Goal: Task Accomplishment & Management: Use online tool/utility

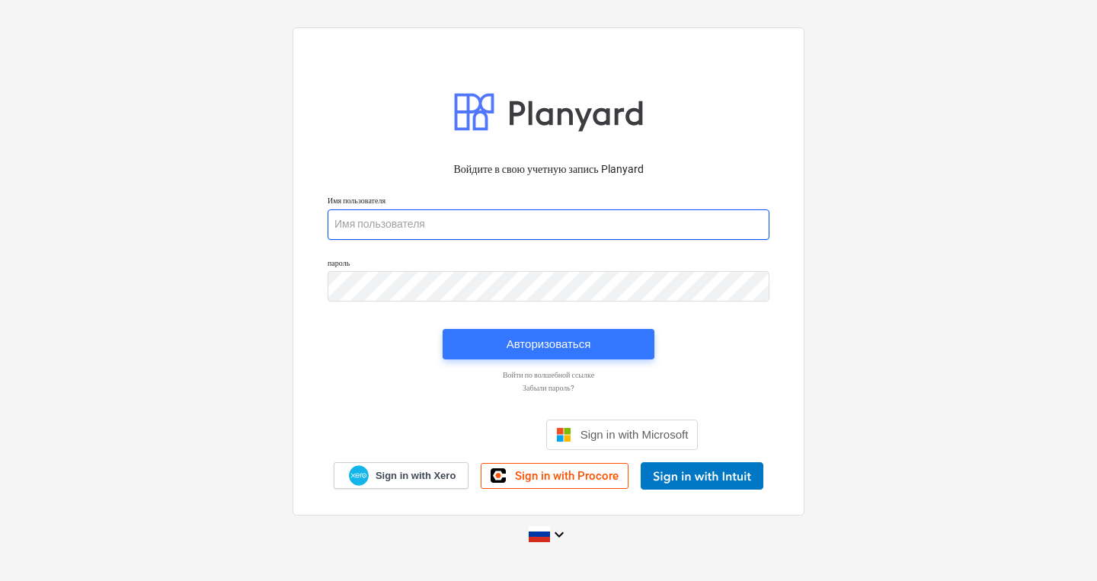
type input "[PERSON_NAME][EMAIL_ADDRESS][DOMAIN_NAME]"
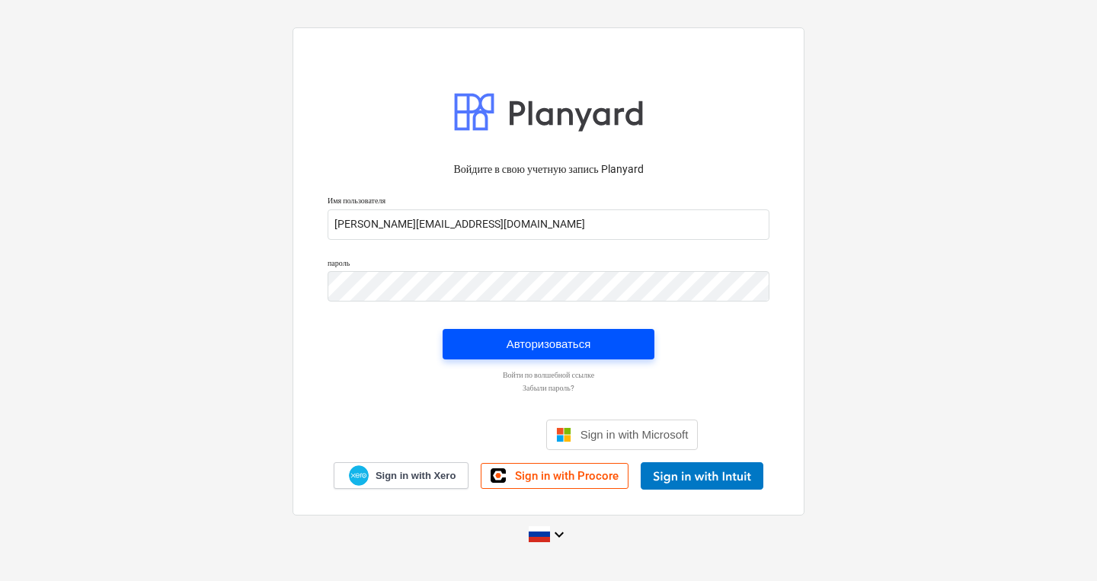
click at [549, 345] on div "Авторизоваться" at bounding box center [549, 344] width 85 height 20
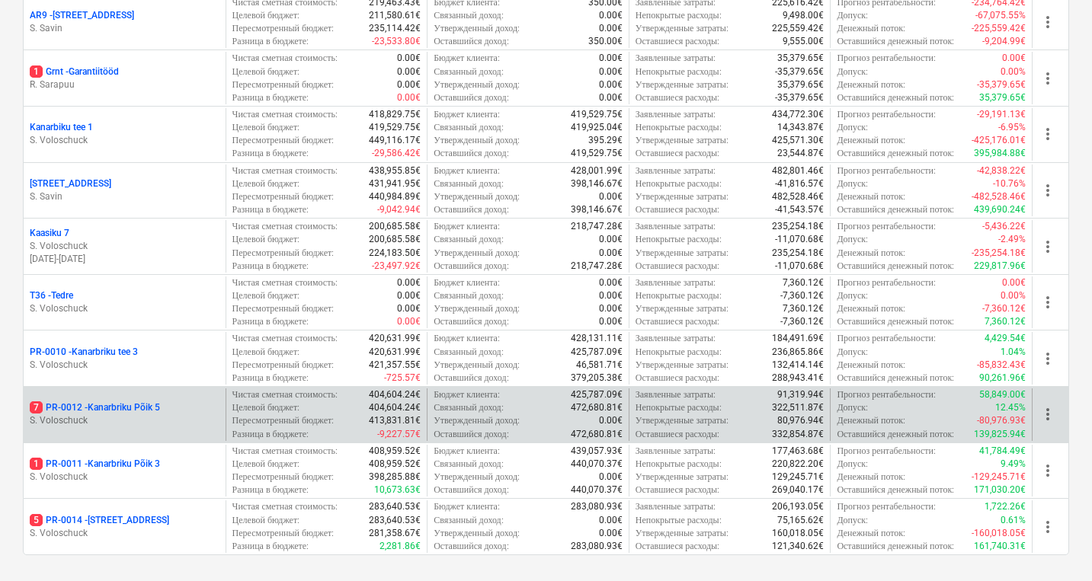
scroll to position [326, 0]
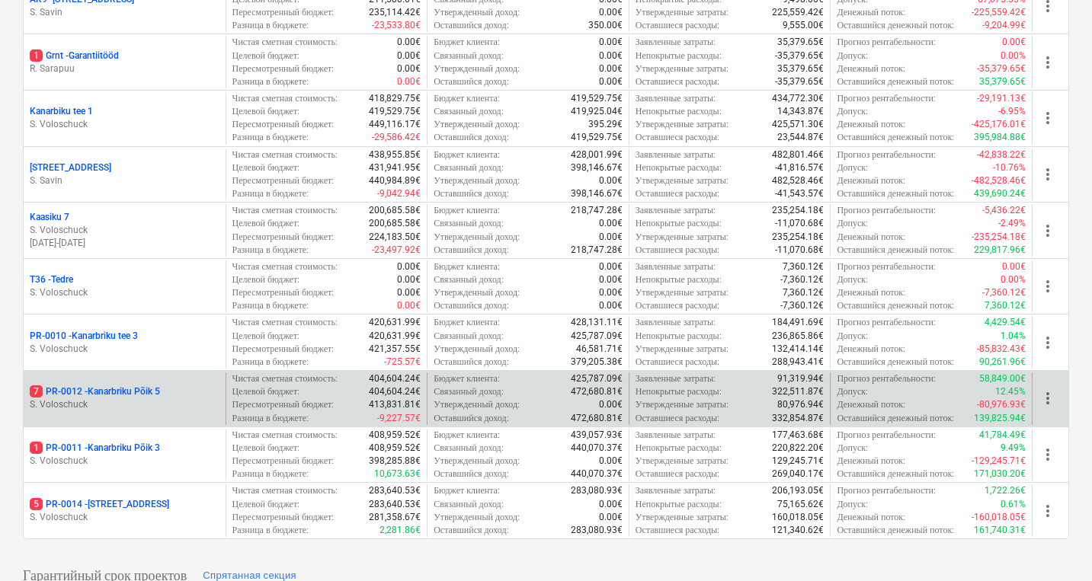
click at [164, 391] on div "7 PR-0012 - Kanarbriku Põik 5" at bounding box center [125, 391] width 190 height 13
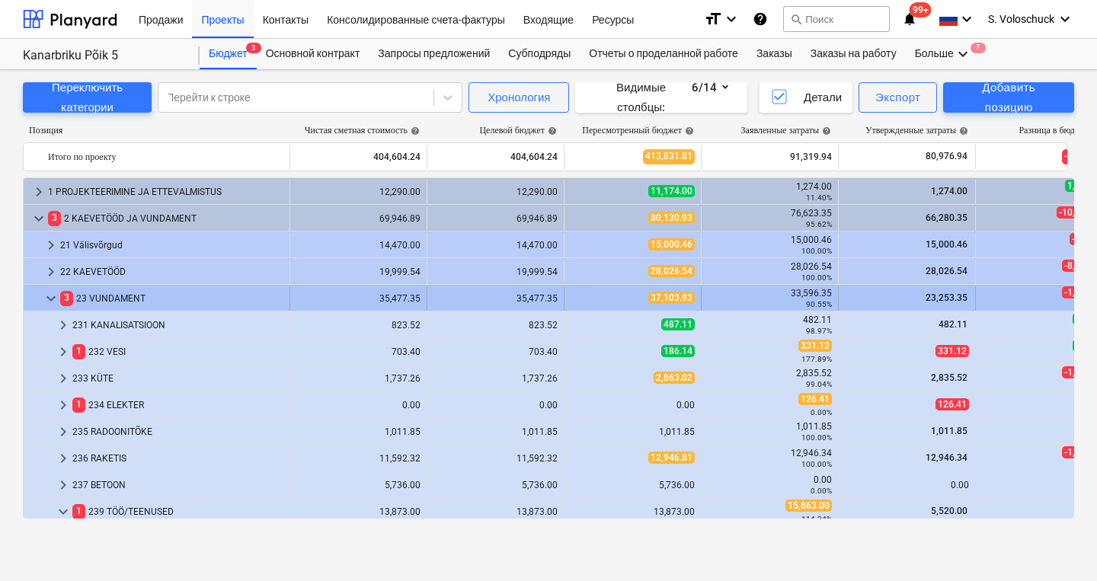
click at [92, 298] on div "3 23 VUNDAMENT" at bounding box center [171, 298] width 223 height 24
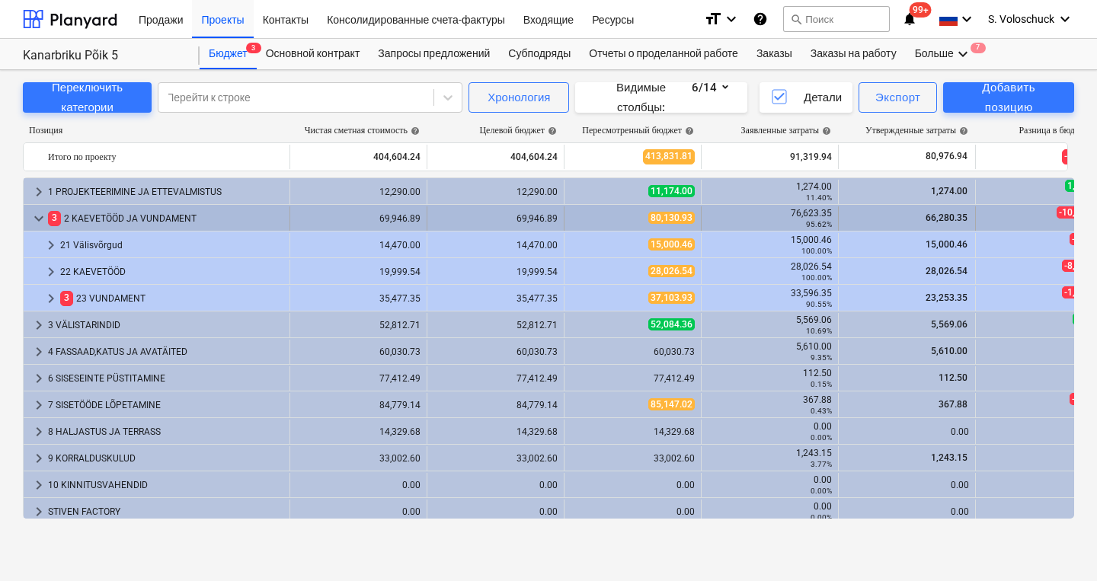
click at [37, 221] on span "keyboard_arrow_down" at bounding box center [39, 219] width 18 height 18
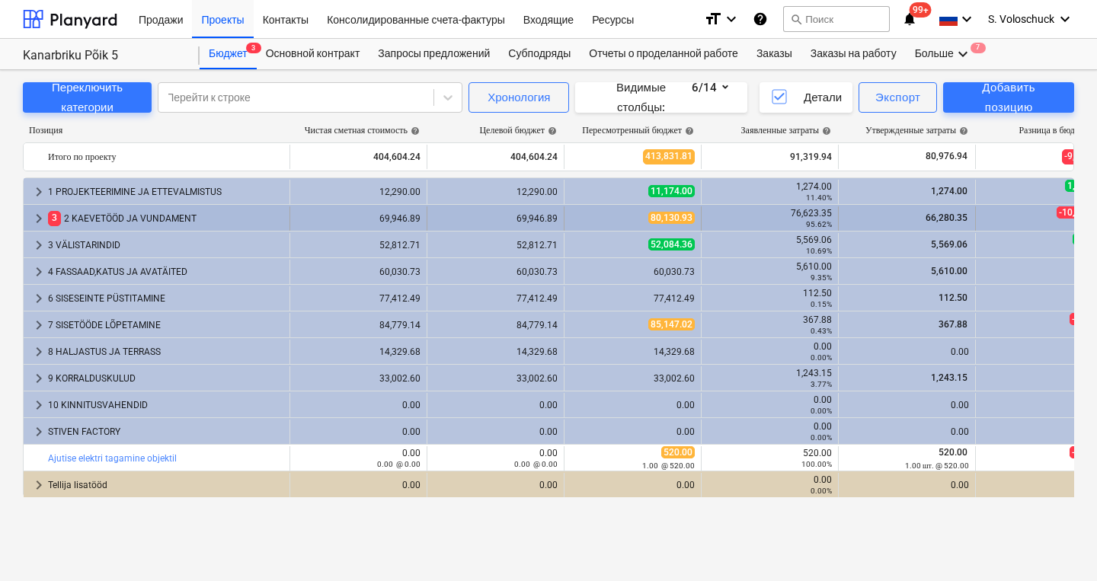
click at [37, 221] on span "keyboard_arrow_right" at bounding box center [39, 219] width 18 height 18
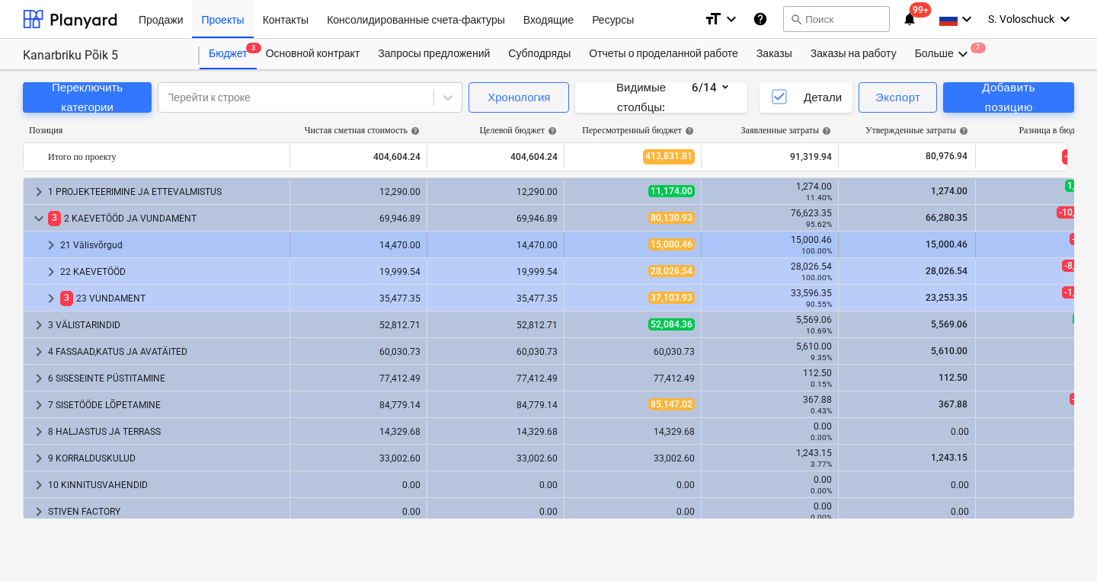
click at [62, 245] on div "21 Välisvõrgud" at bounding box center [171, 245] width 223 height 24
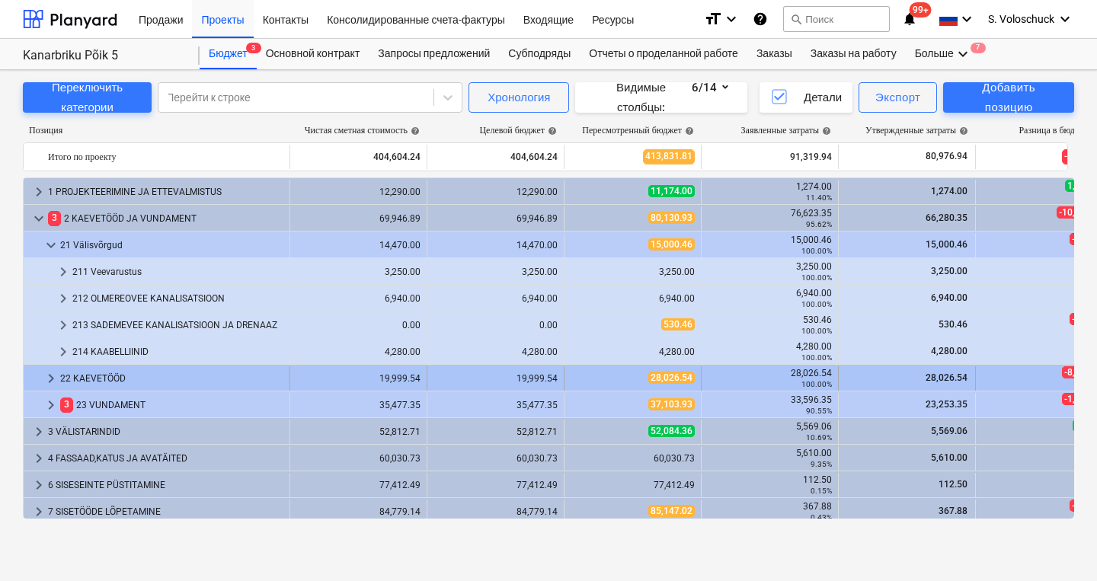
click at [55, 374] on span "keyboard_arrow_right" at bounding box center [51, 378] width 18 height 18
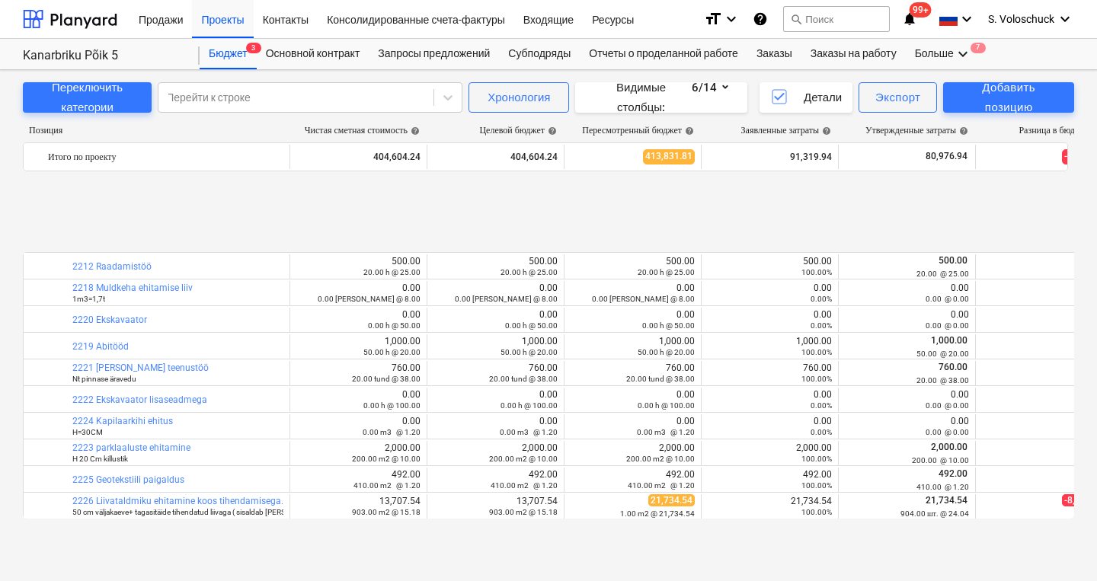
scroll to position [521, 0]
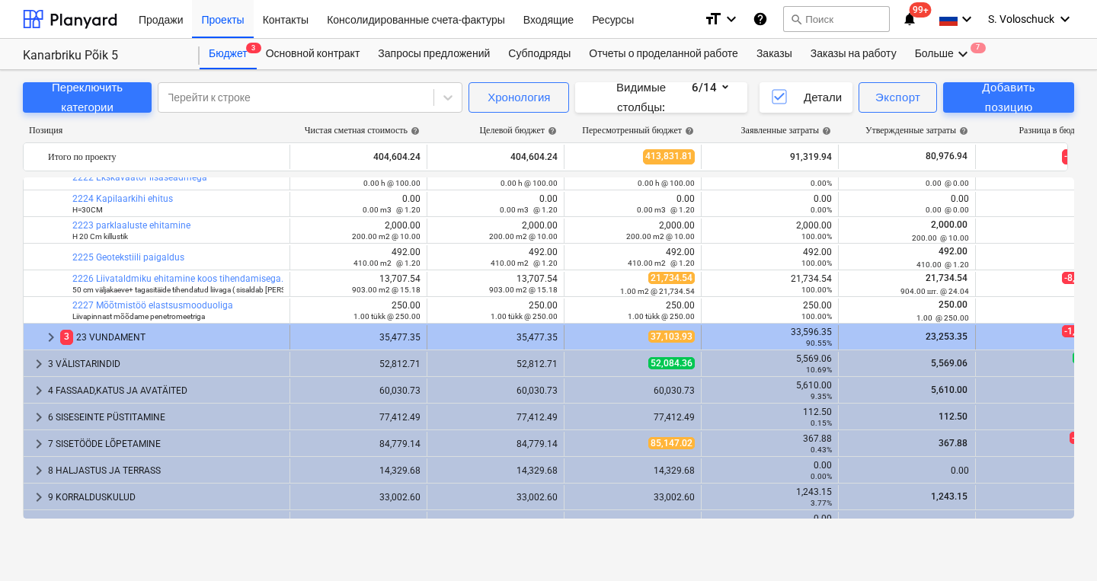
click at [50, 336] on span "keyboard_arrow_right" at bounding box center [51, 337] width 18 height 18
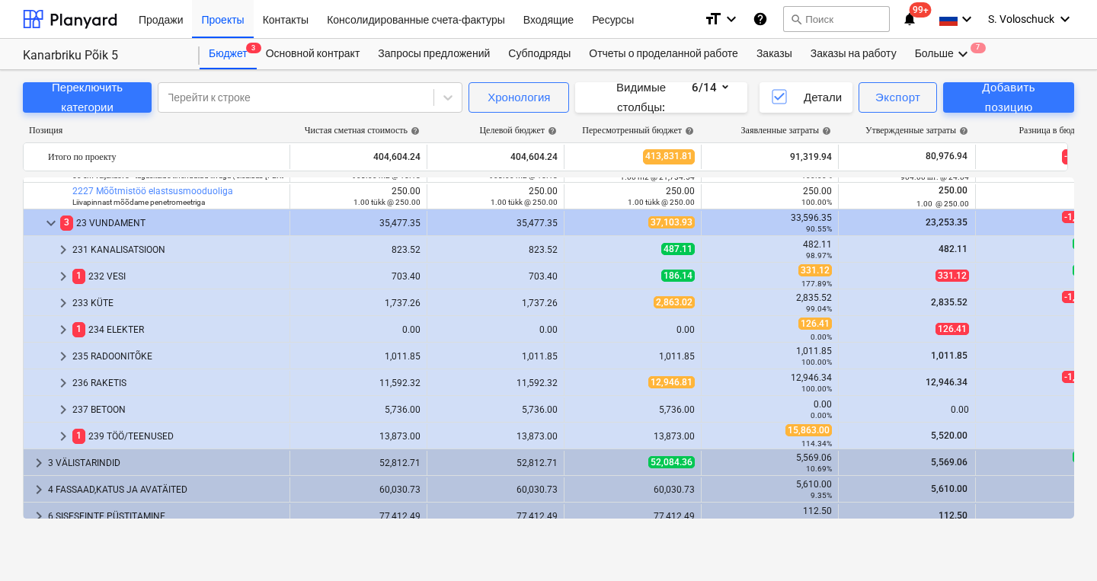
scroll to position [707, 0]
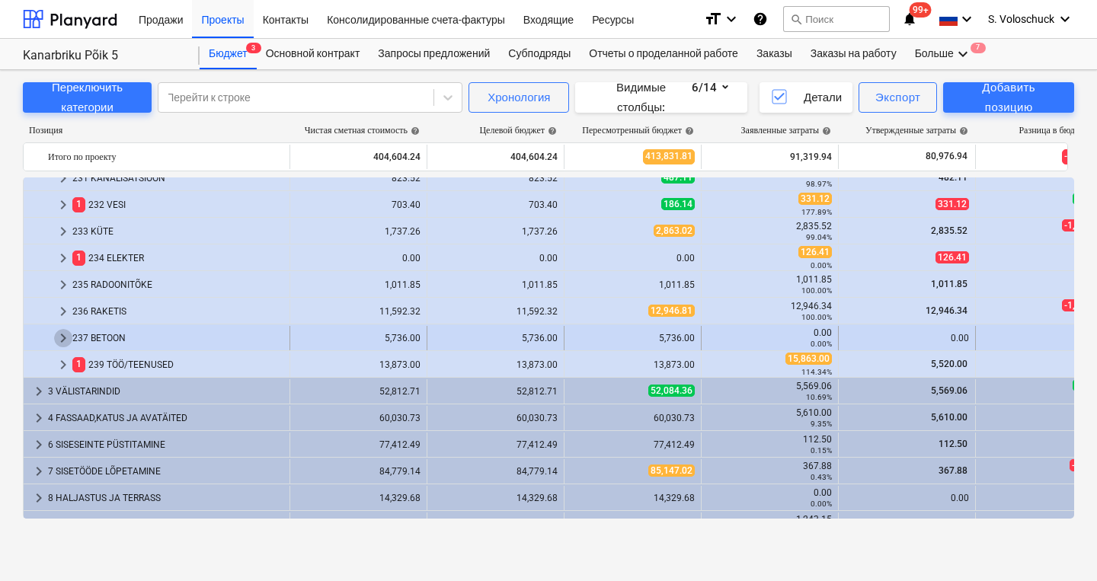
click at [64, 338] on span "keyboard_arrow_right" at bounding box center [63, 338] width 18 height 18
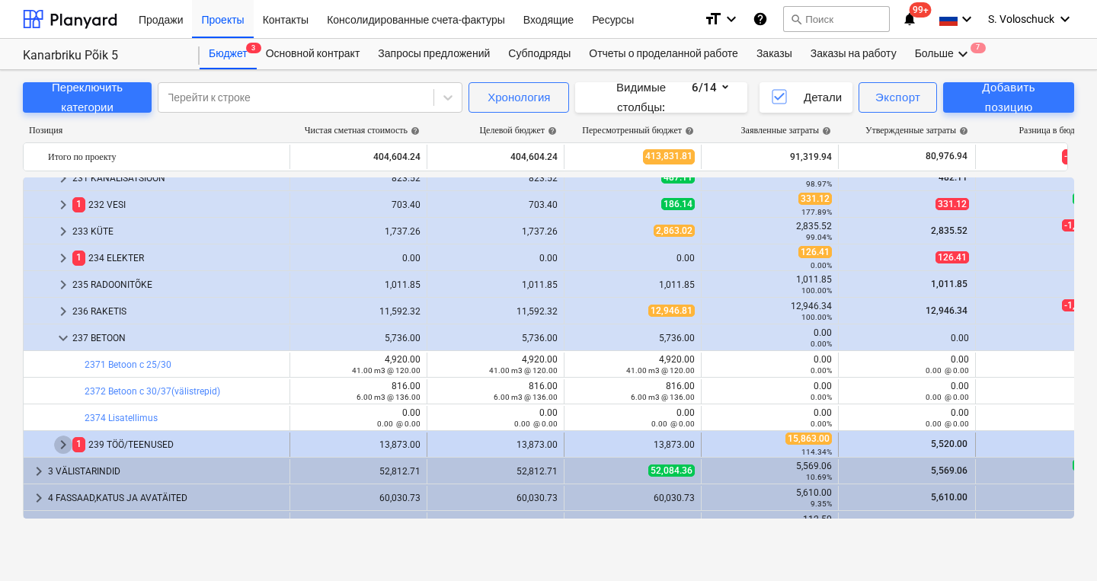
click at [59, 446] on span "keyboard_arrow_right" at bounding box center [63, 445] width 18 height 18
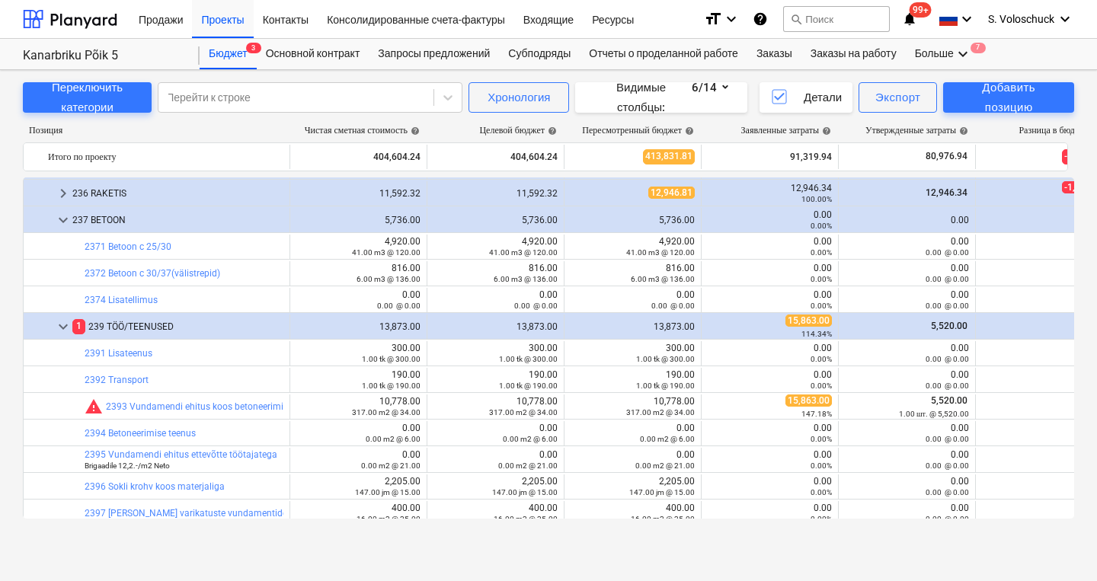
scroll to position [760, 0]
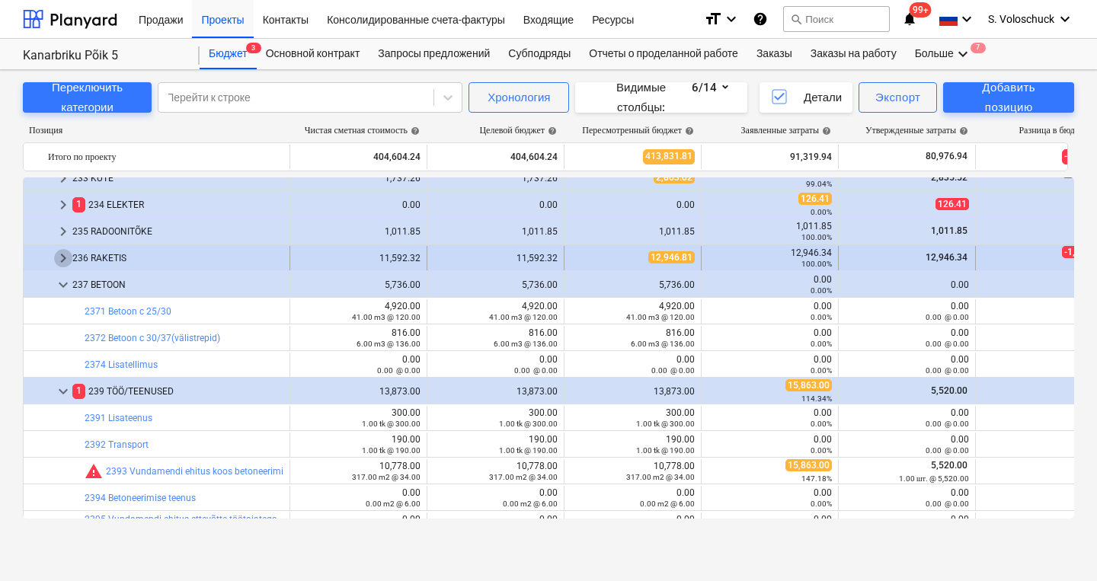
click at [61, 258] on span "keyboard_arrow_right" at bounding box center [63, 258] width 18 height 18
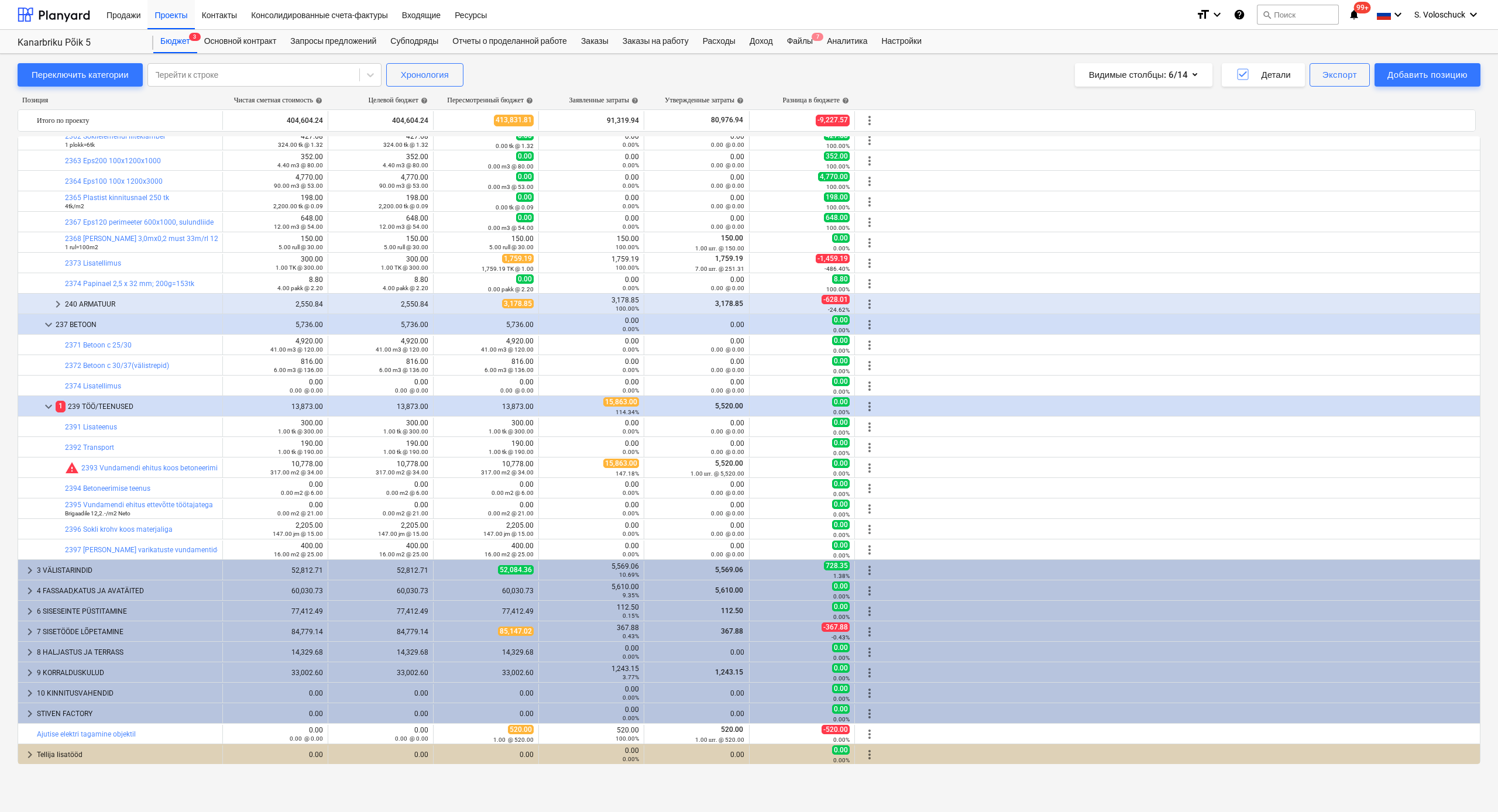
scroll to position [683, 0]
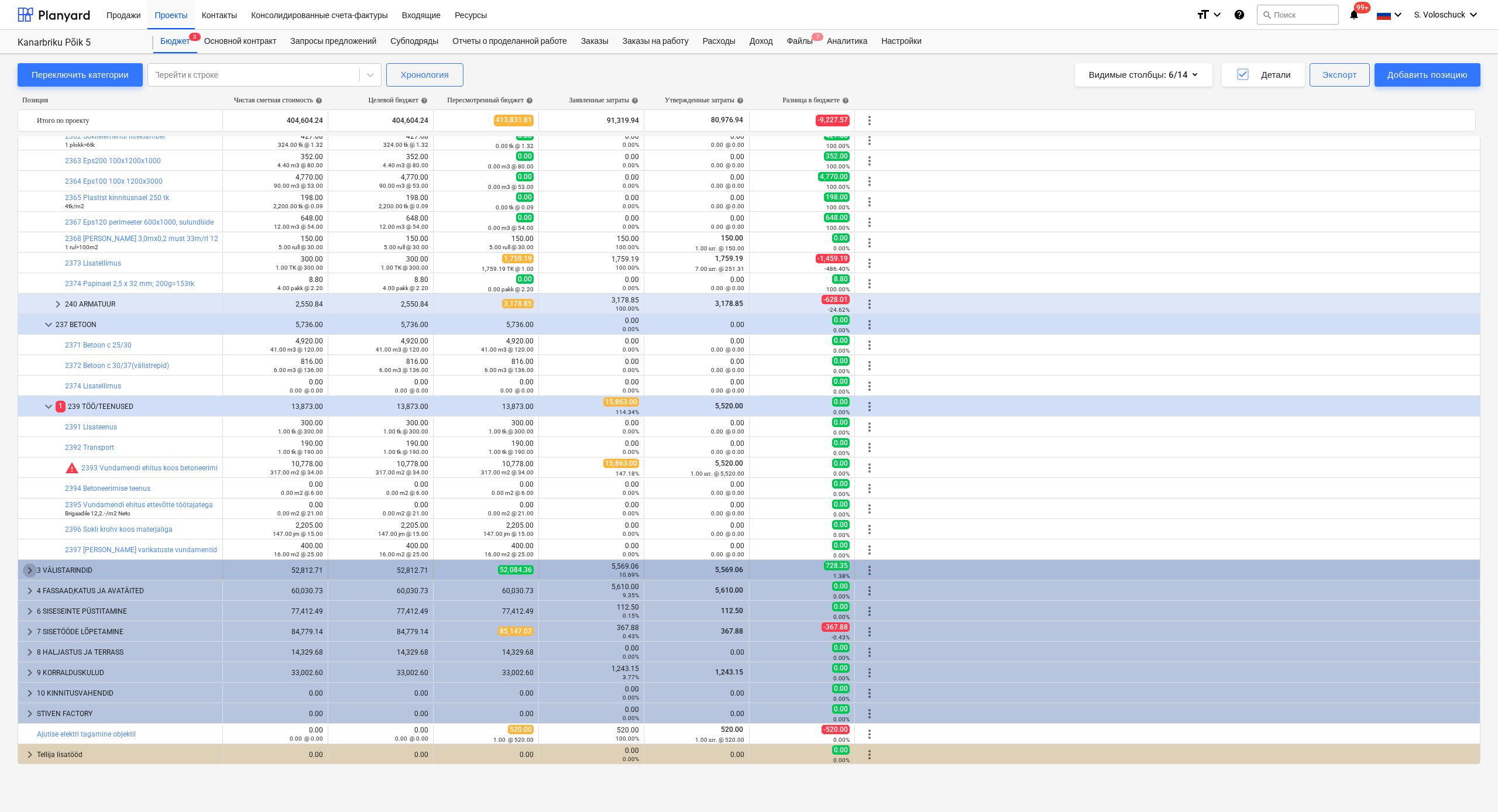
click at [29, 446] on span "keyboard_arrow_right" at bounding box center [30, 571] width 14 height 14
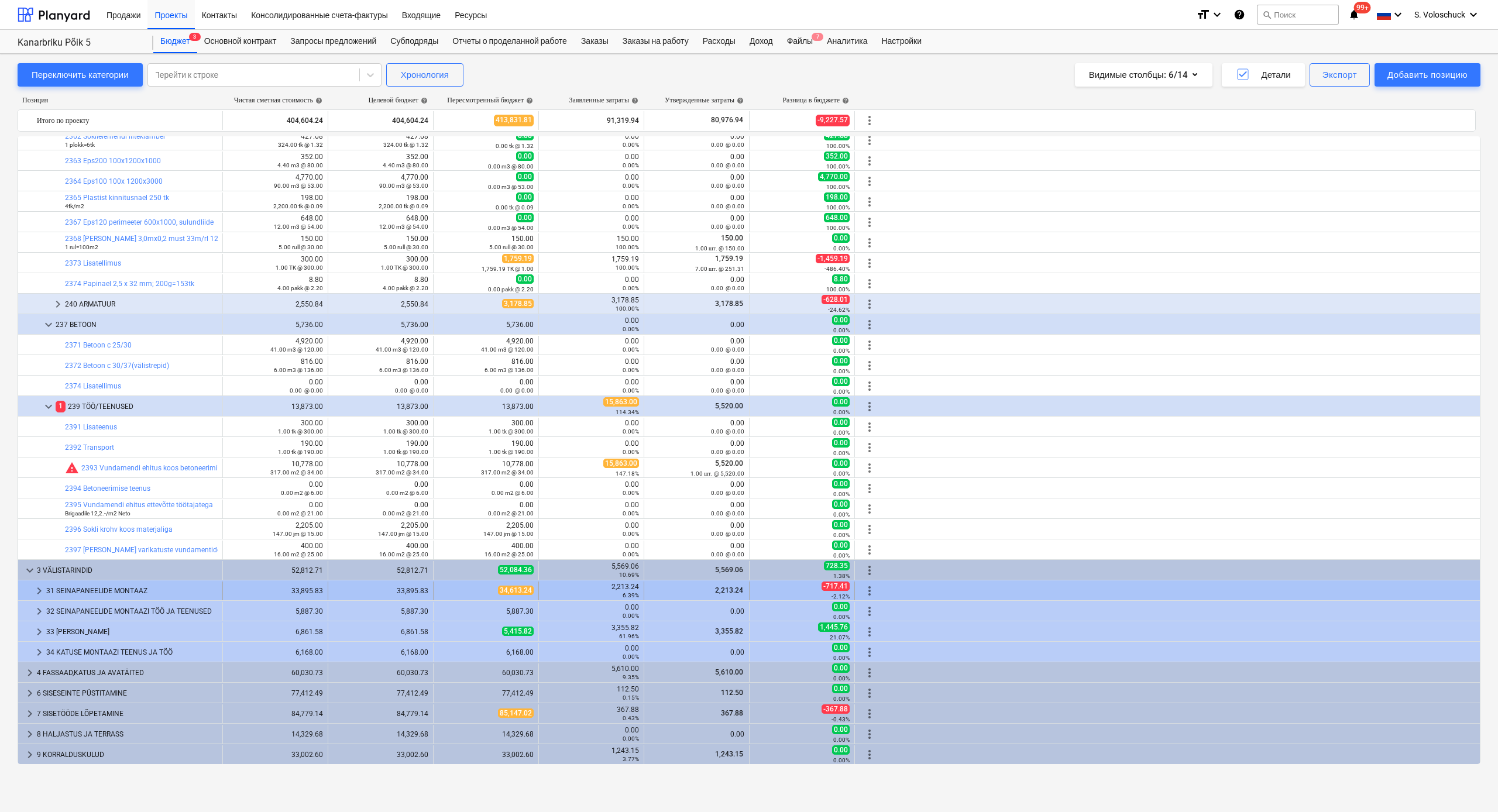
click at [41, 446] on span "keyboard_arrow_right" at bounding box center [39, 591] width 14 height 14
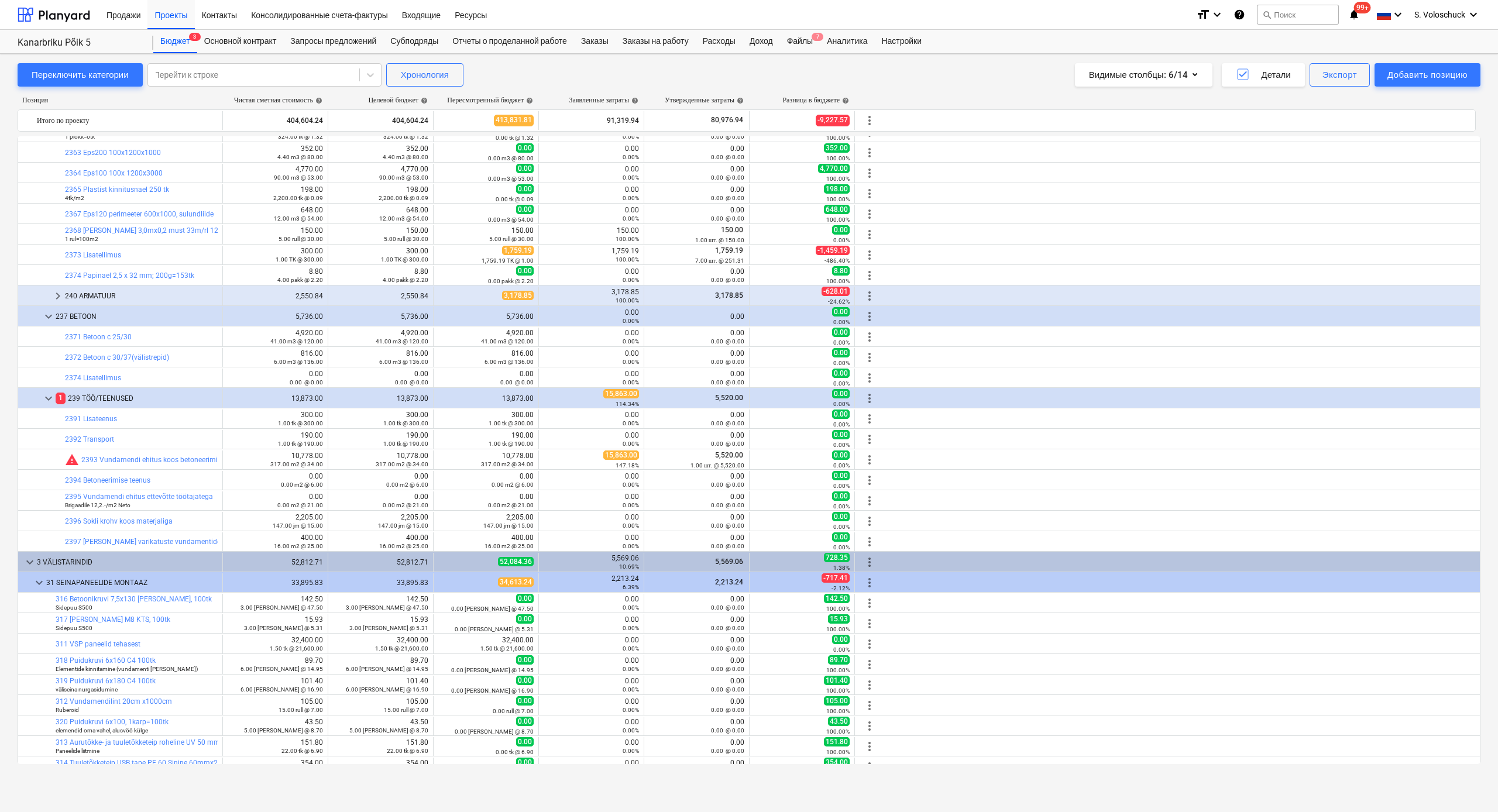
scroll to position [936, 0]
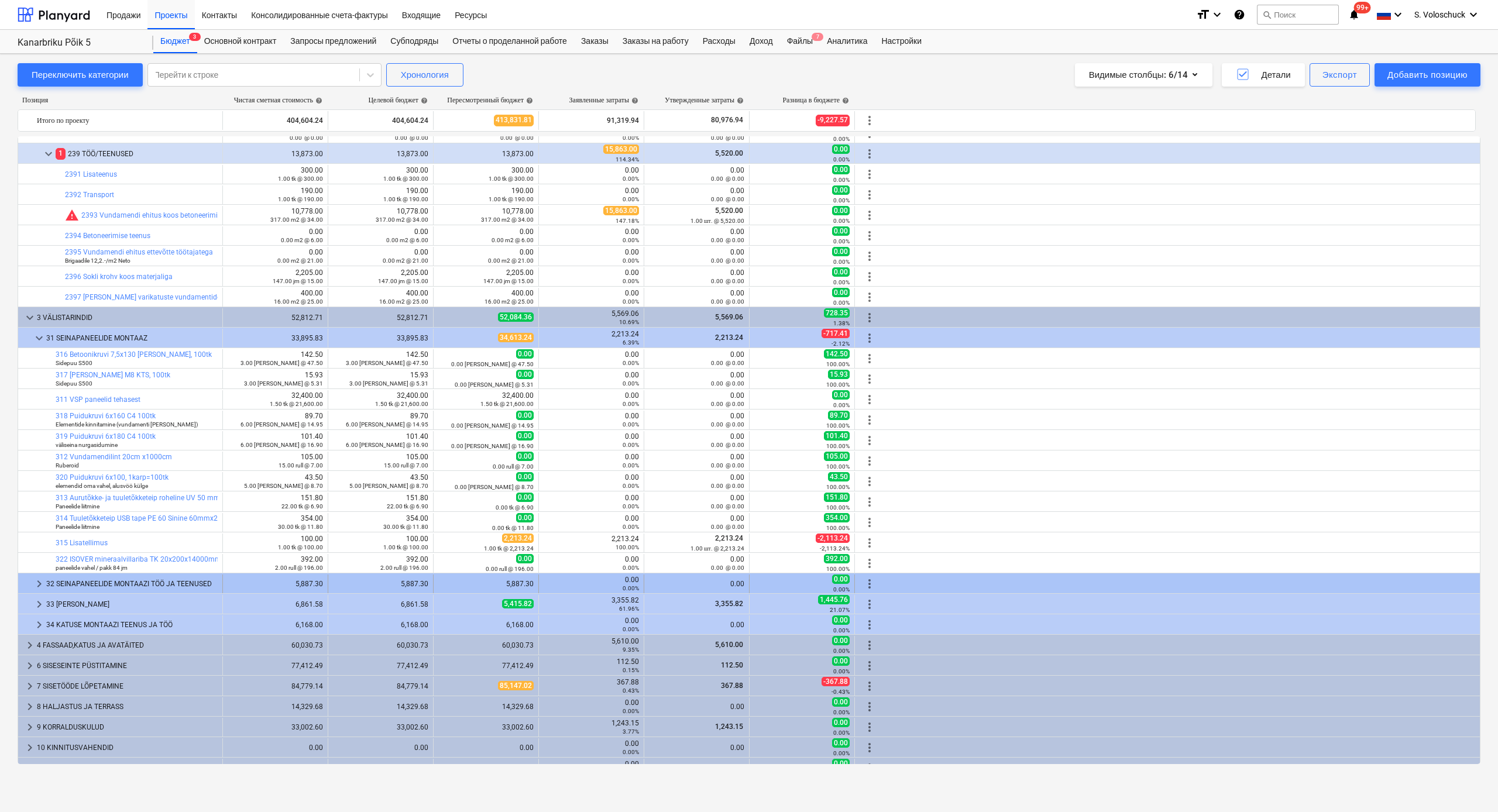
click at [41, 446] on span "keyboard_arrow_right" at bounding box center [39, 584] width 14 height 14
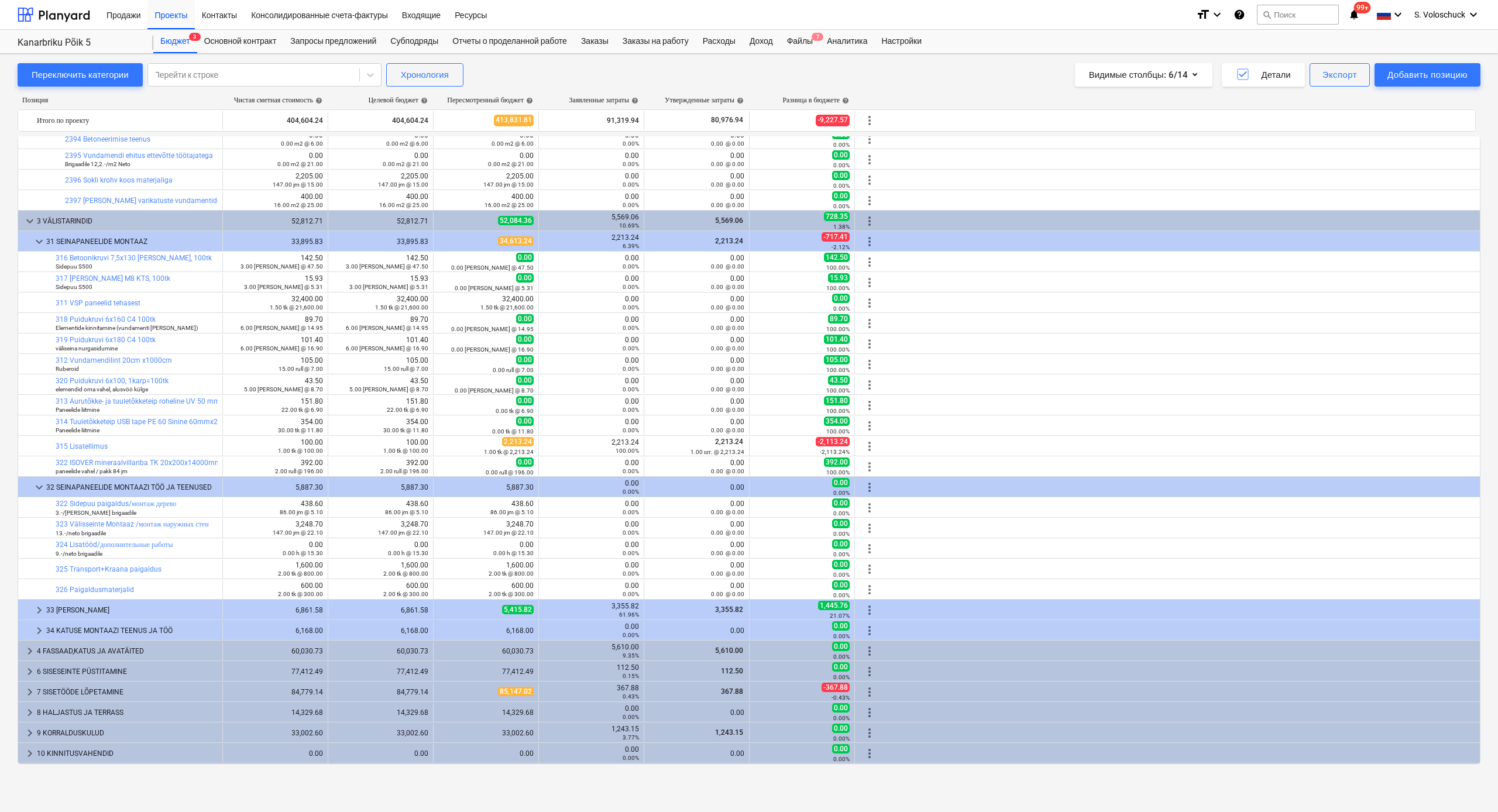
scroll to position [1035, 0]
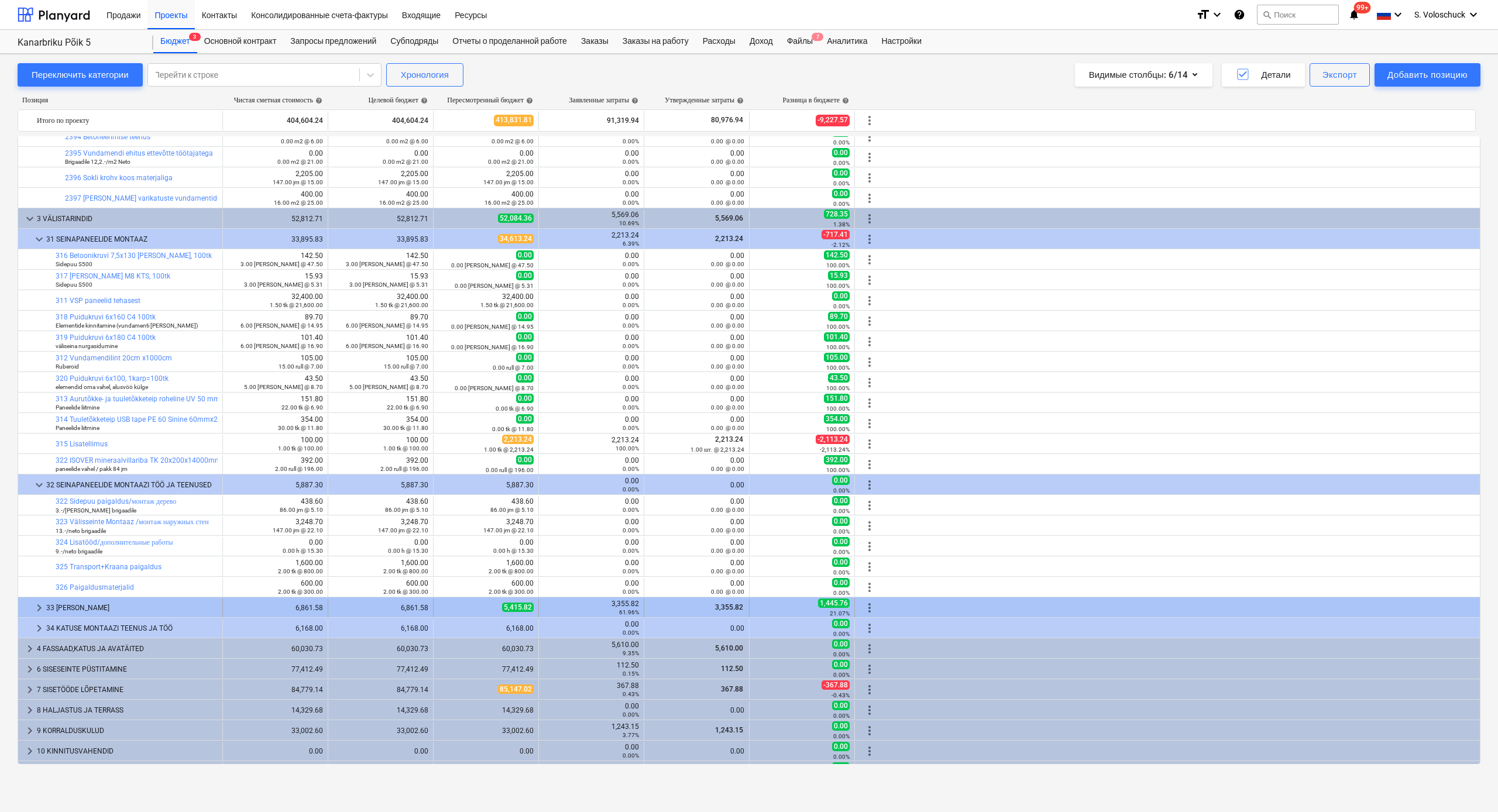
click at [36, 446] on span "keyboard_arrow_right" at bounding box center [39, 608] width 14 height 14
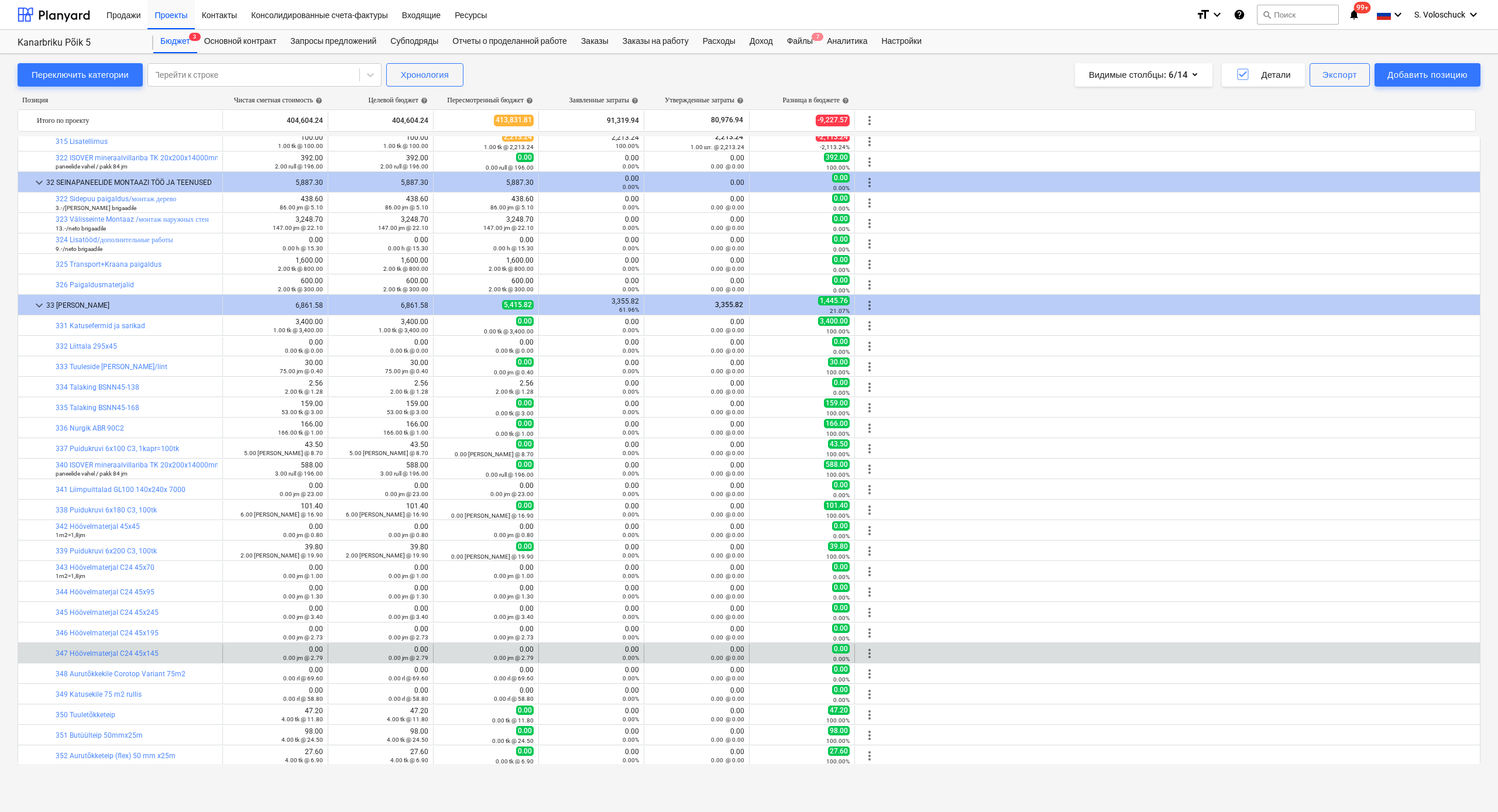
scroll to position [1666, 0]
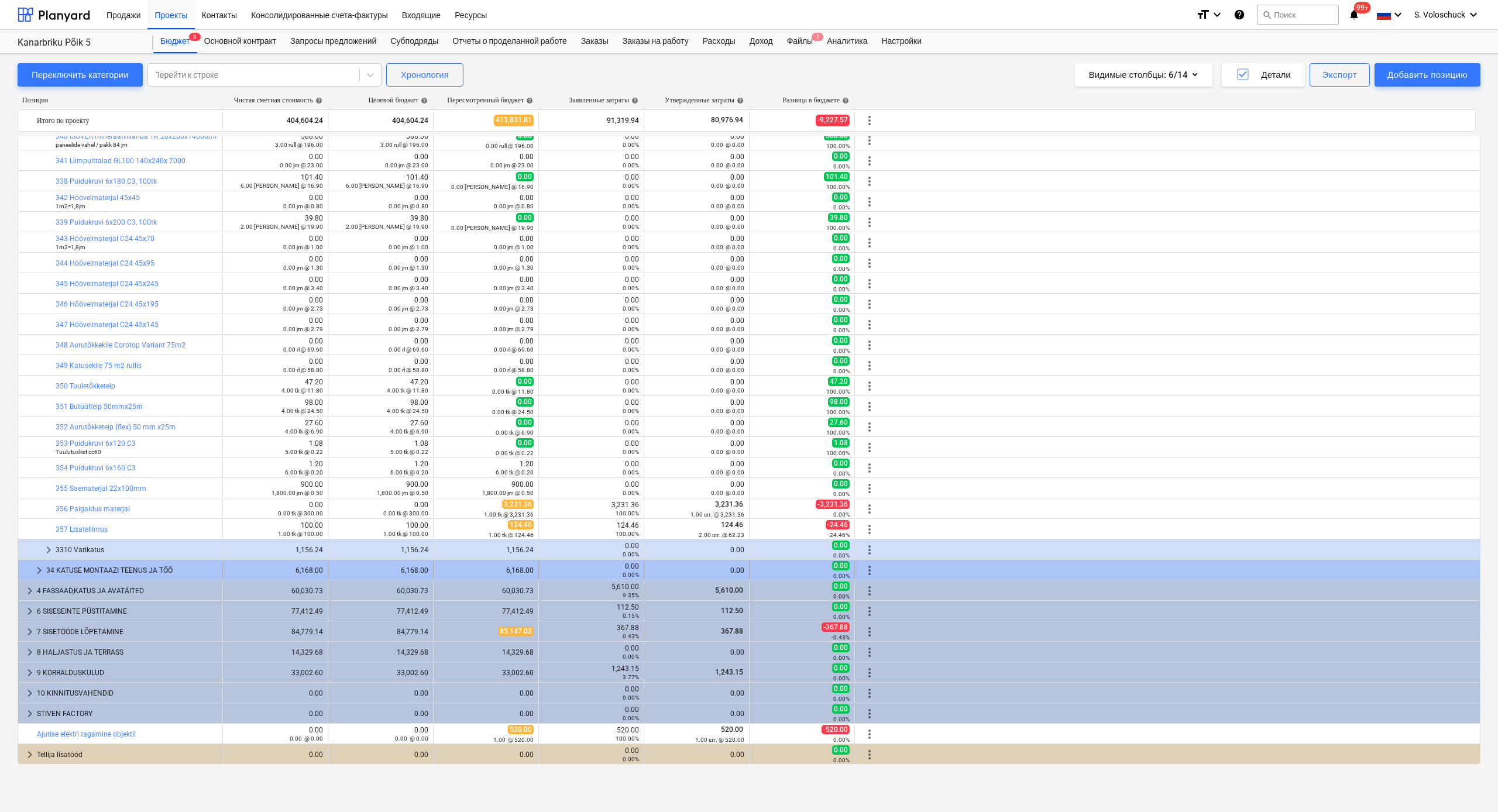
click at [39, 446] on span "keyboard_arrow_right" at bounding box center [39, 571] width 14 height 14
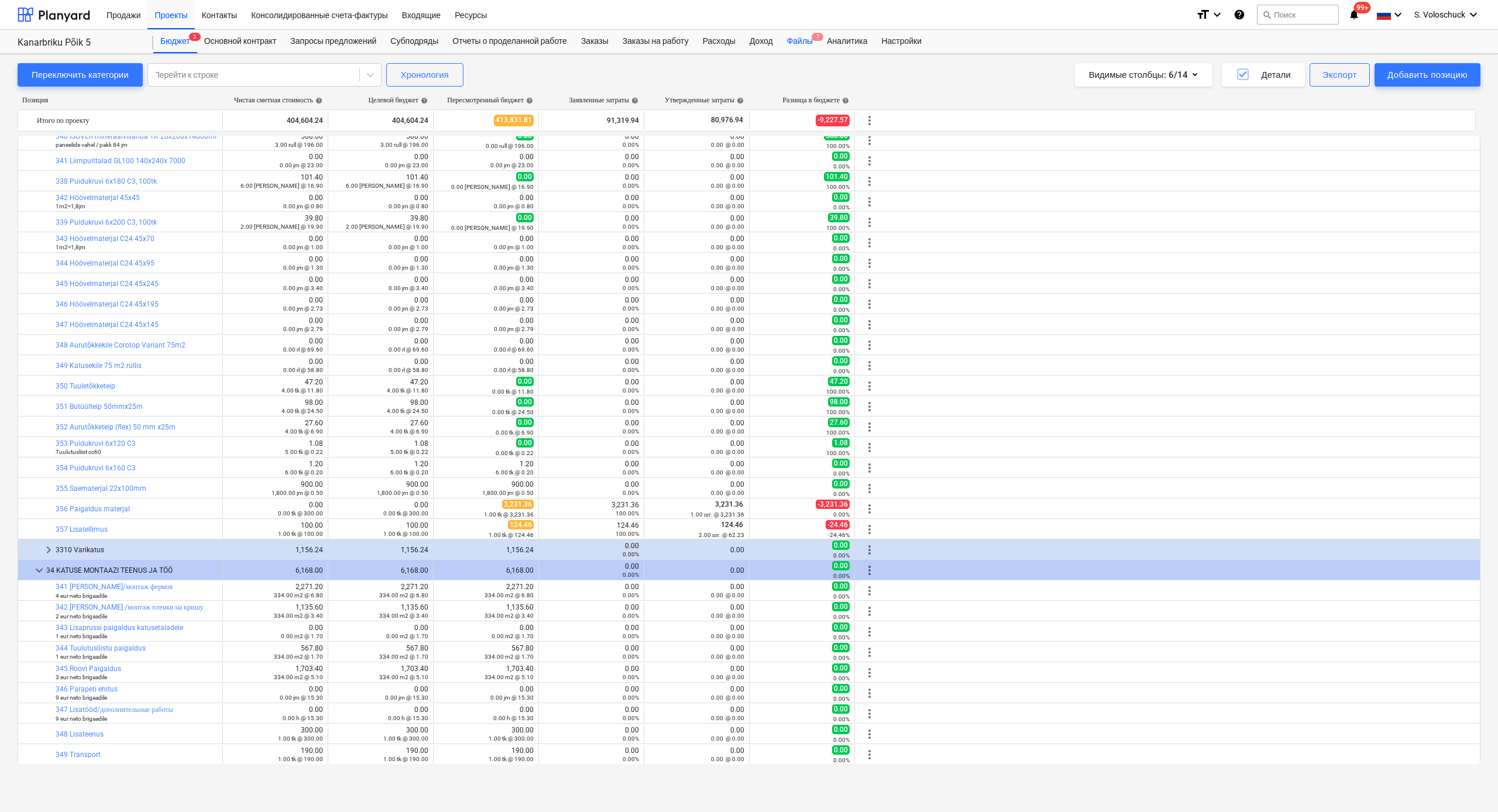
drag, startPoint x: 41, startPoint y: 436, endPoint x: 817, endPoint y: 42, distance: 870.3
click at [815, 41] on div "Продажи Проекты Контакты Консолидированные счета-фактуры Входящие Ресурсы forma…" at bounding box center [749, 406] width 1498 height 812
click at [817, 41] on div "Файлы 7" at bounding box center [800, 41] width 40 height 23
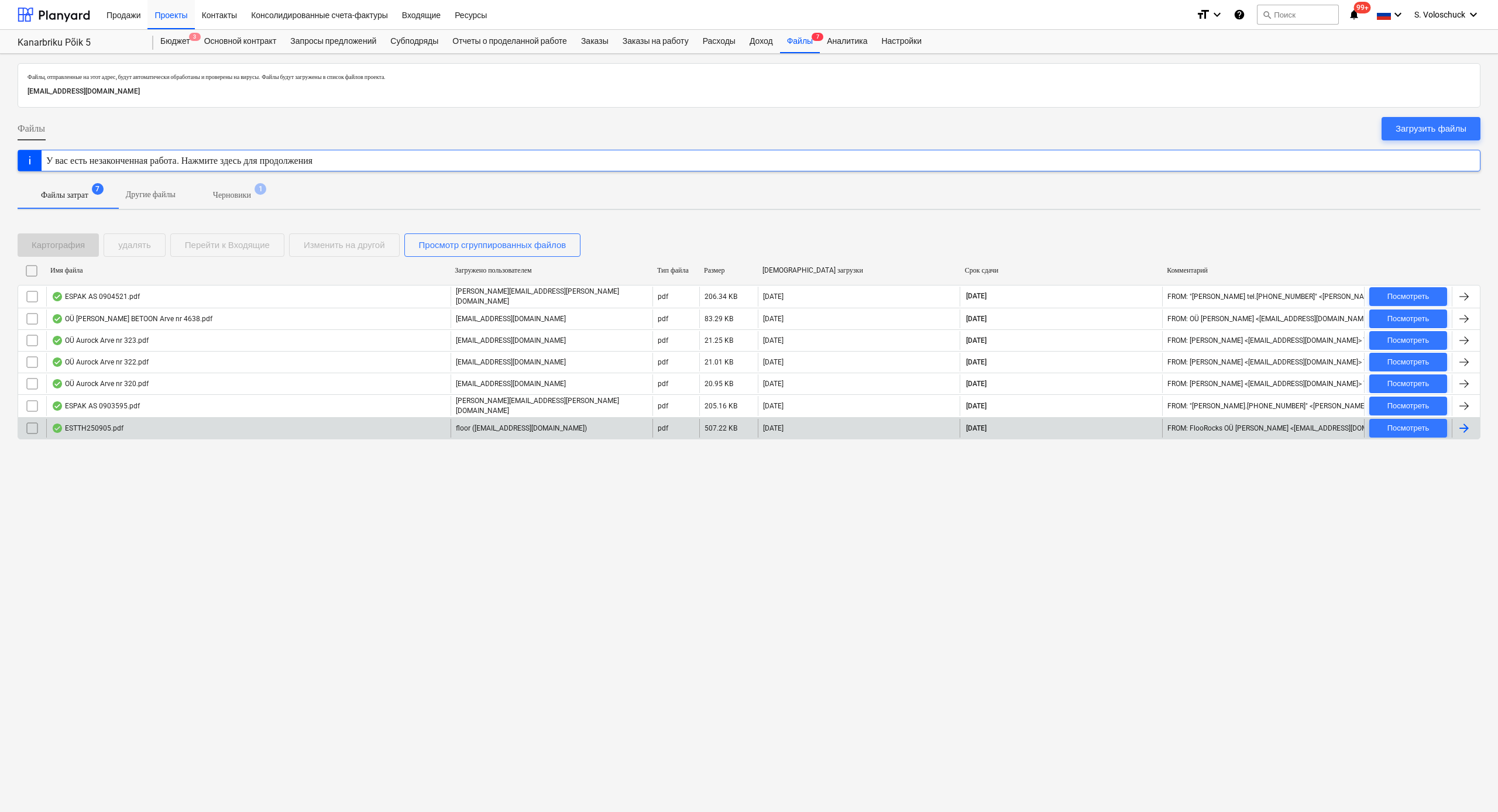
click at [117, 424] on div "ESTTH250905.pdf" at bounding box center [88, 429] width 72 height 9
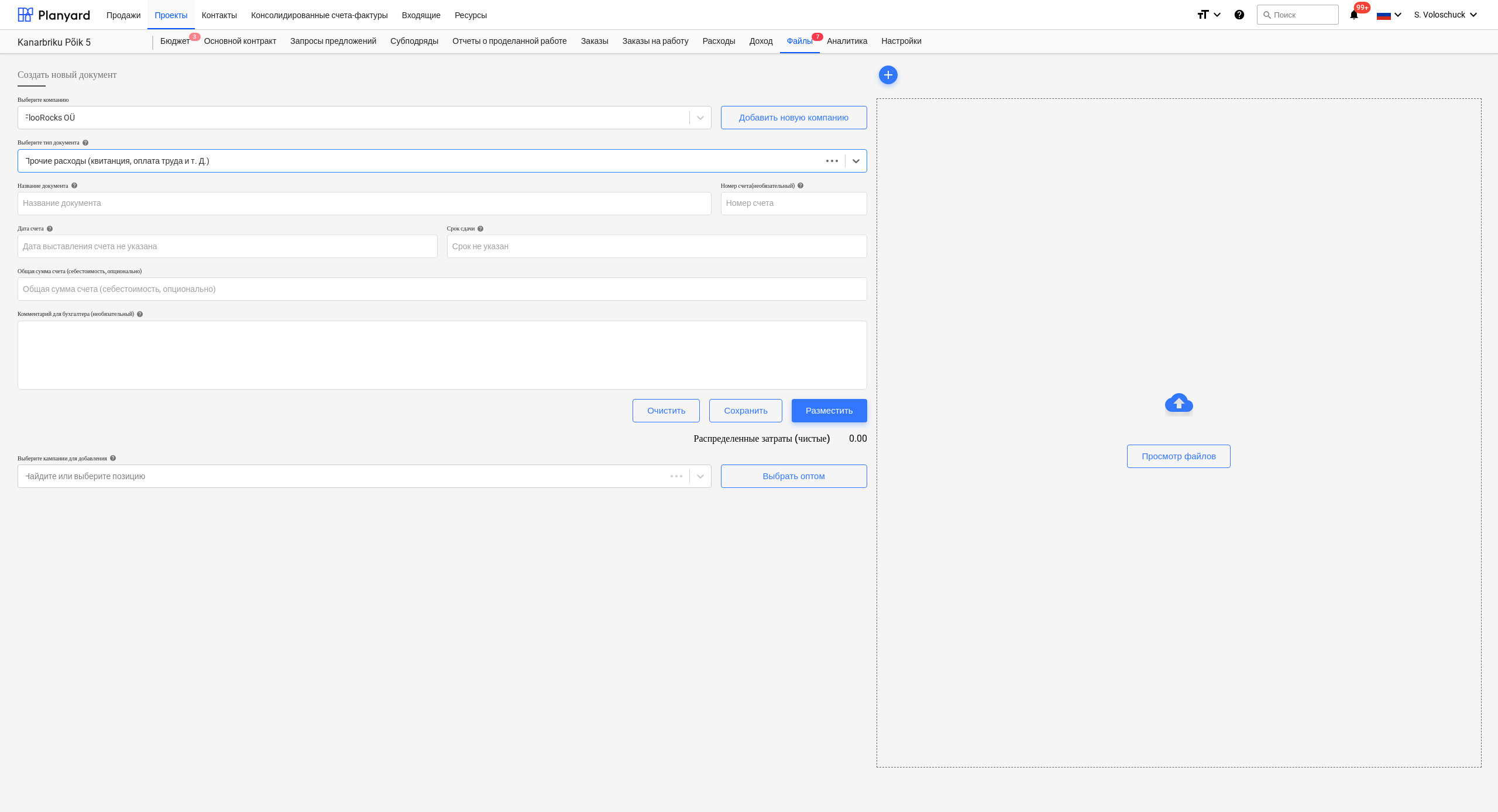
type input "0.00"
type input "ESTTH250905"
type input "[DATE]"
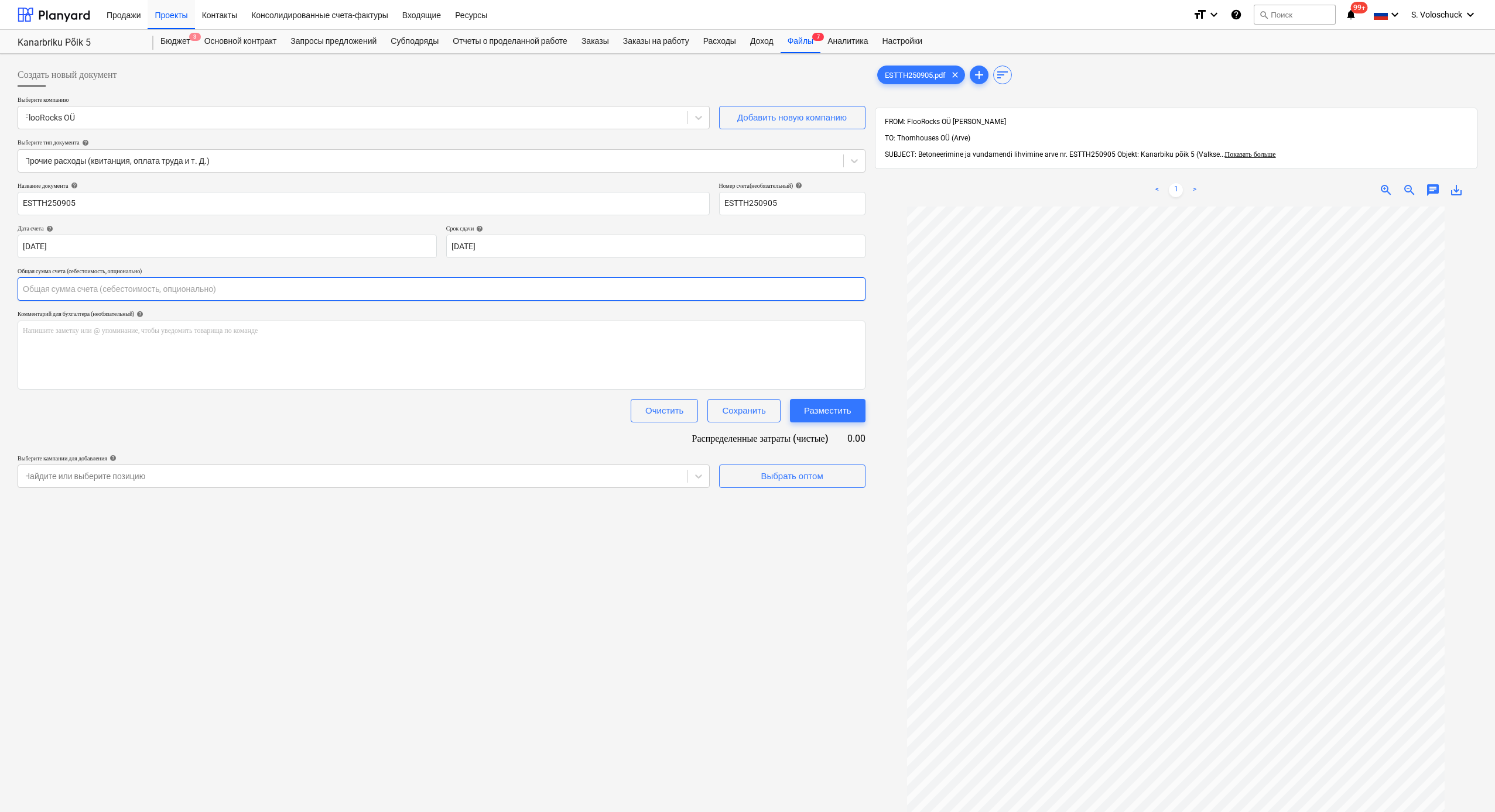
click at [84, 288] on input "text" at bounding box center [441, 289] width 848 height 23
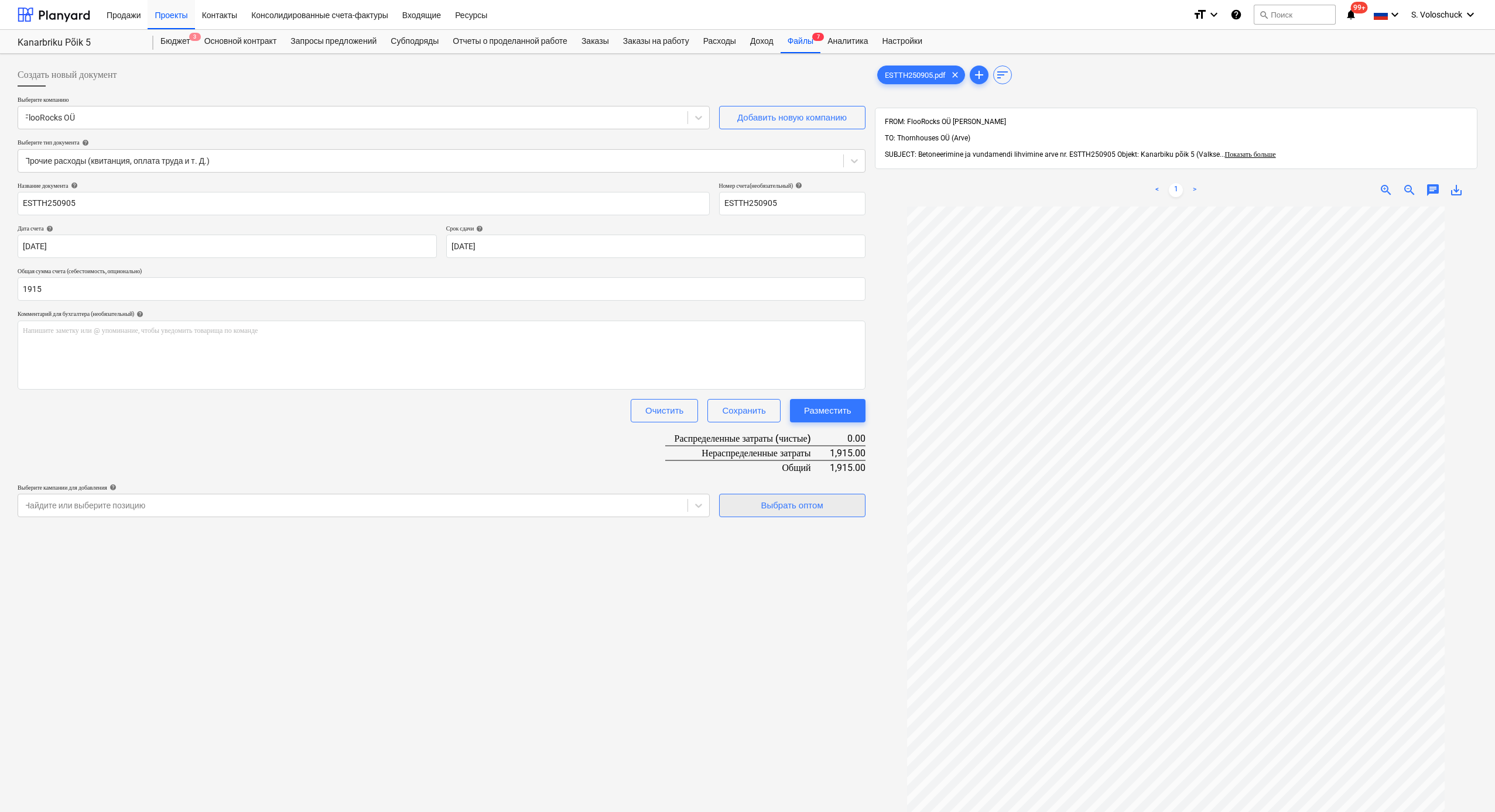
type input "1,915.00"
click at [813, 446] on div "Выбрать оптом" at bounding box center [792, 505] width 62 height 15
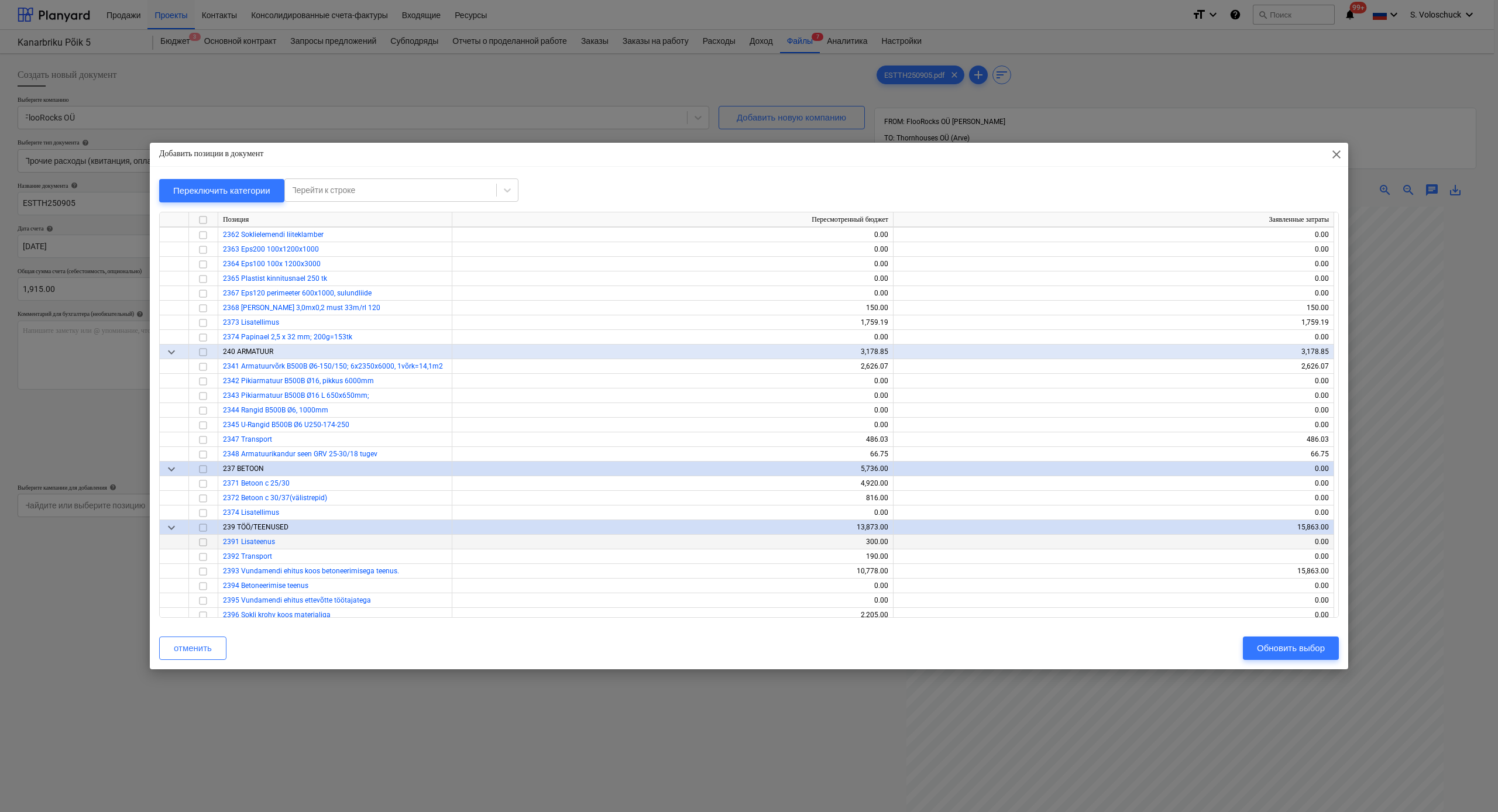
scroll to position [1743, 0]
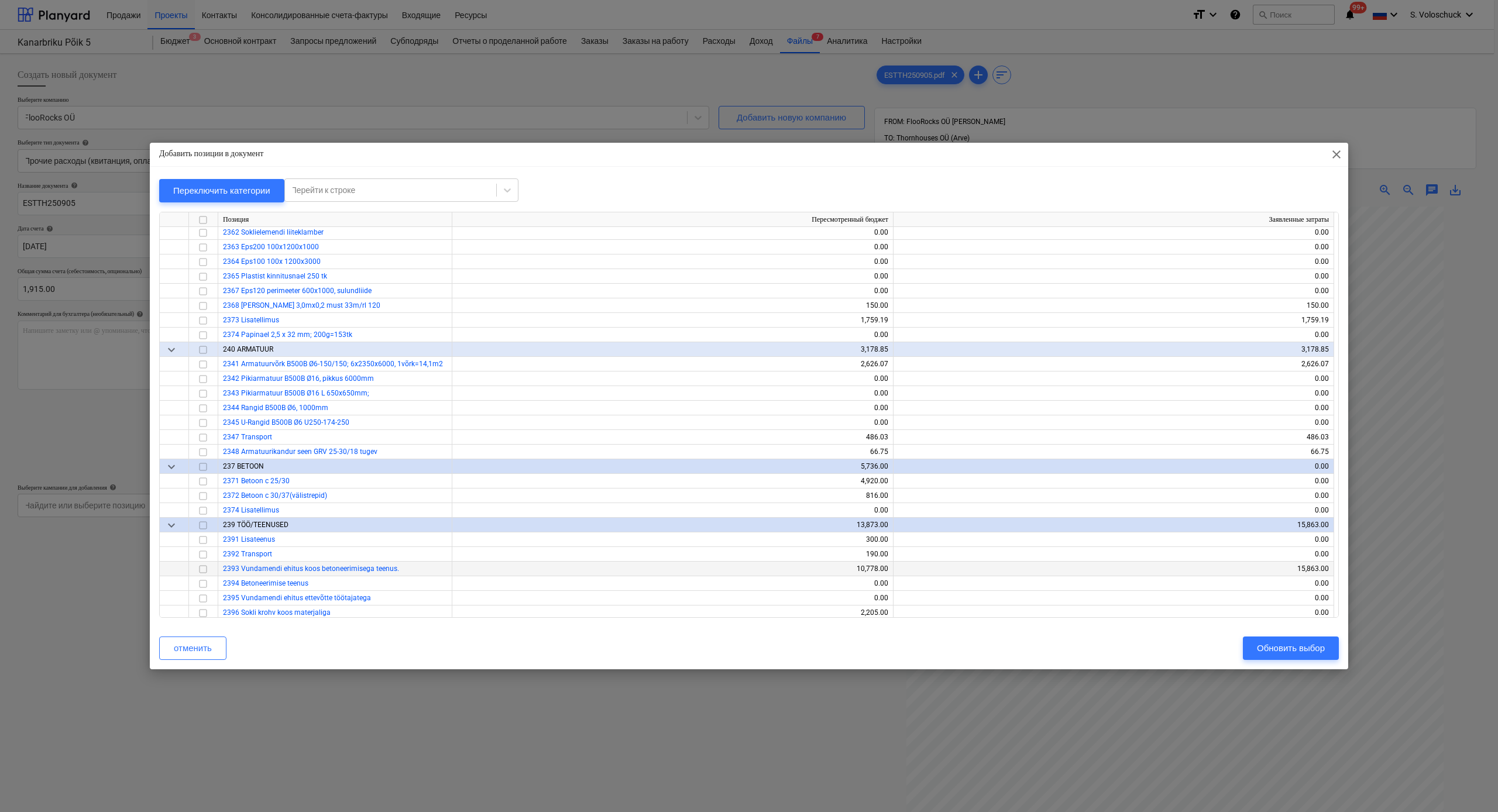
click at [205, 446] on input "checkbox" at bounding box center [203, 569] width 14 height 14
click at [842, 446] on div "Обновить выбор" at bounding box center [1291, 648] width 68 height 15
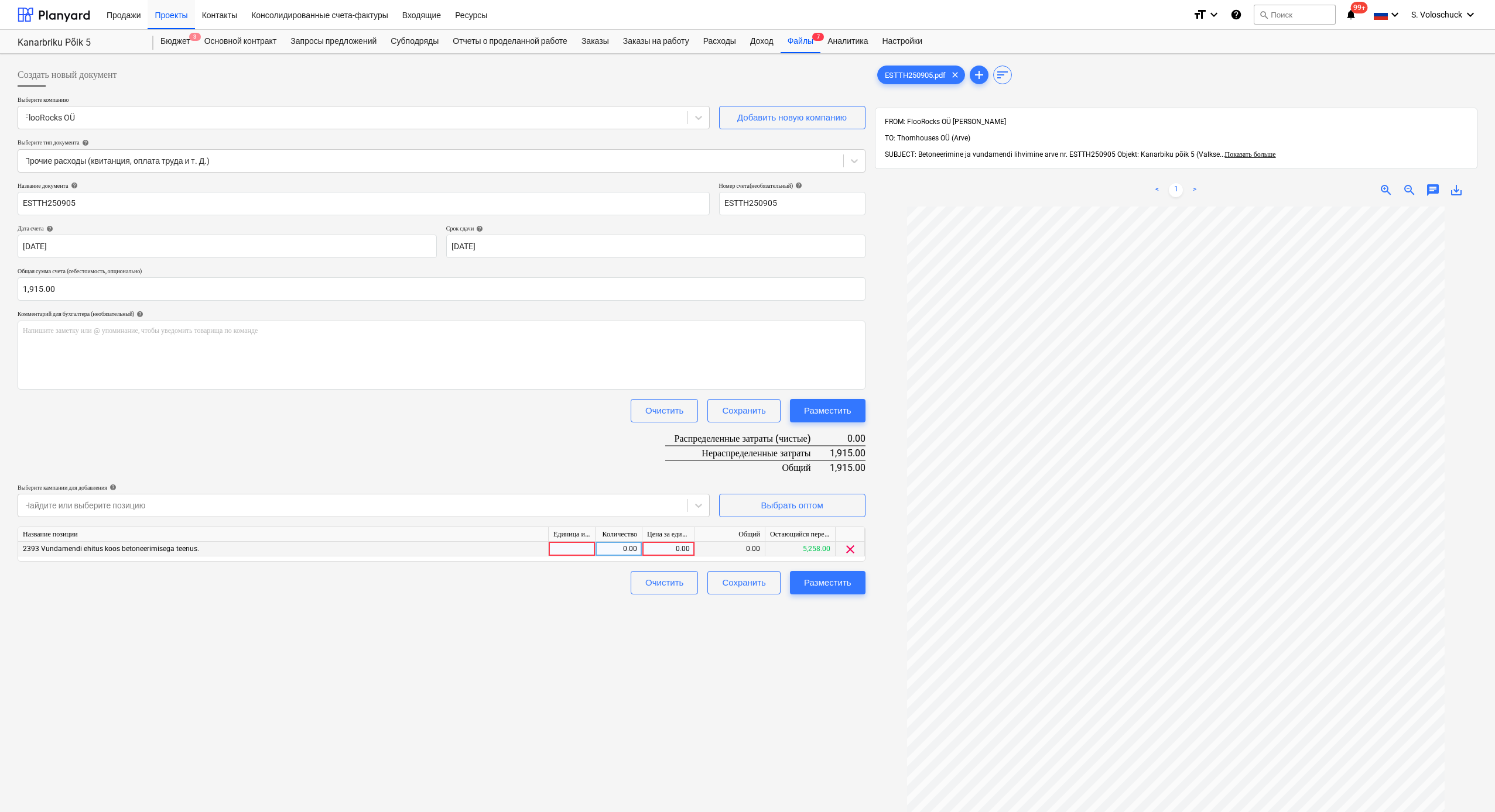
click at [663, 446] on div "0.00" at bounding box center [669, 549] width 43 height 15
type input "1915"
click at [565, 446] on div "Создать новый документ Выберите компанию FlooRocks OÜ Добавить новую компанию В…" at bounding box center [441, 525] width 857 height 933
click at [825, 446] on div "Разместить" at bounding box center [828, 583] width 48 height 15
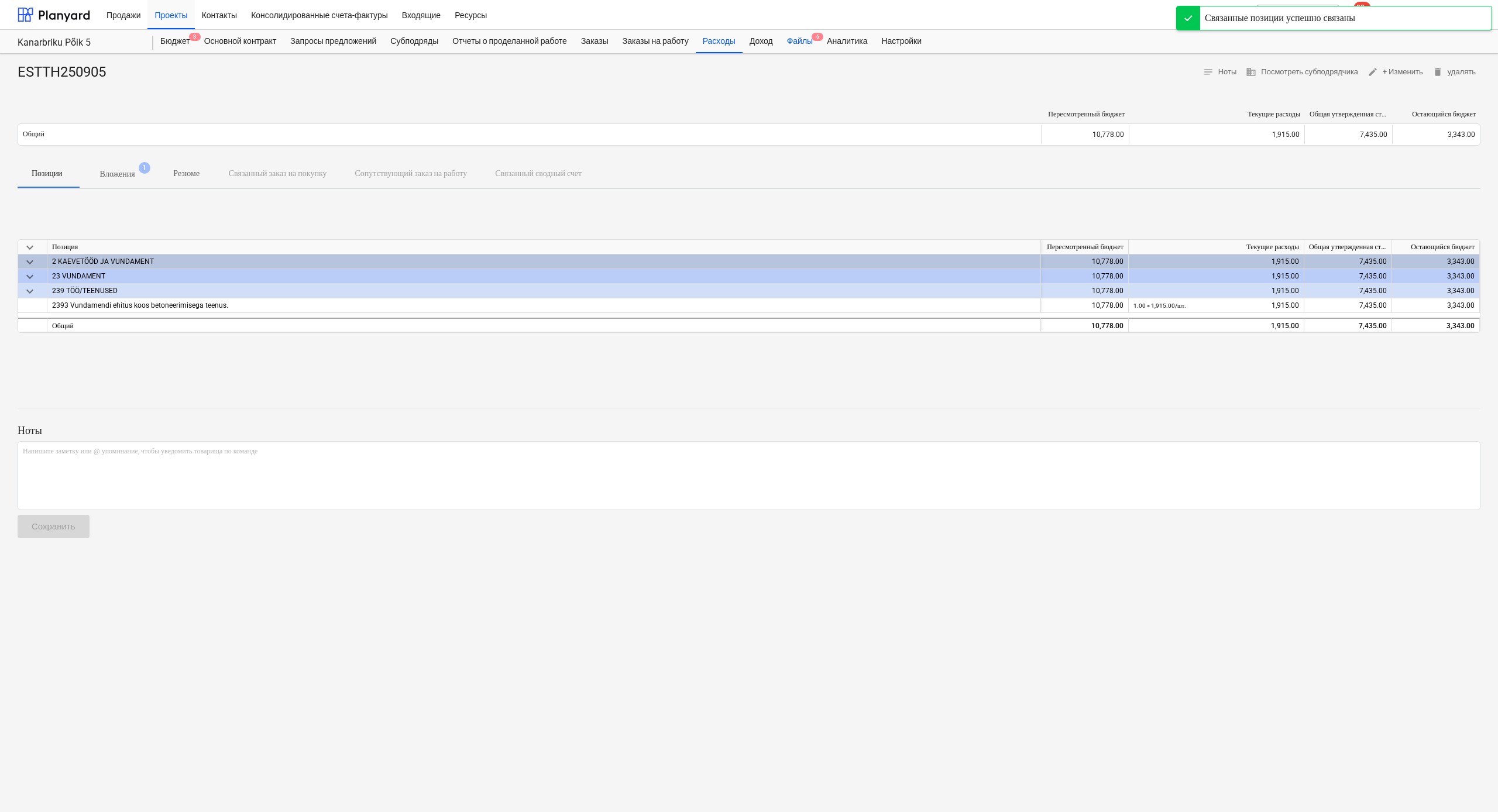
click at [820, 38] on div "Файлы 6" at bounding box center [800, 41] width 40 height 23
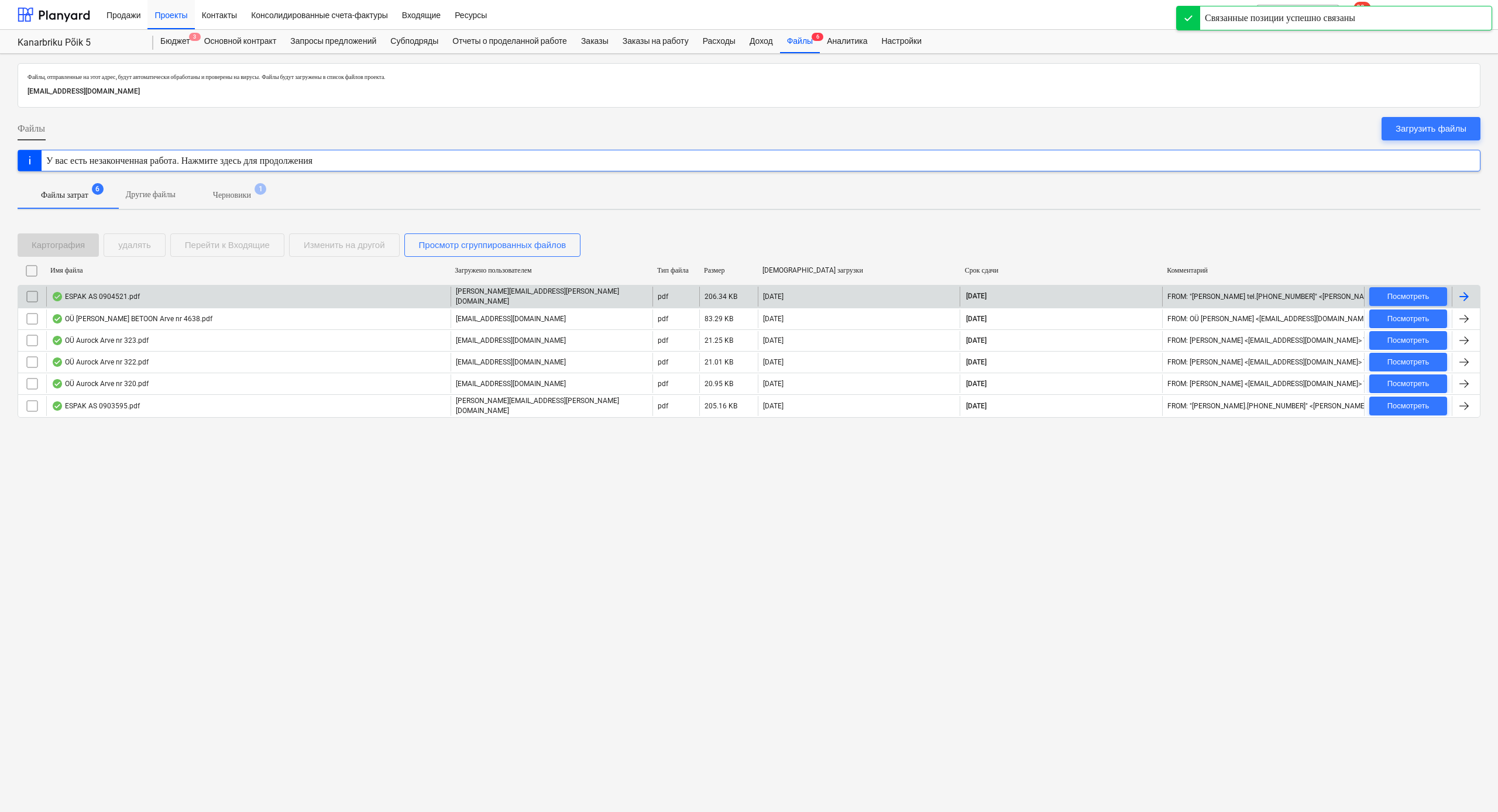
click at [259, 289] on div "ESPAK AS 0904521.pdf" at bounding box center [248, 297] width 404 height 20
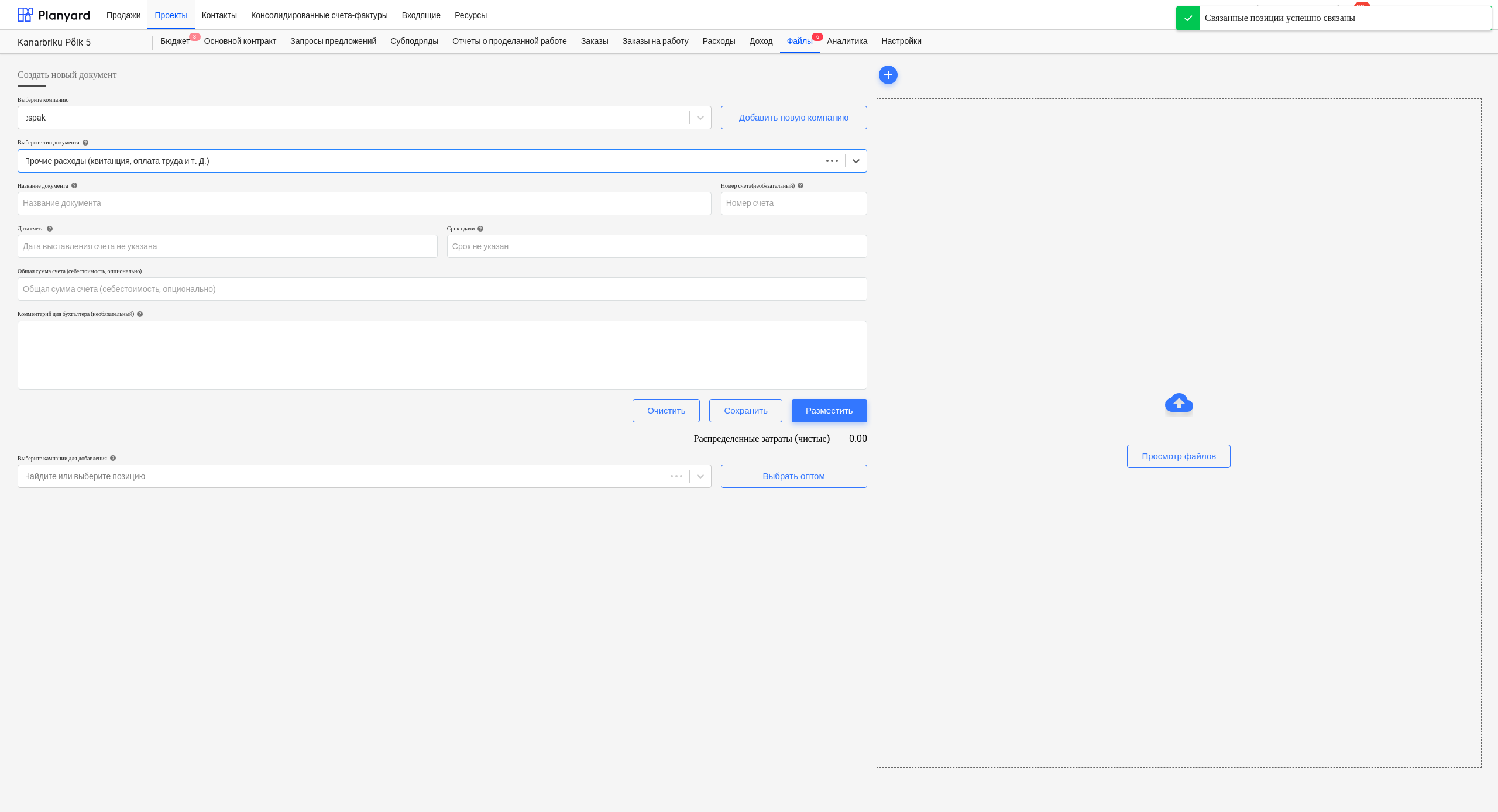
type input "0.00"
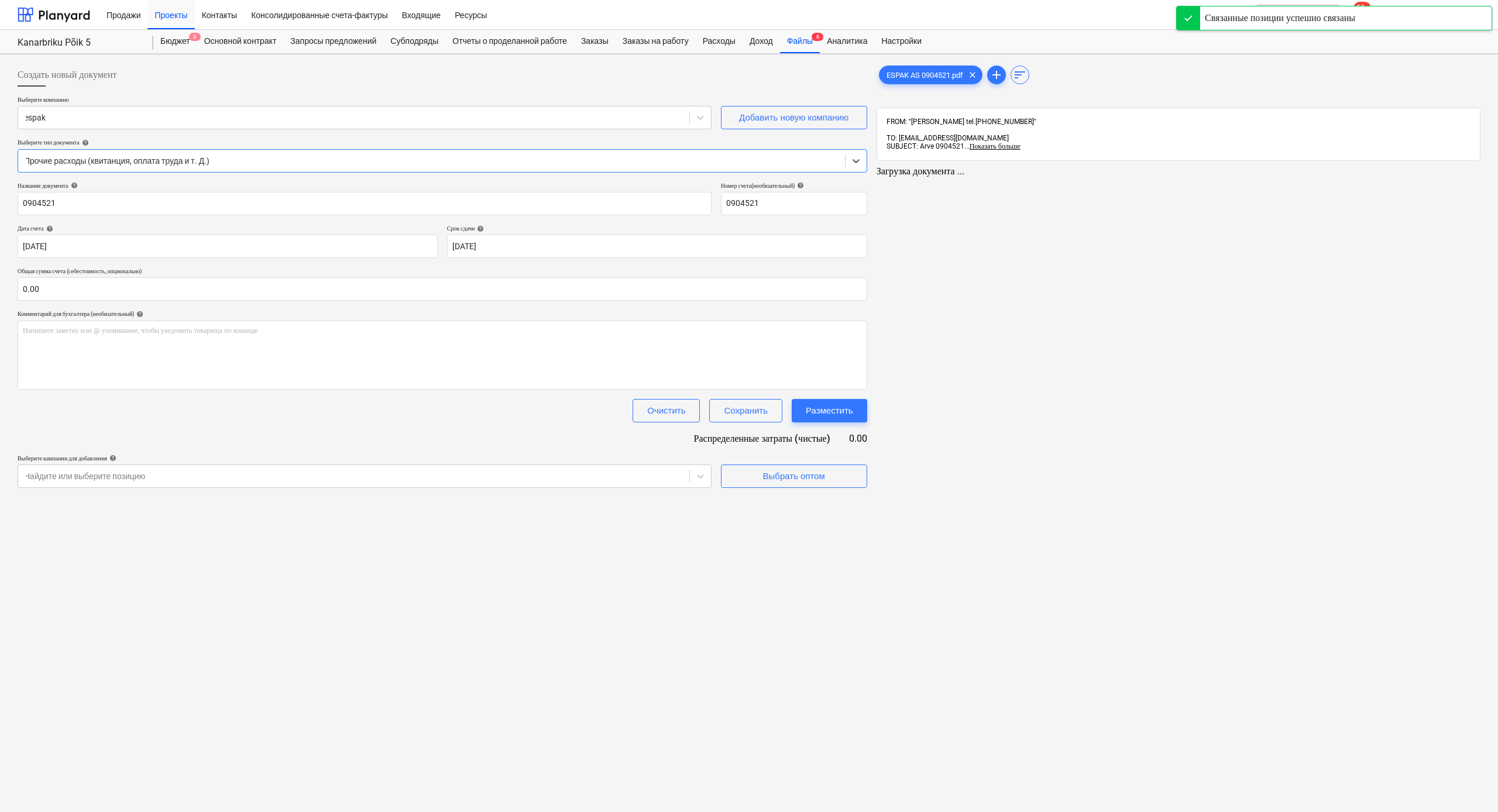
type input "0904521"
type input "[DATE]"
click at [507, 291] on input "text" at bounding box center [442, 289] width 850 height 23
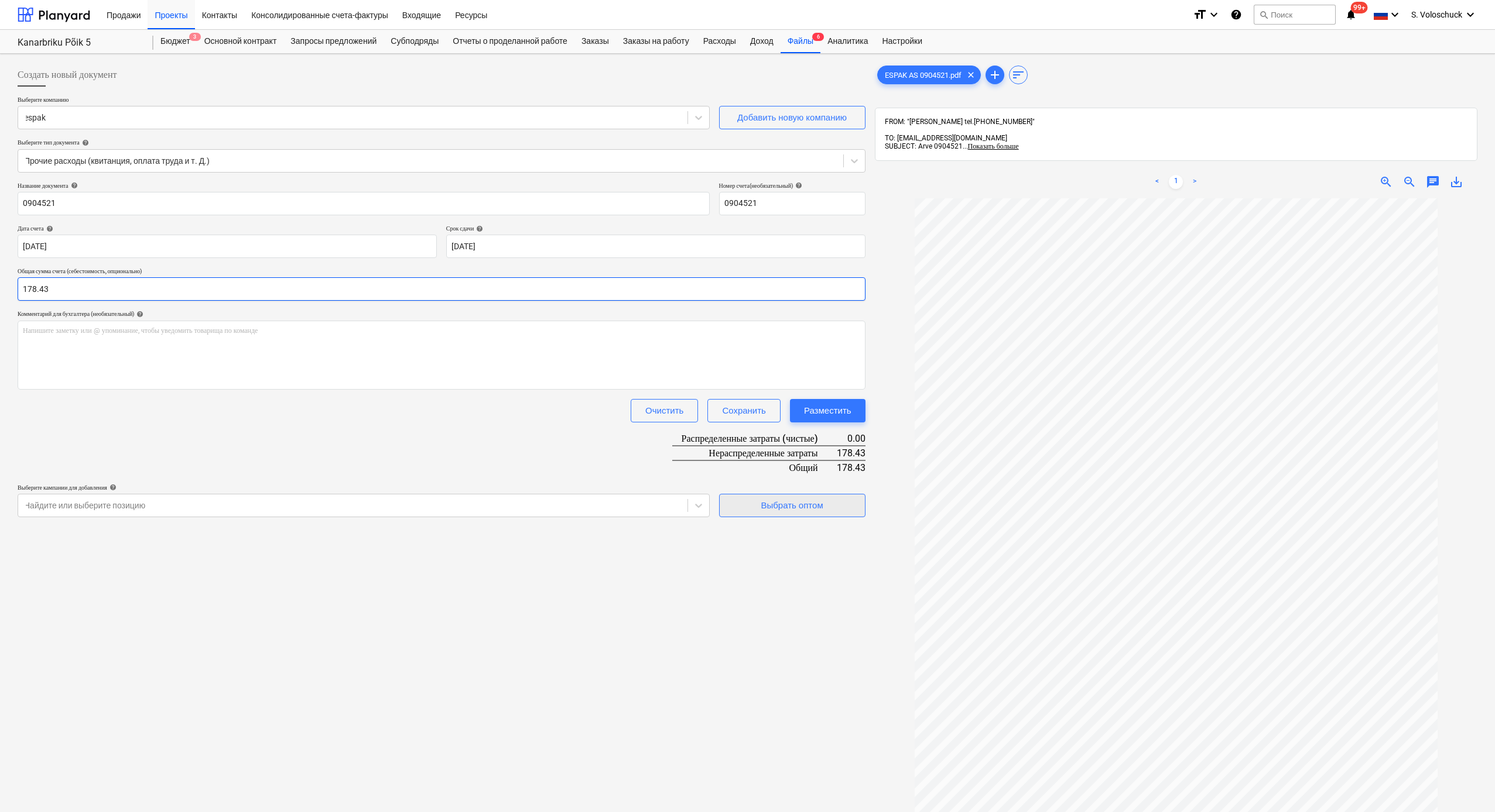
type input "178.43"
click at [832, 446] on span "Выбрать оптом" at bounding box center [792, 505] width 117 height 15
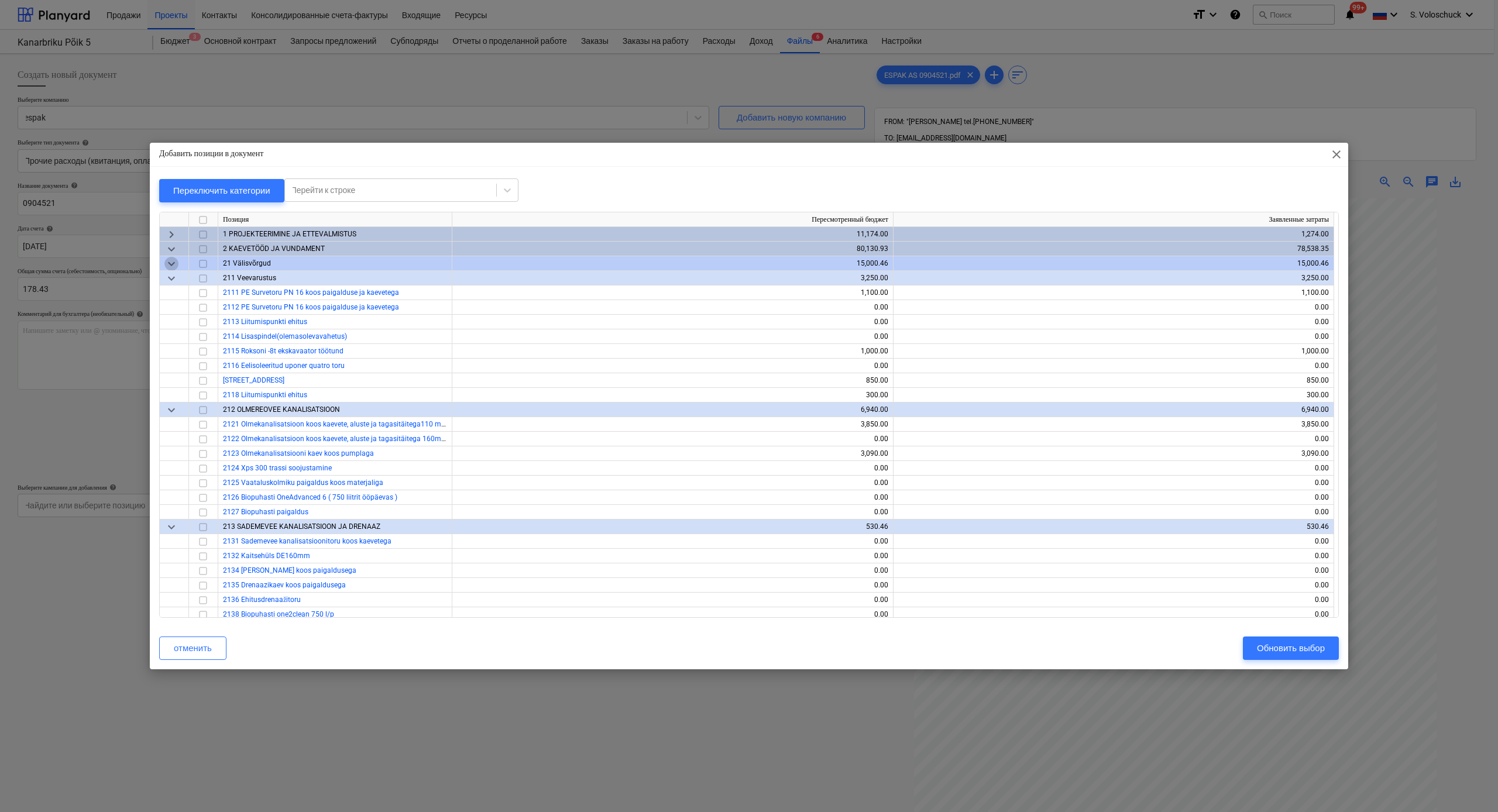
click at [169, 263] on span "keyboard_arrow_down" at bounding box center [171, 263] width 14 height 14
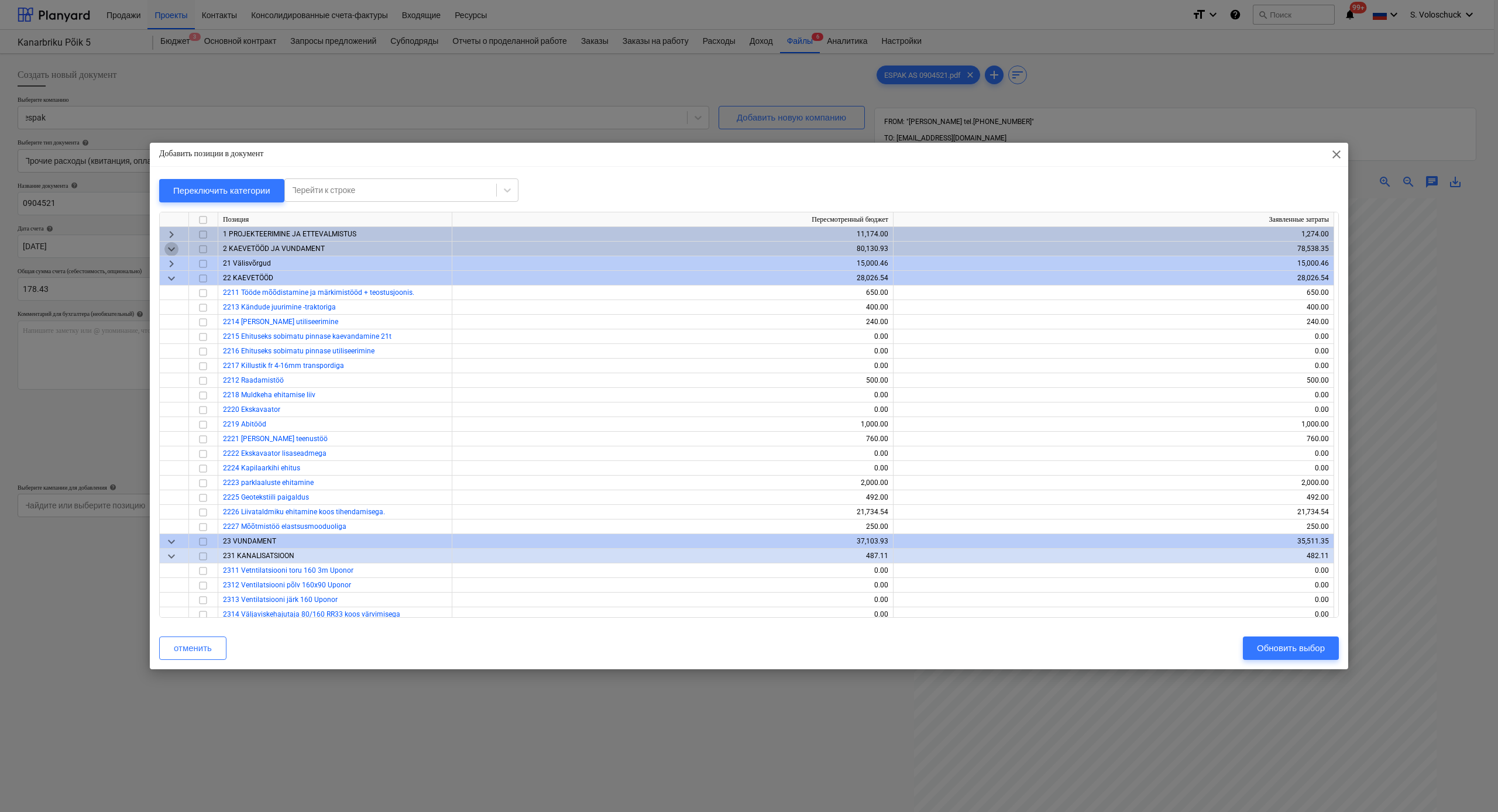
click at [171, 251] on span "keyboard_arrow_down" at bounding box center [171, 249] width 14 height 14
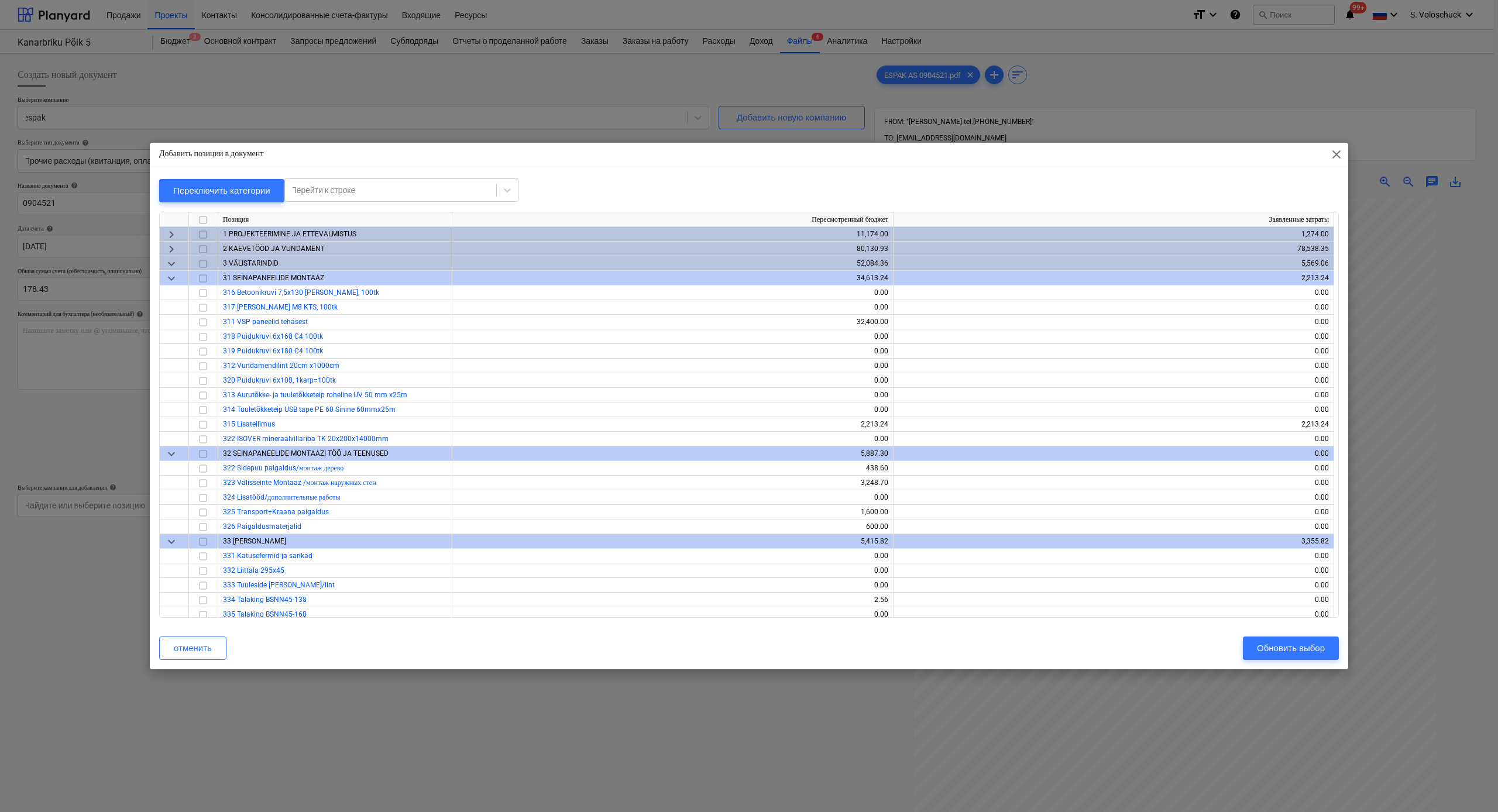
click at [172, 262] on span "keyboard_arrow_down" at bounding box center [171, 263] width 14 height 14
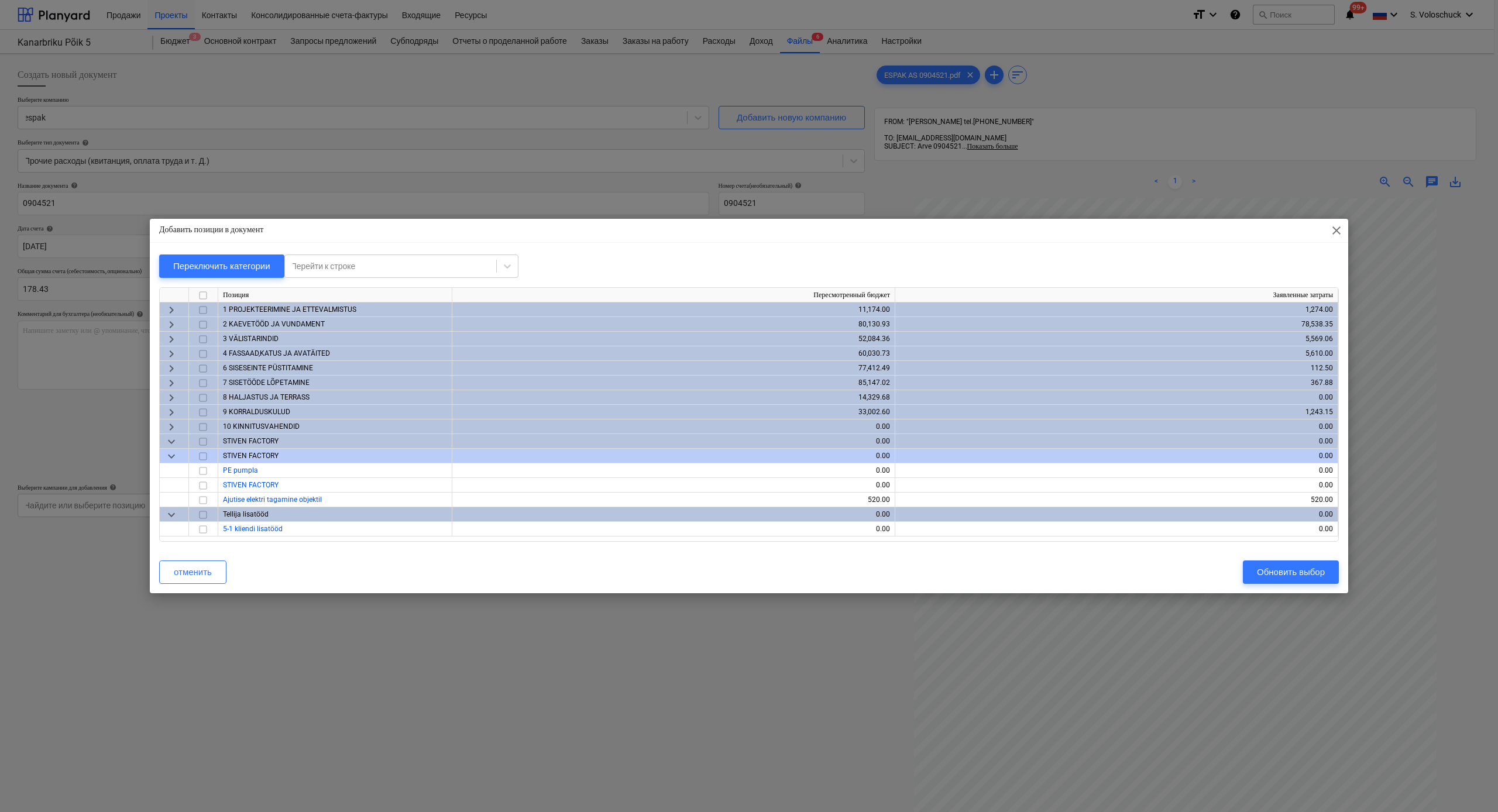
click at [172, 338] on span "keyboard_arrow_right" at bounding box center [171, 340] width 14 height 14
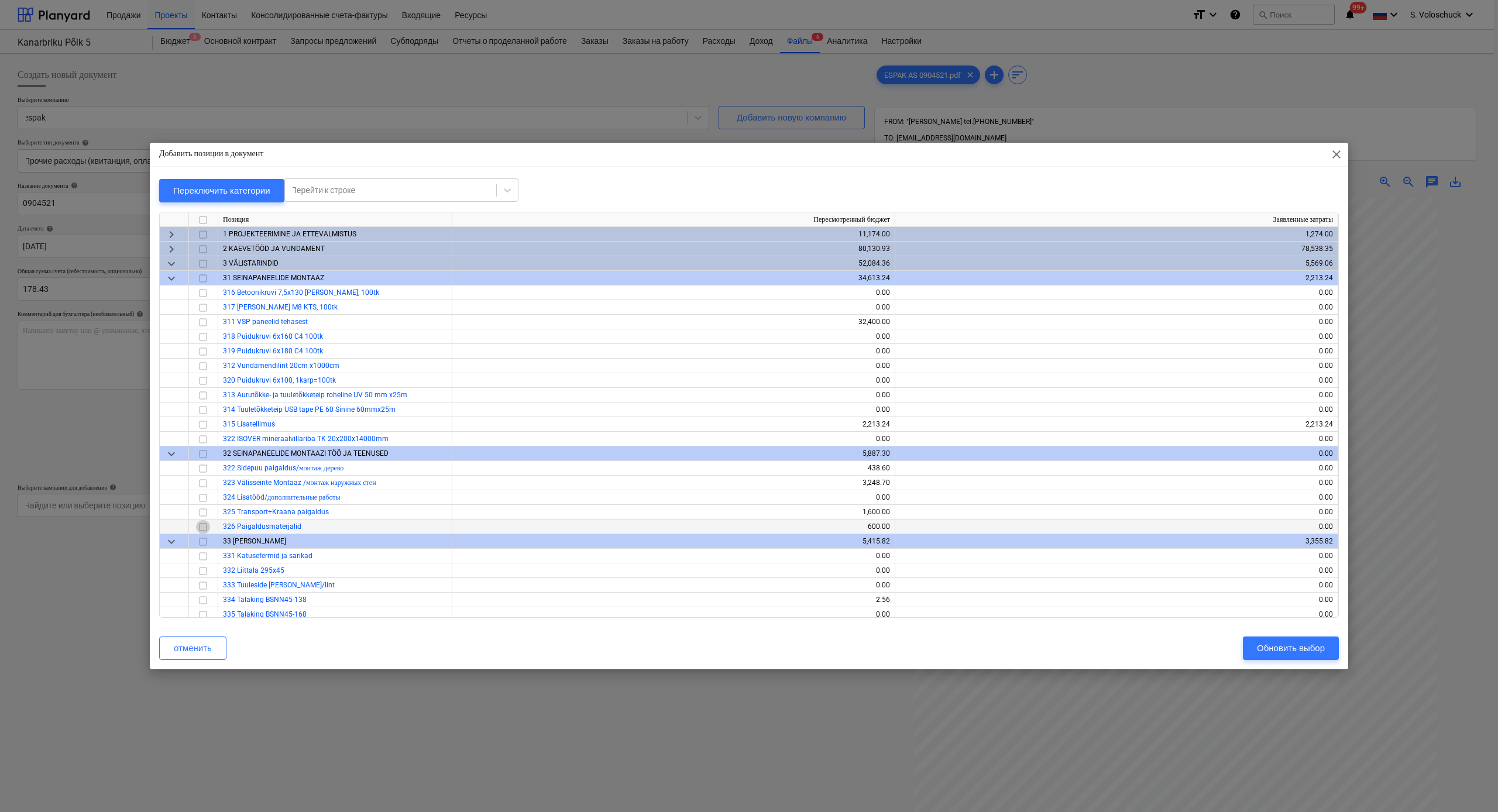
click at [202, 446] on input "checkbox" at bounding box center [203, 527] width 14 height 14
click at [842, 446] on button "Обновить выбор" at bounding box center [1291, 648] width 96 height 23
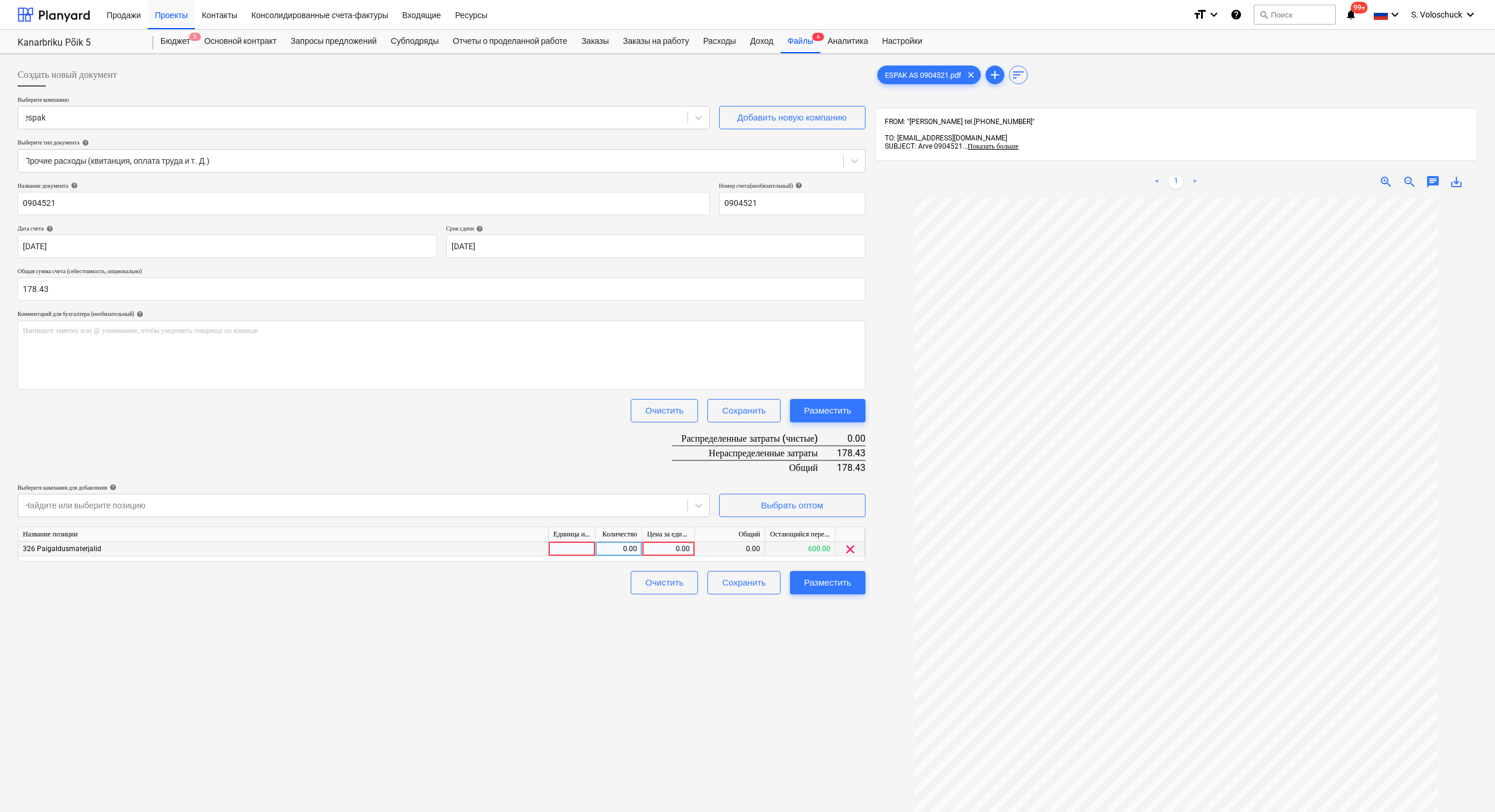
click at [673, 446] on div "0.00" at bounding box center [669, 549] width 43 height 15
type input "178.43"
click at [840, 446] on div "Разместить" at bounding box center [828, 583] width 48 height 15
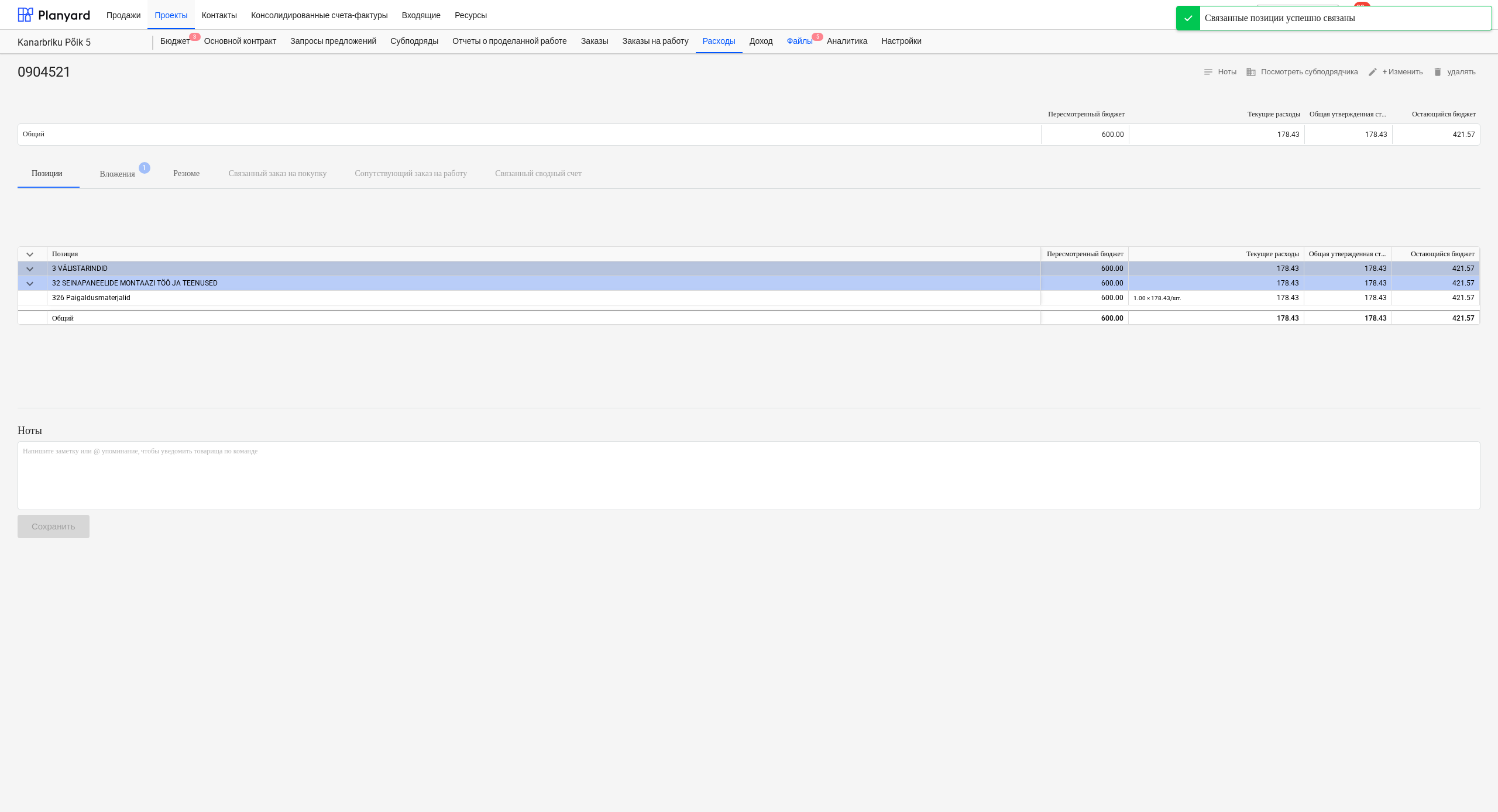
click at [820, 40] on div "Файлы 5" at bounding box center [800, 41] width 40 height 23
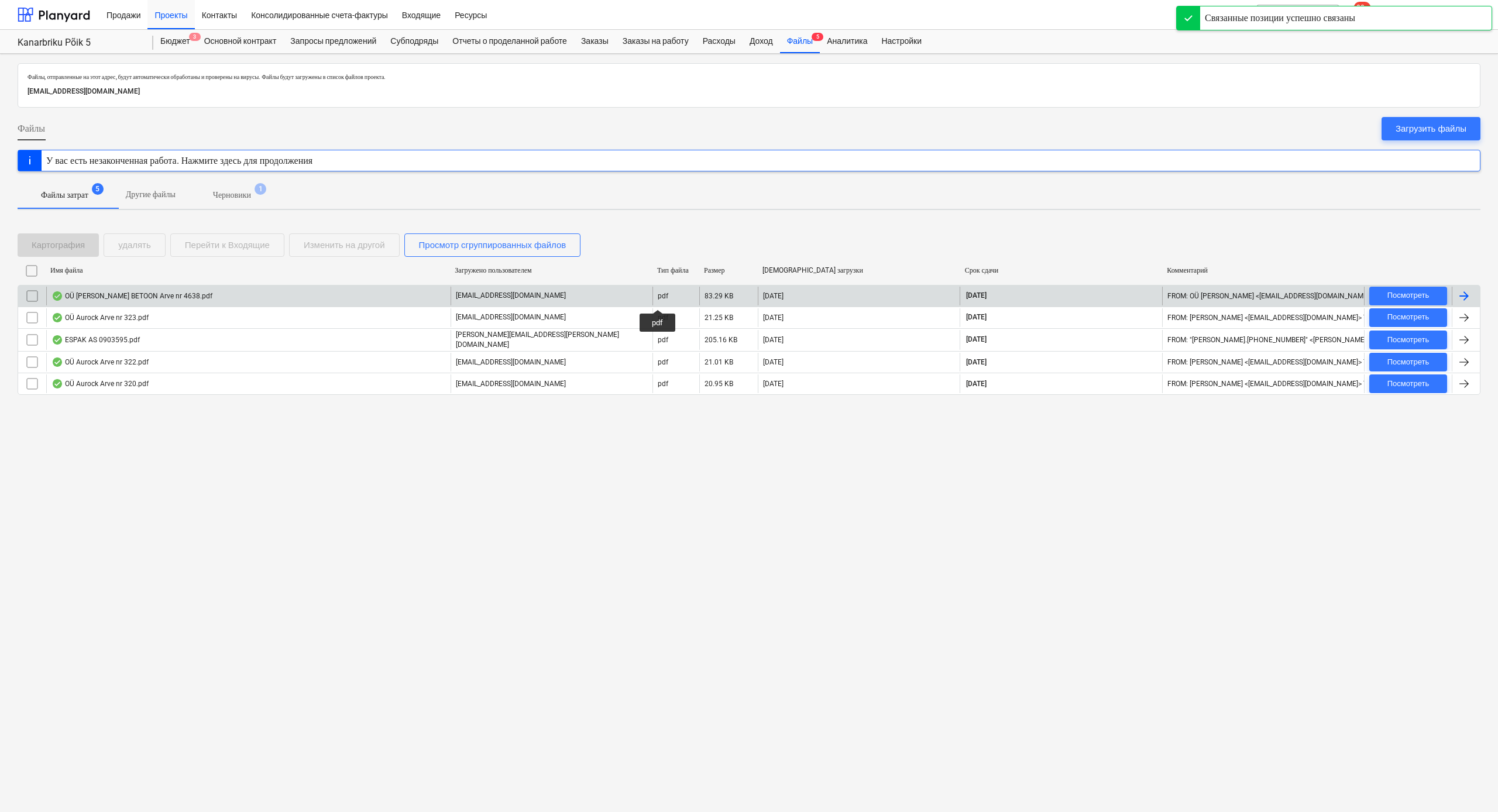
click at [236, 303] on div "OÜ [PERSON_NAME] BETOON Arve nr 4638.pdf" at bounding box center [248, 296] width 404 height 18
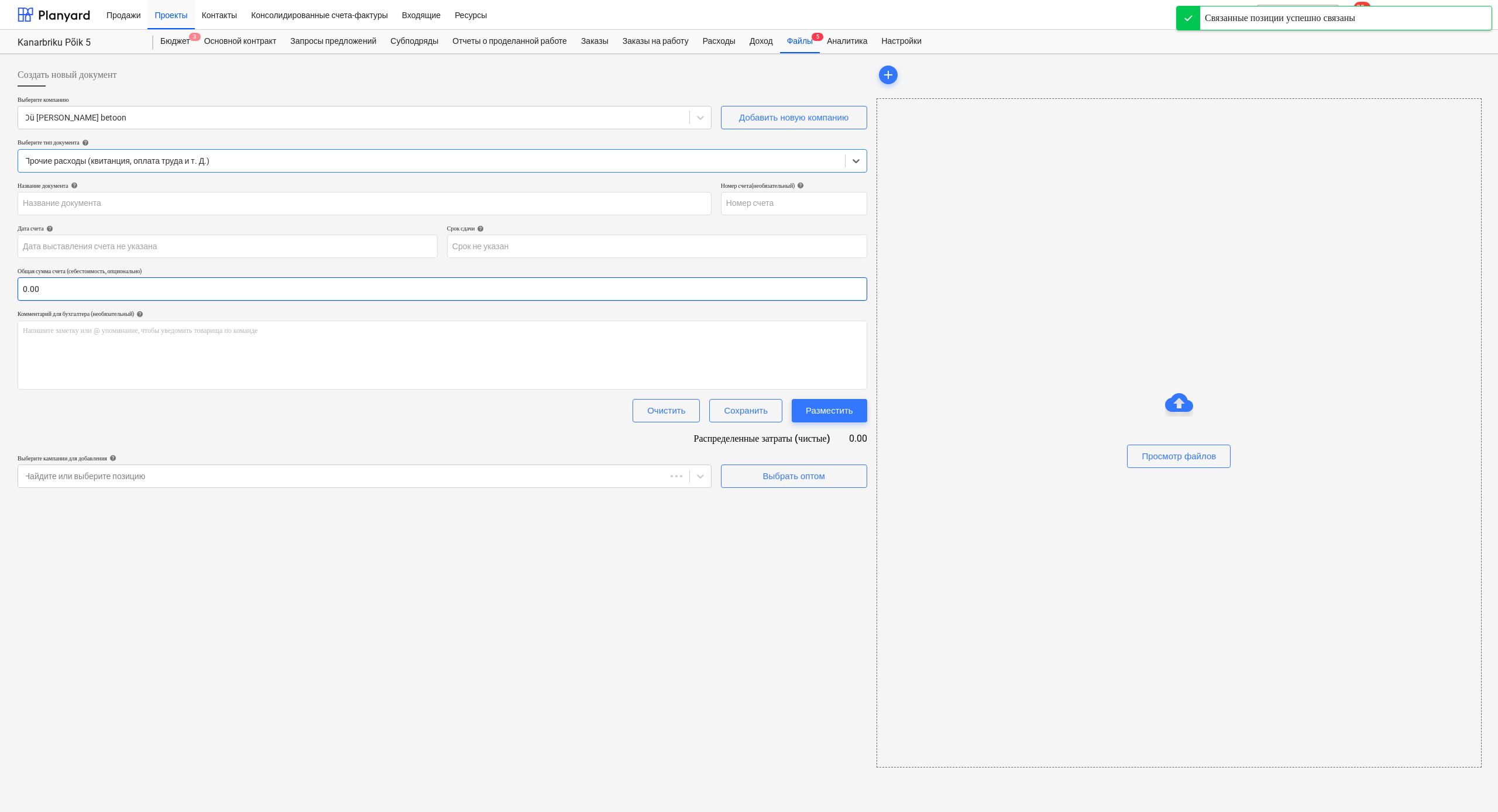
type input "4638"
type input "[DATE]"
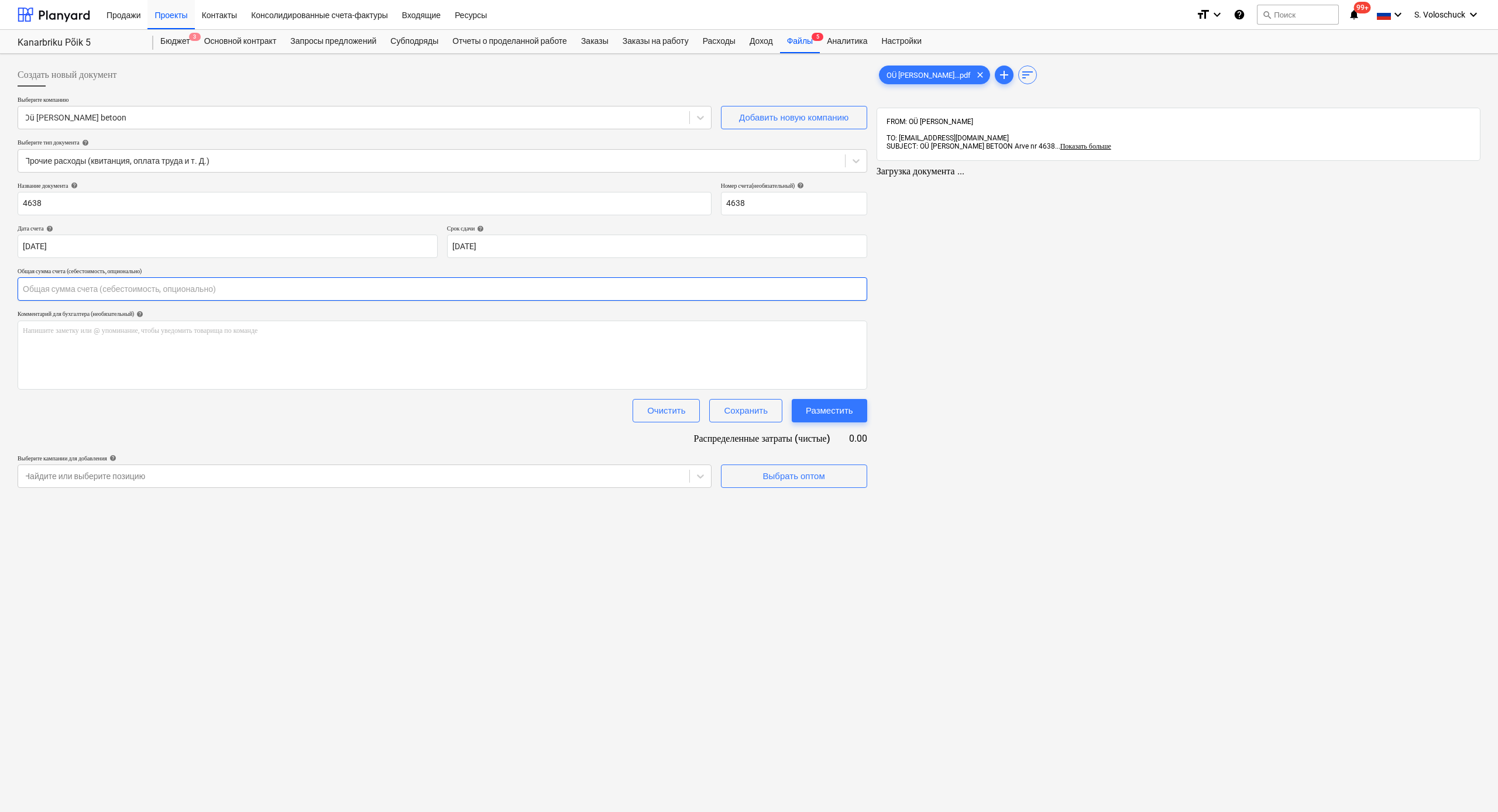
click at [94, 286] on input "text" at bounding box center [442, 289] width 850 height 23
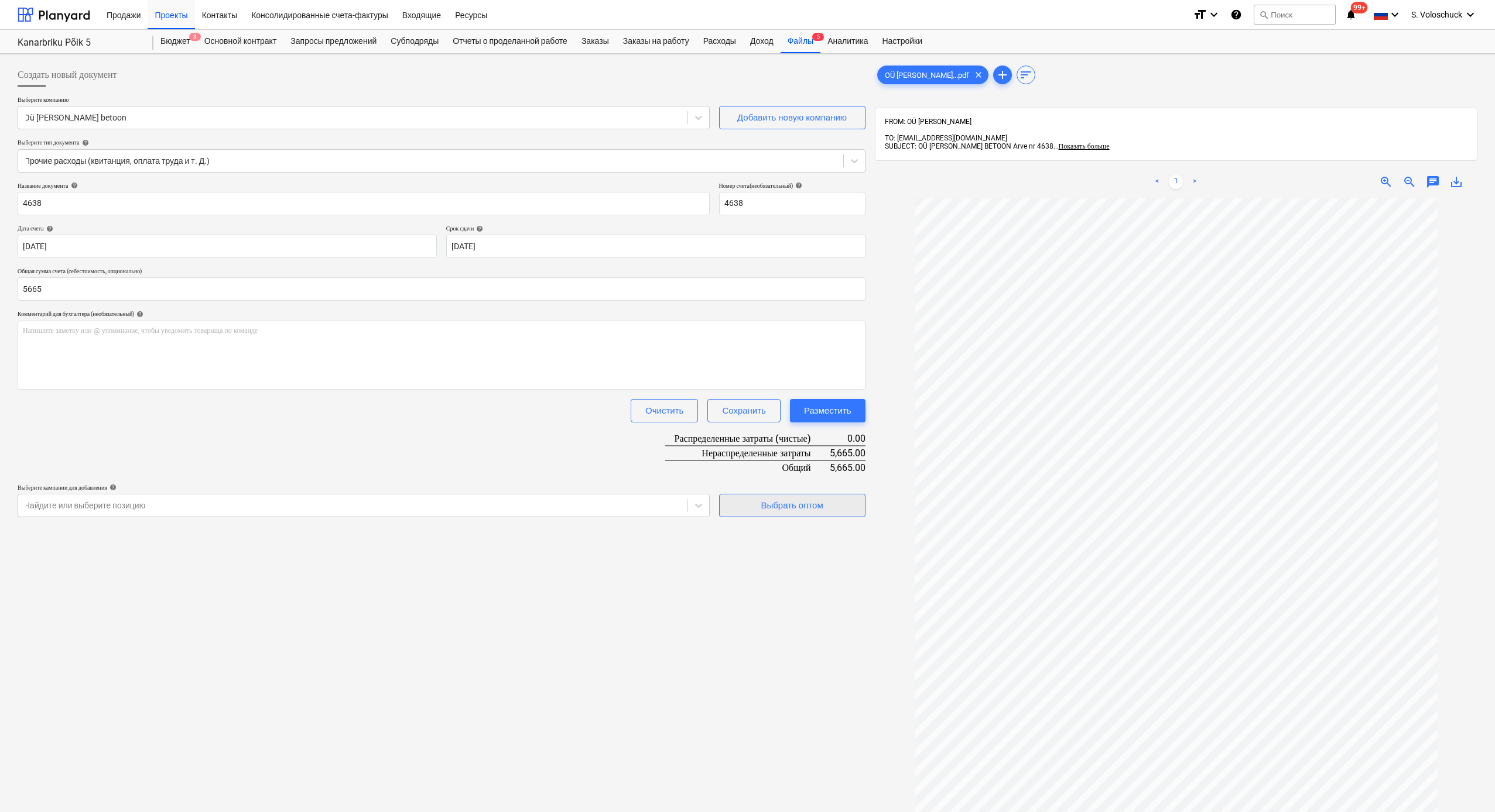
type input "5,665.00"
click at [842, 446] on span "Выбрать оптом" at bounding box center [792, 505] width 117 height 15
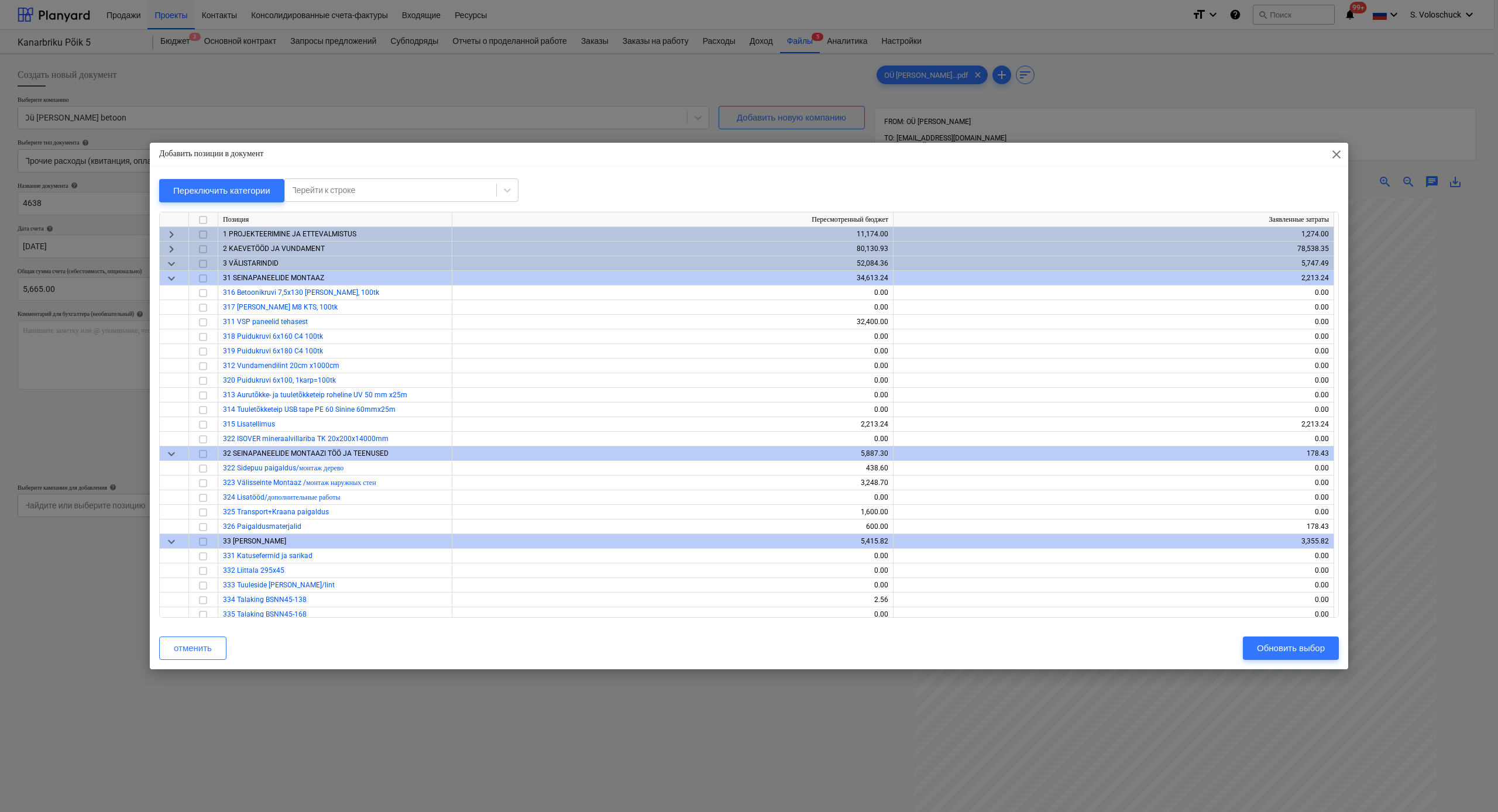
click at [174, 266] on span "keyboard_arrow_down" at bounding box center [171, 263] width 14 height 14
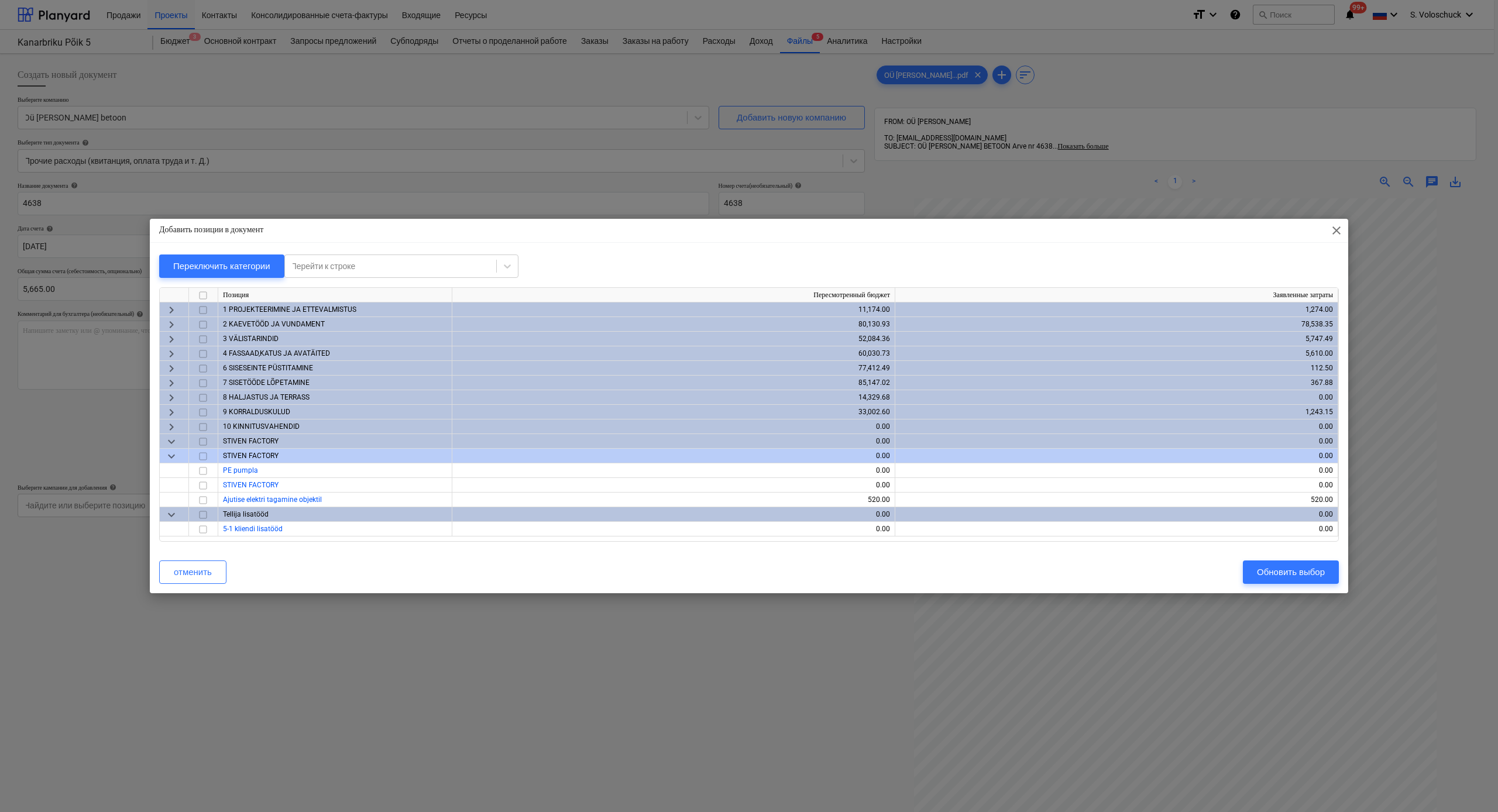
click at [171, 323] on span "keyboard_arrow_right" at bounding box center [171, 325] width 14 height 14
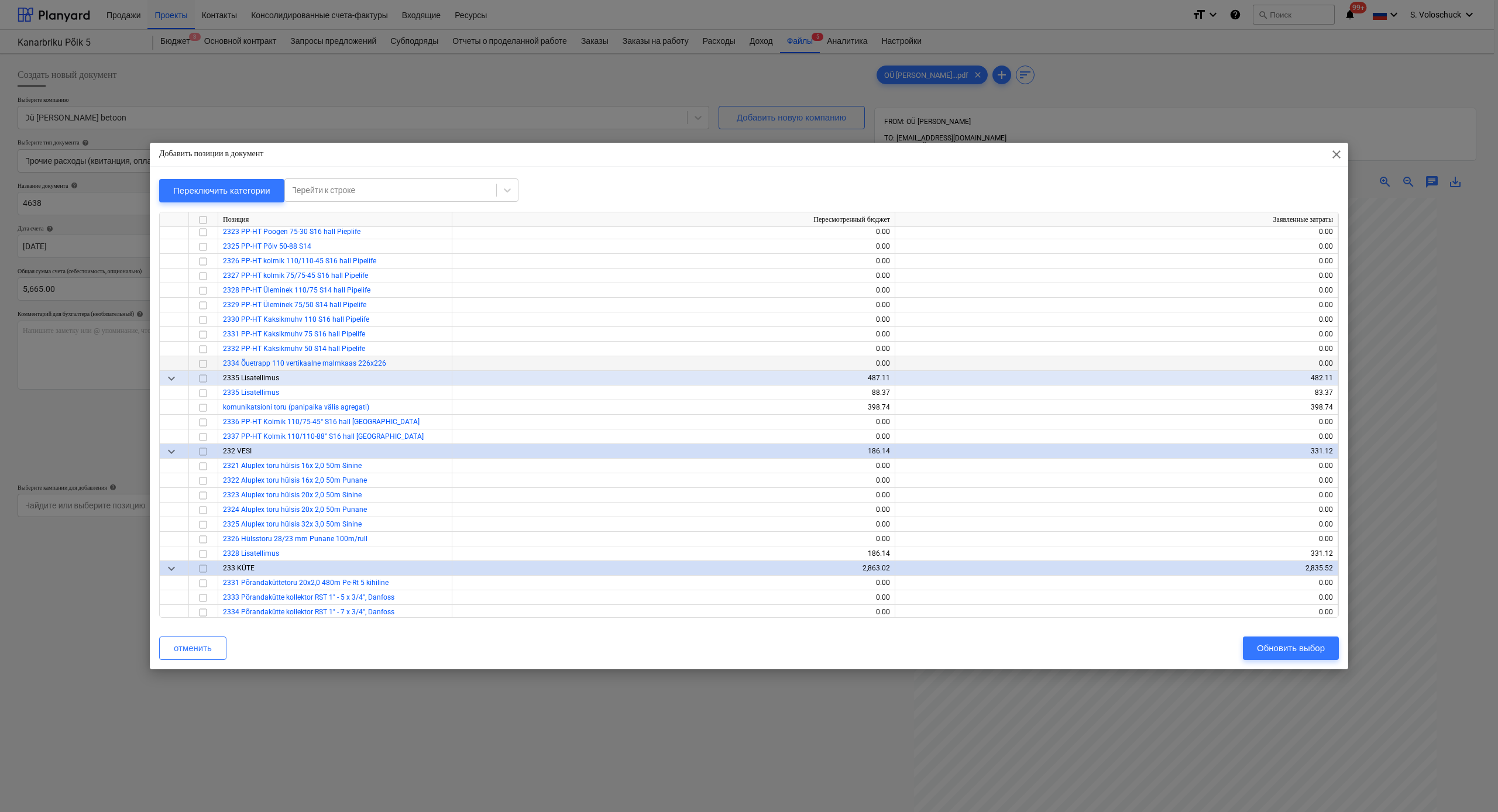
scroll to position [1341, 0]
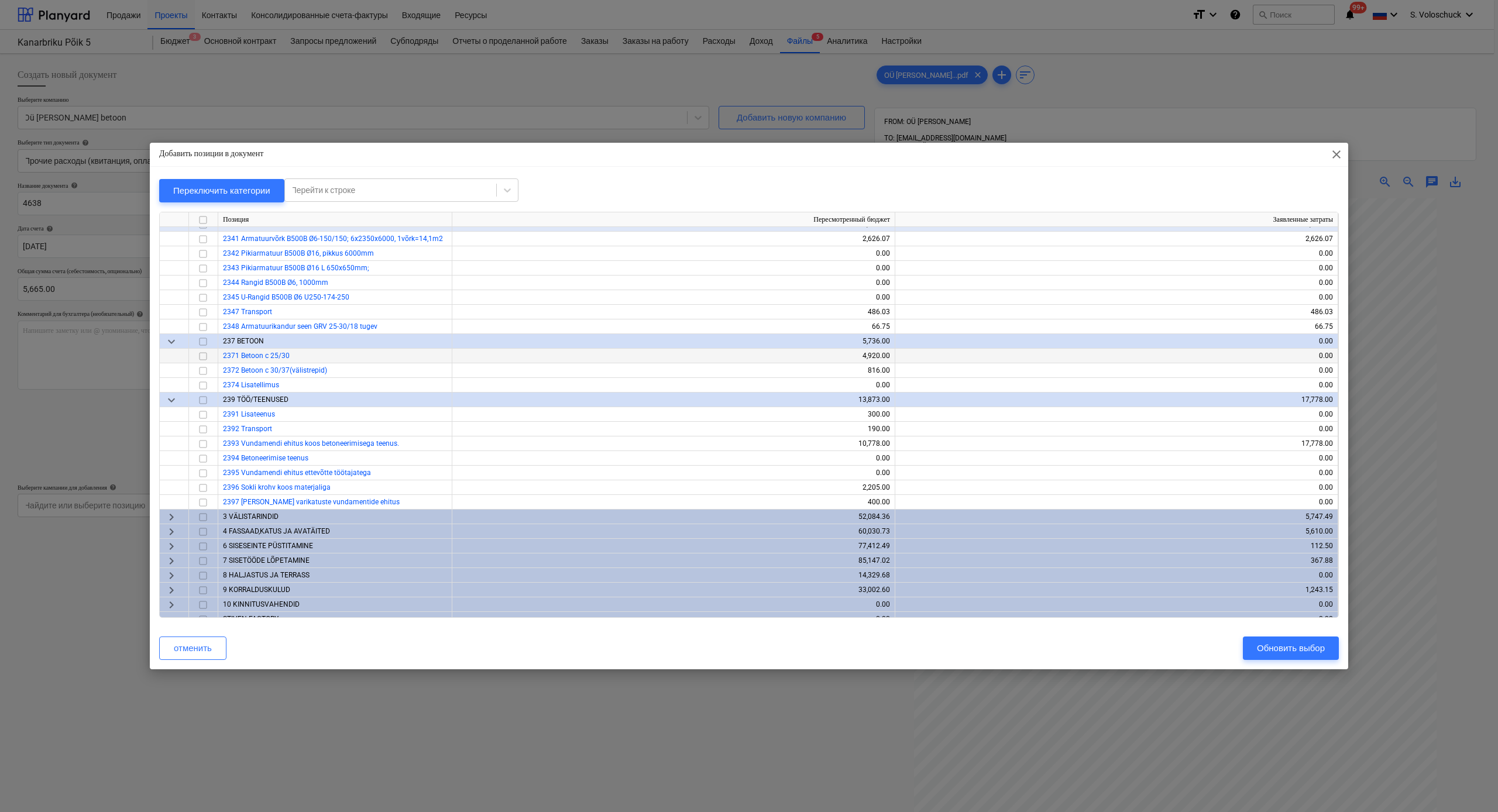
click at [201, 355] on input "checkbox" at bounding box center [203, 356] width 14 height 14
click at [203, 371] on input "checkbox" at bounding box center [203, 371] width 14 height 14
click at [842, 446] on div "Обновить выбор" at bounding box center [1291, 648] width 68 height 15
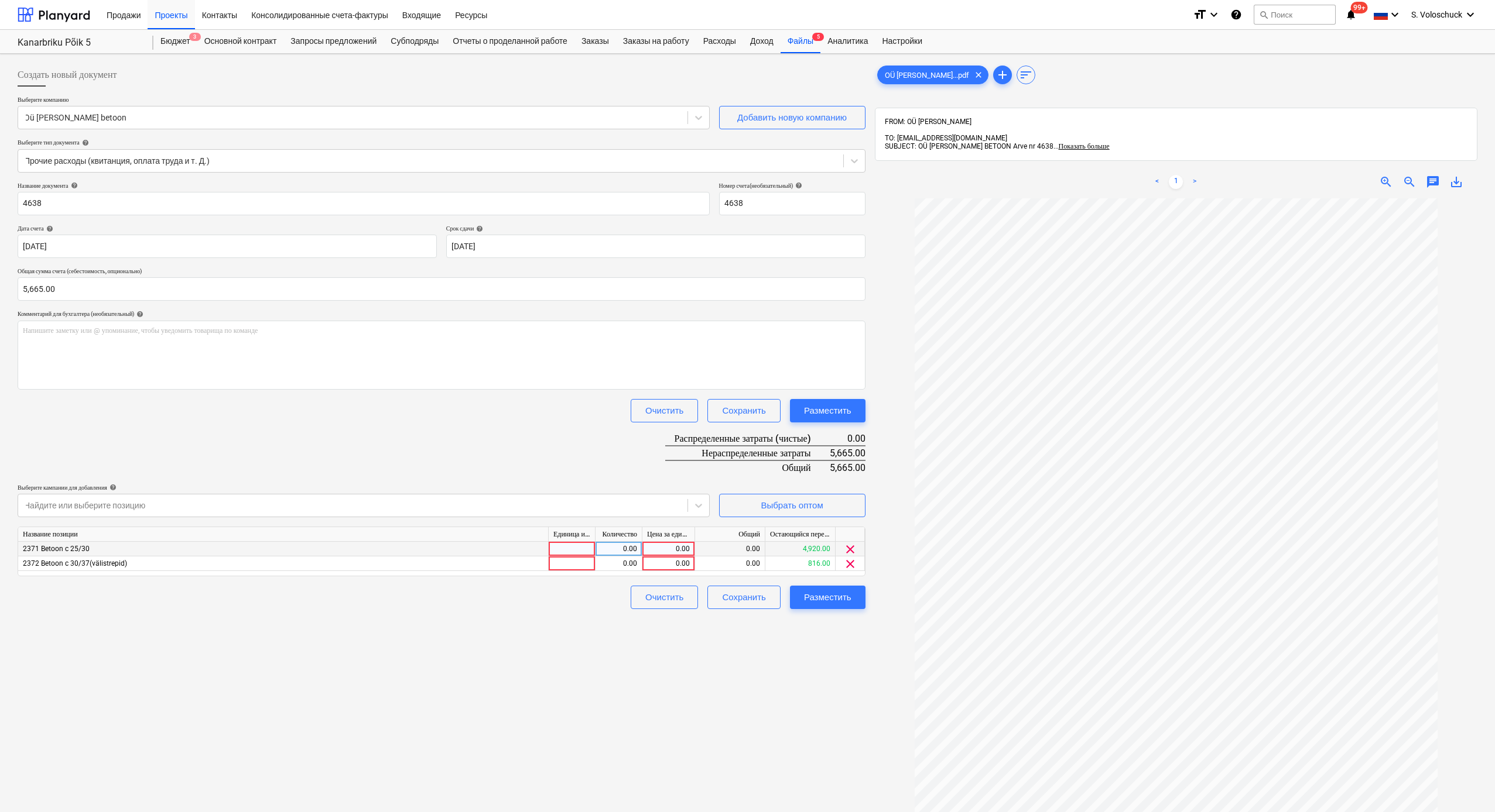
click at [661, 446] on div "0.00" at bounding box center [669, 549] width 43 height 15
type input "4920"
click at [658, 446] on div "0.00" at bounding box center [669, 564] width 43 height 15
type input "745"
click at [744, 446] on div "Создать новый документ Выберите компанию Oü [PERSON_NAME] betoon Добавить новую…" at bounding box center [441, 520] width 857 height 924
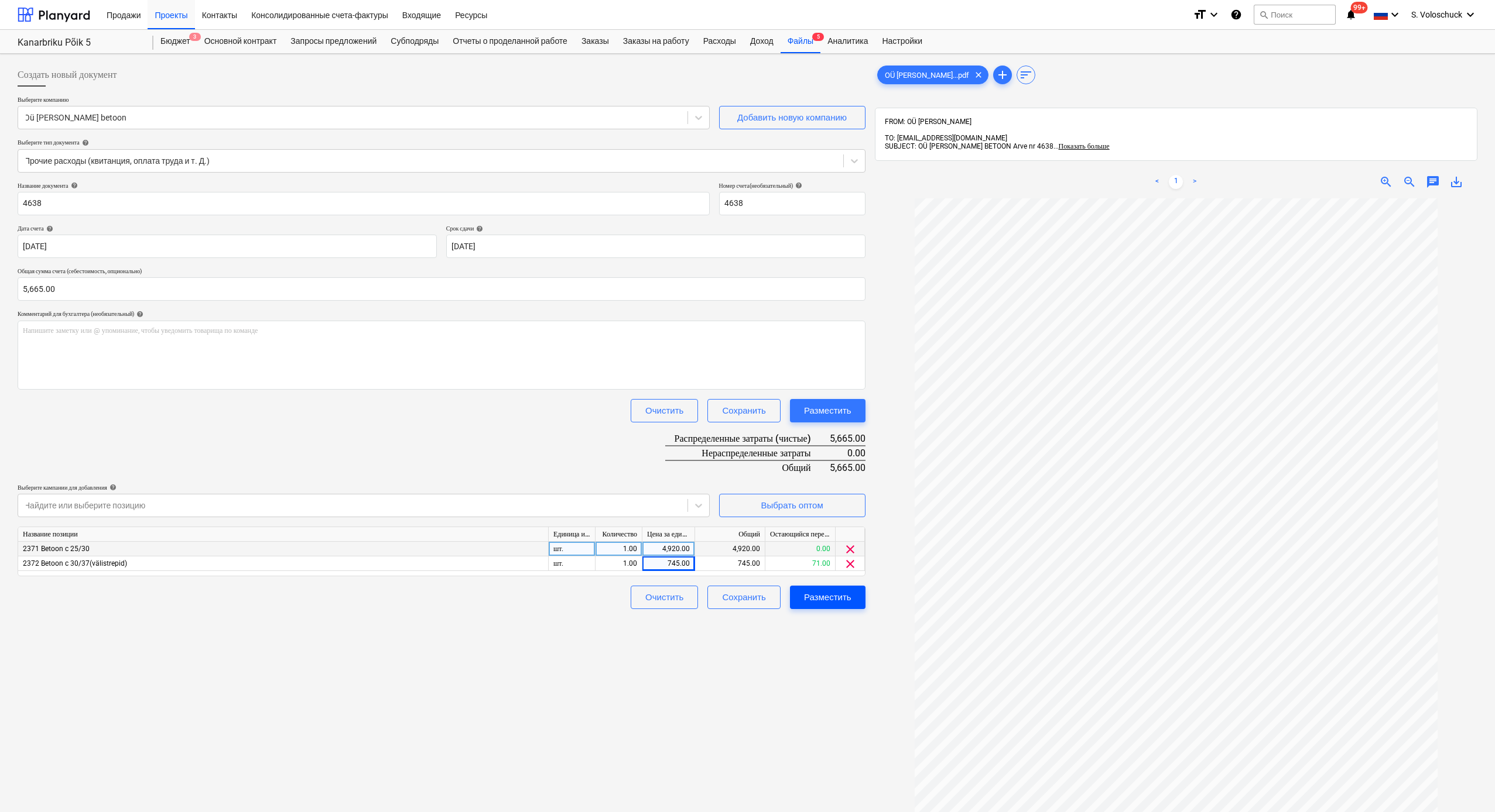
click at [832, 446] on div "Разместить" at bounding box center [828, 598] width 48 height 15
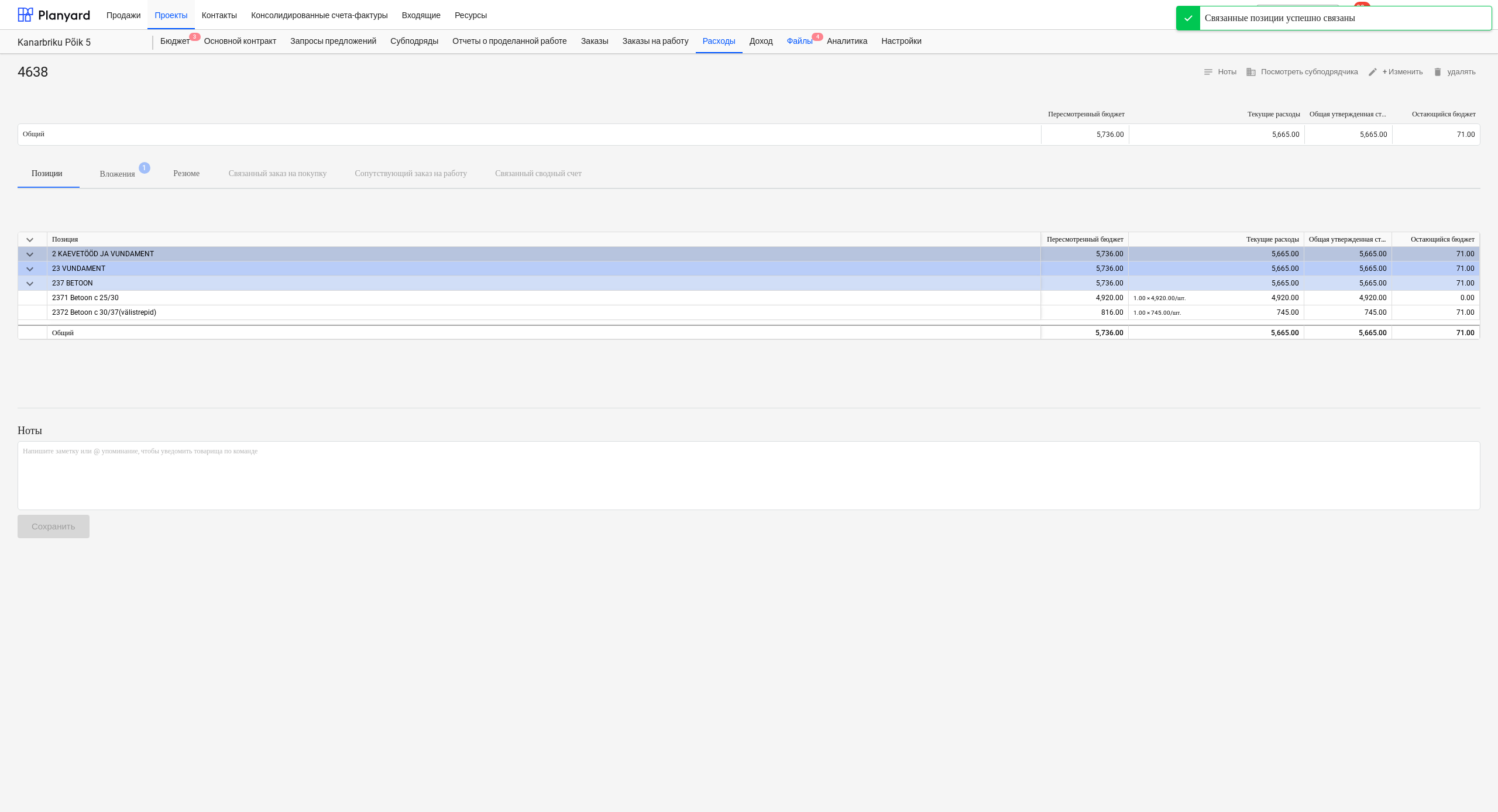
click at [820, 44] on div "Файлы 4" at bounding box center [800, 41] width 40 height 23
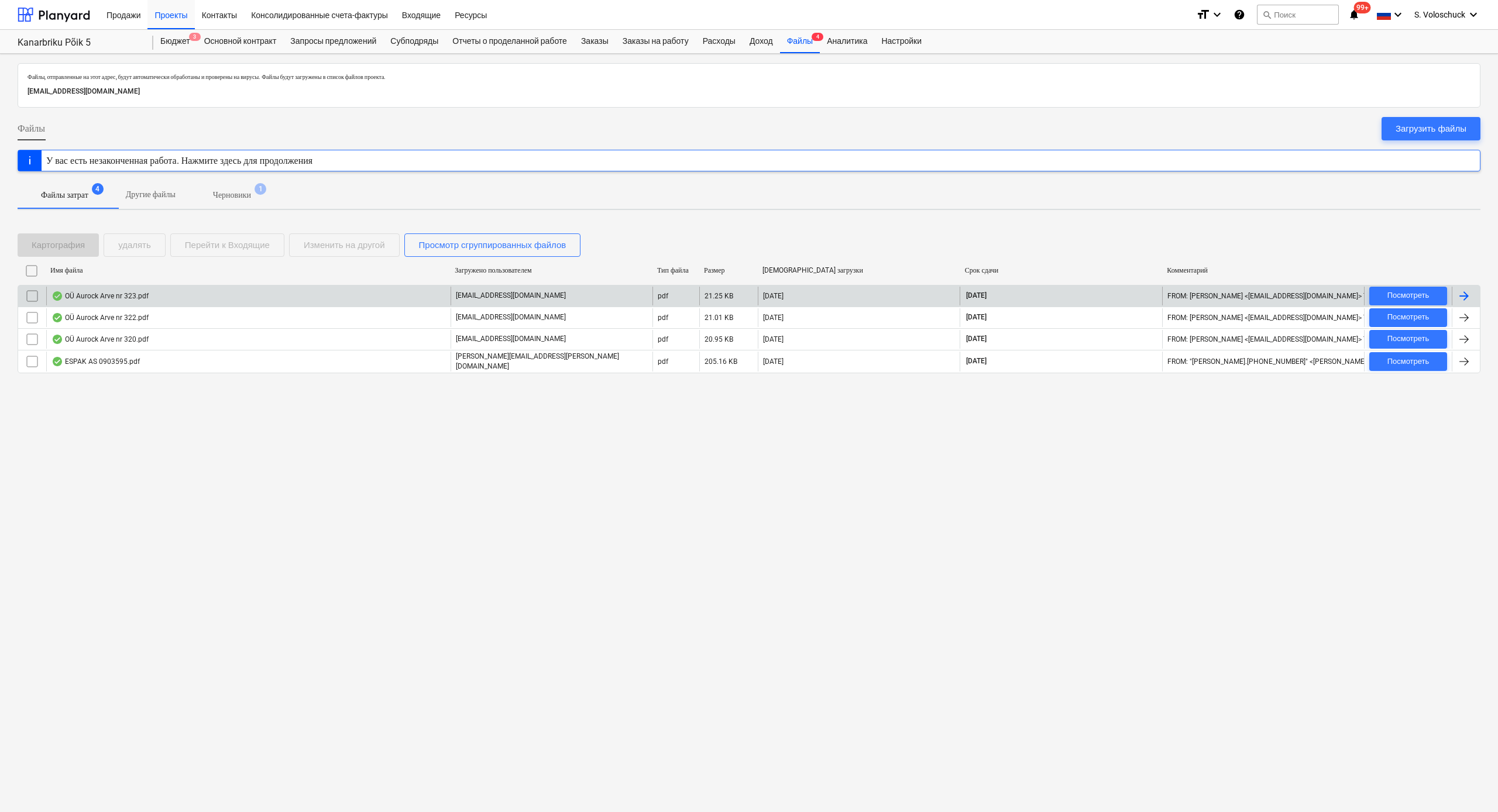
click at [416, 297] on div "OÜ Aurock Arve nr 323.pdf" at bounding box center [248, 296] width 404 height 18
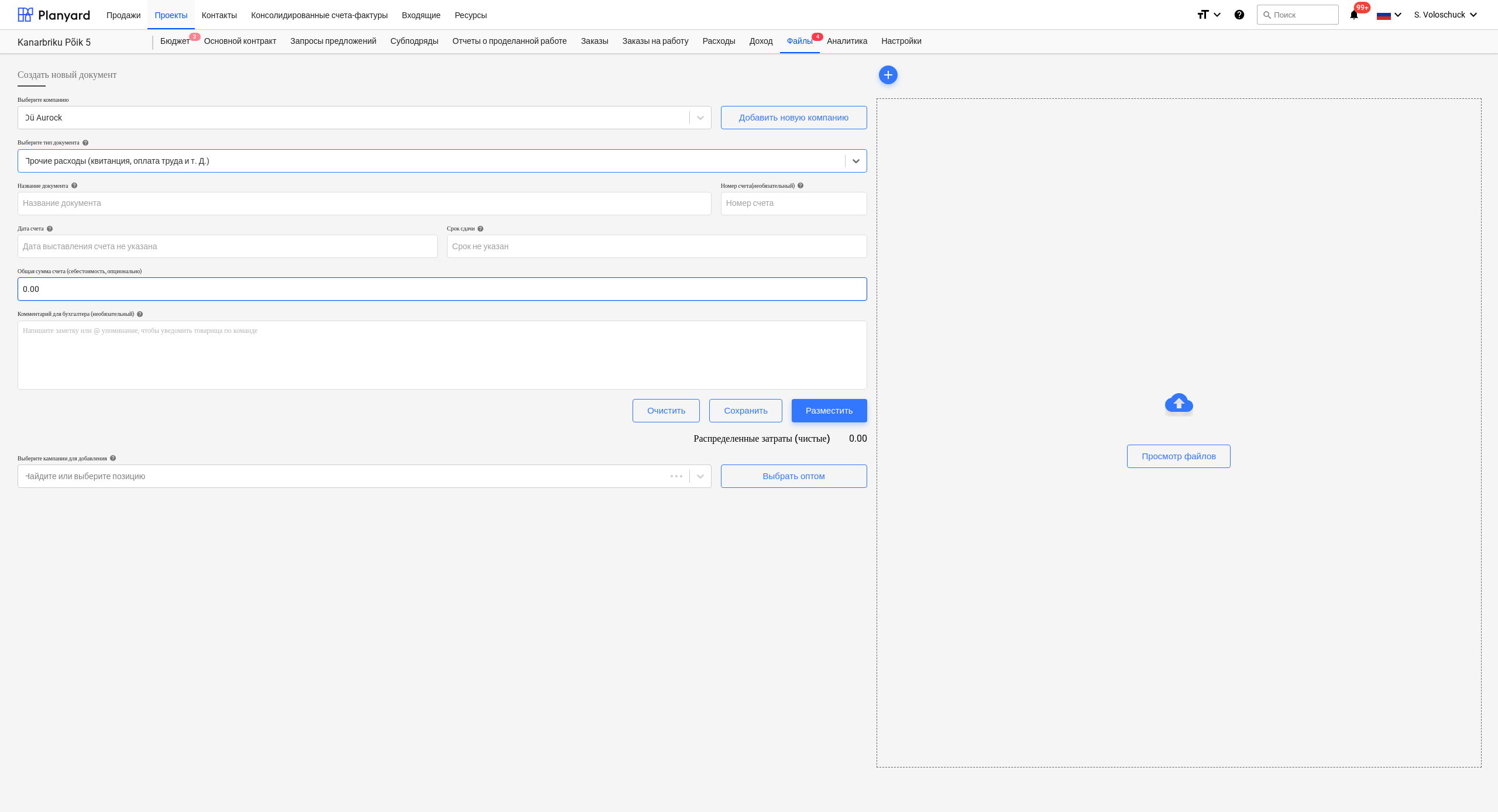
type input "323"
type input "[DATE]"
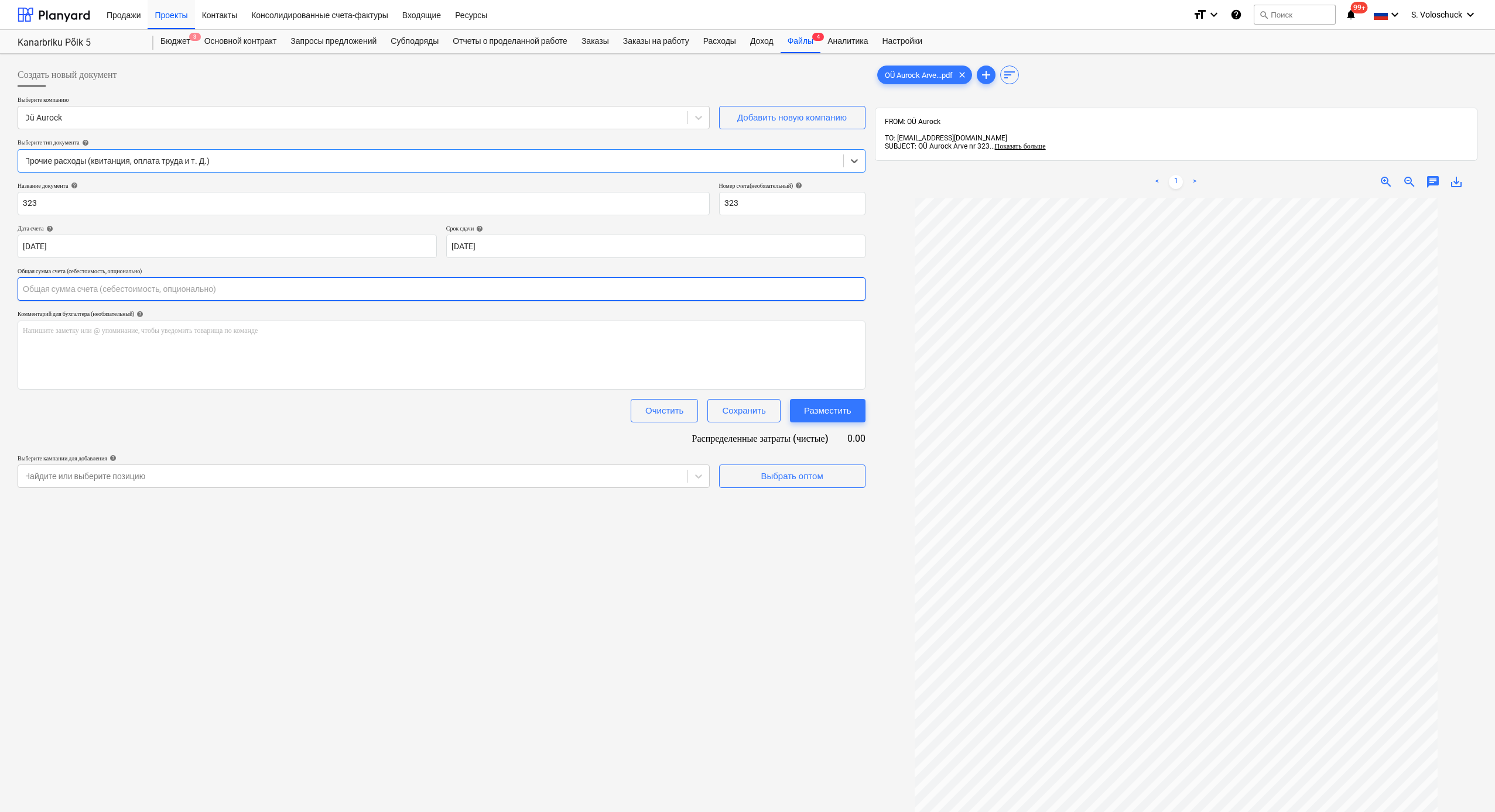
click at [197, 291] on input "text" at bounding box center [441, 289] width 848 height 23
type input "522.00"
click at [836, 446] on span "Выбрать оптом" at bounding box center [792, 505] width 117 height 15
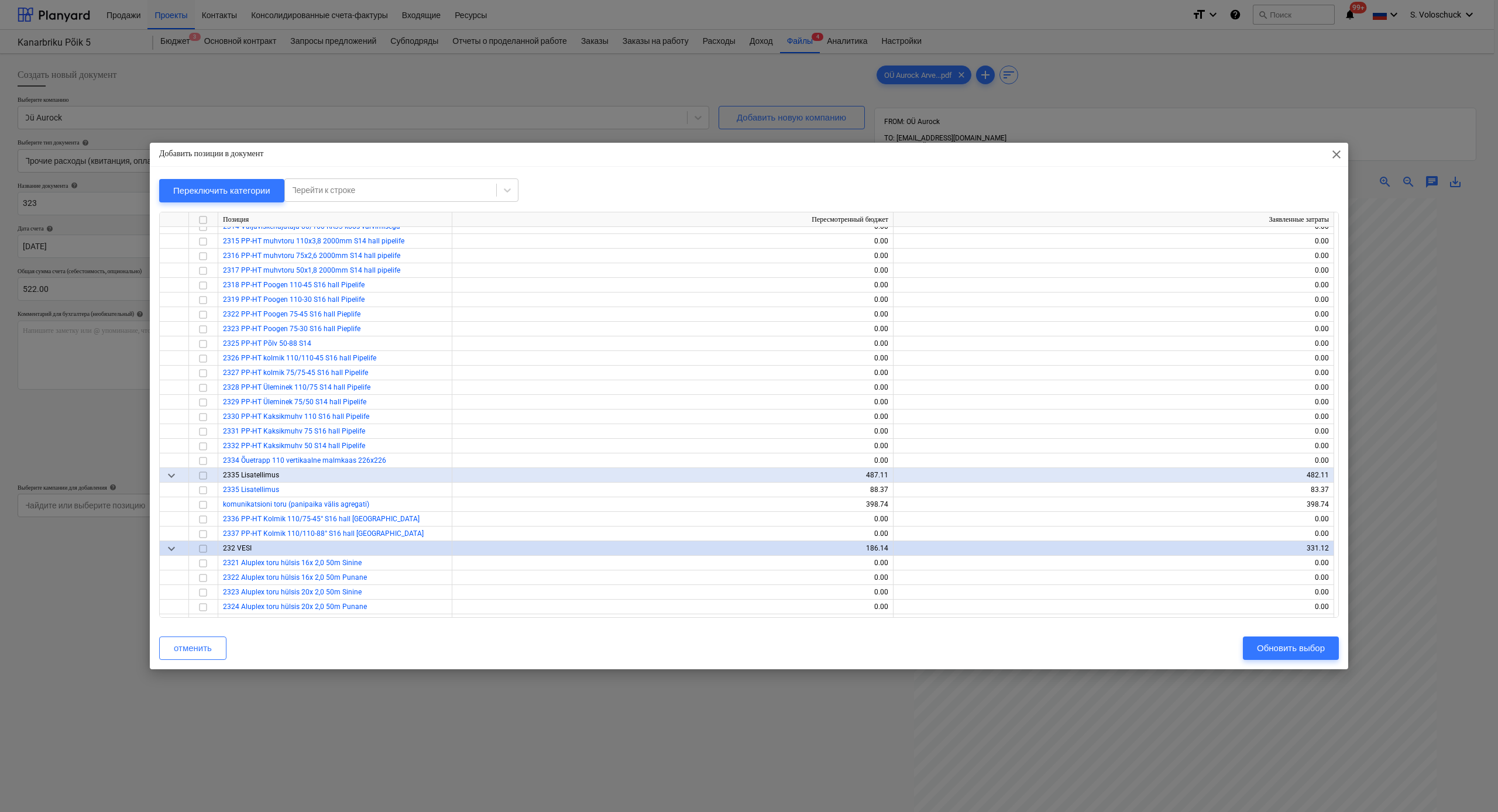
scroll to position [1439, 0]
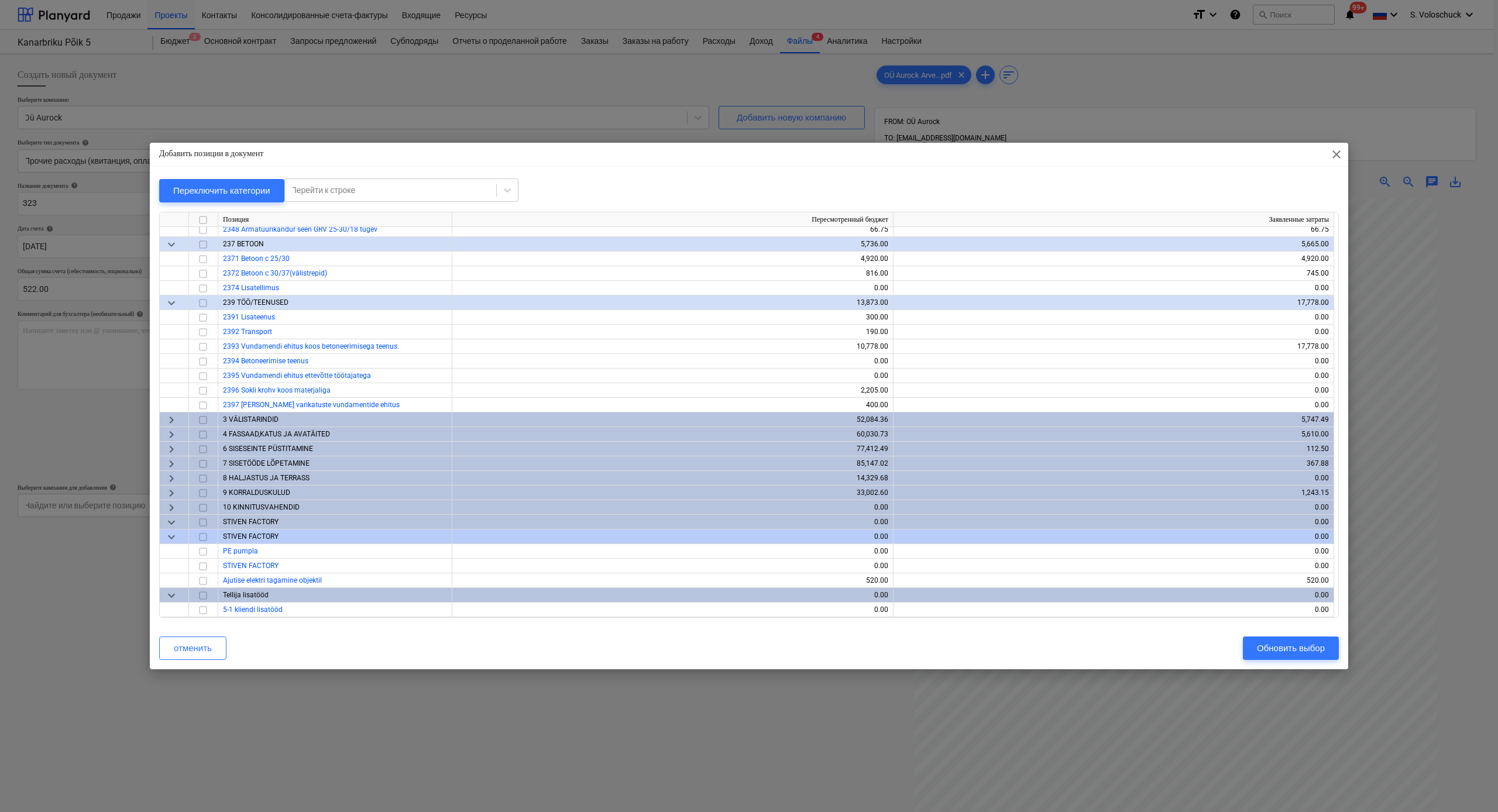
click at [168, 446] on span "keyboard_arrow_right" at bounding box center [171, 508] width 14 height 14
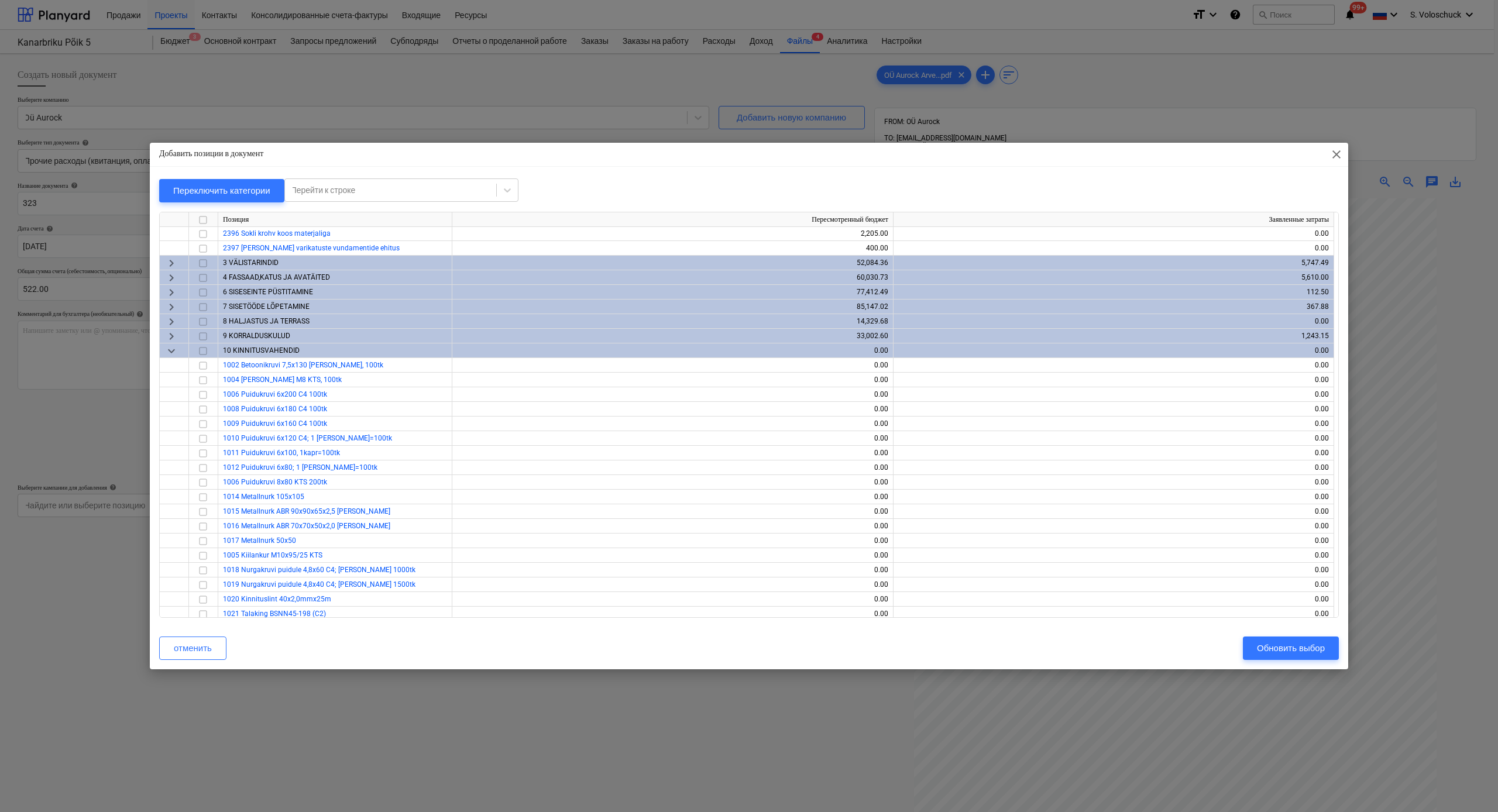
scroll to position [1486, 0]
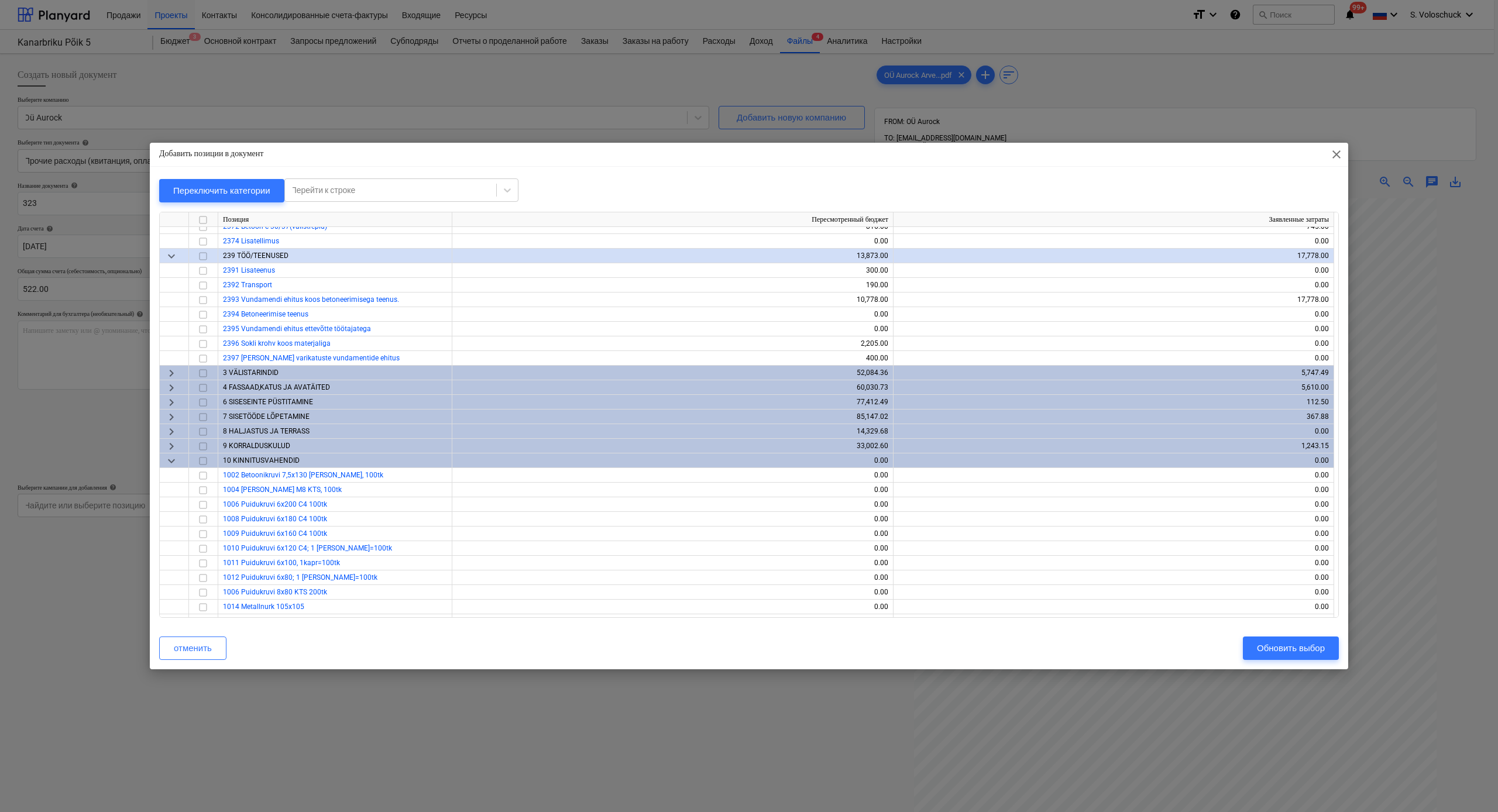
click at [172, 446] on span "keyboard_arrow_right" at bounding box center [171, 446] width 14 height 14
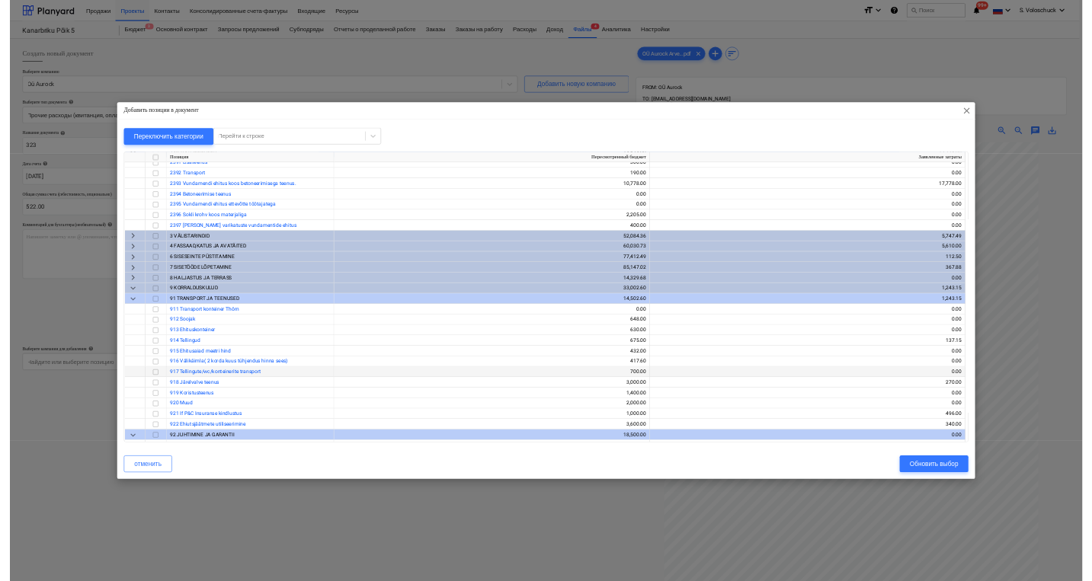
scroll to position [1994, 0]
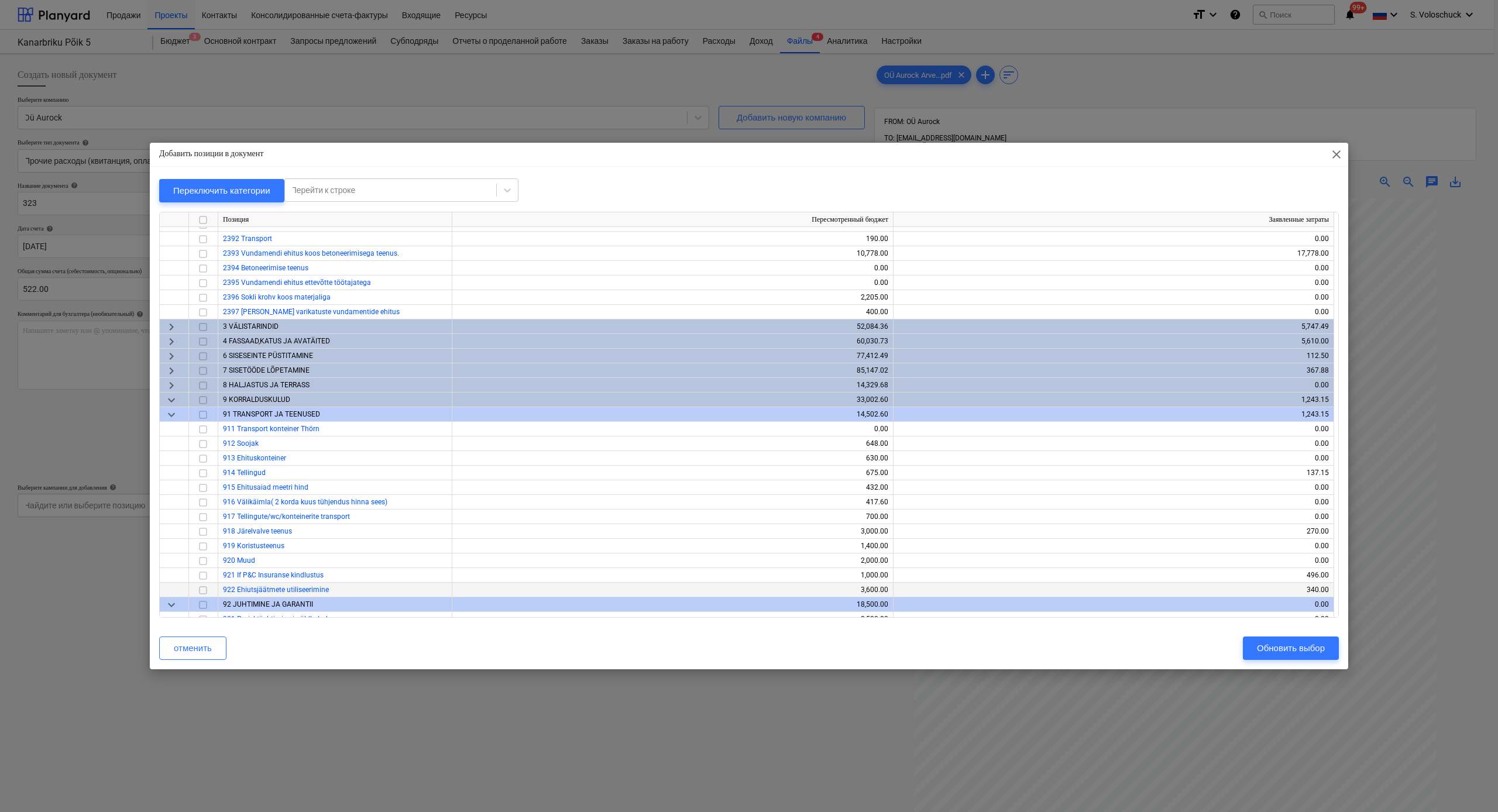
click at [203, 446] on input "checkbox" at bounding box center [203, 591] width 14 height 14
click at [842, 446] on div "Обновить выбор" at bounding box center [1291, 648] width 68 height 15
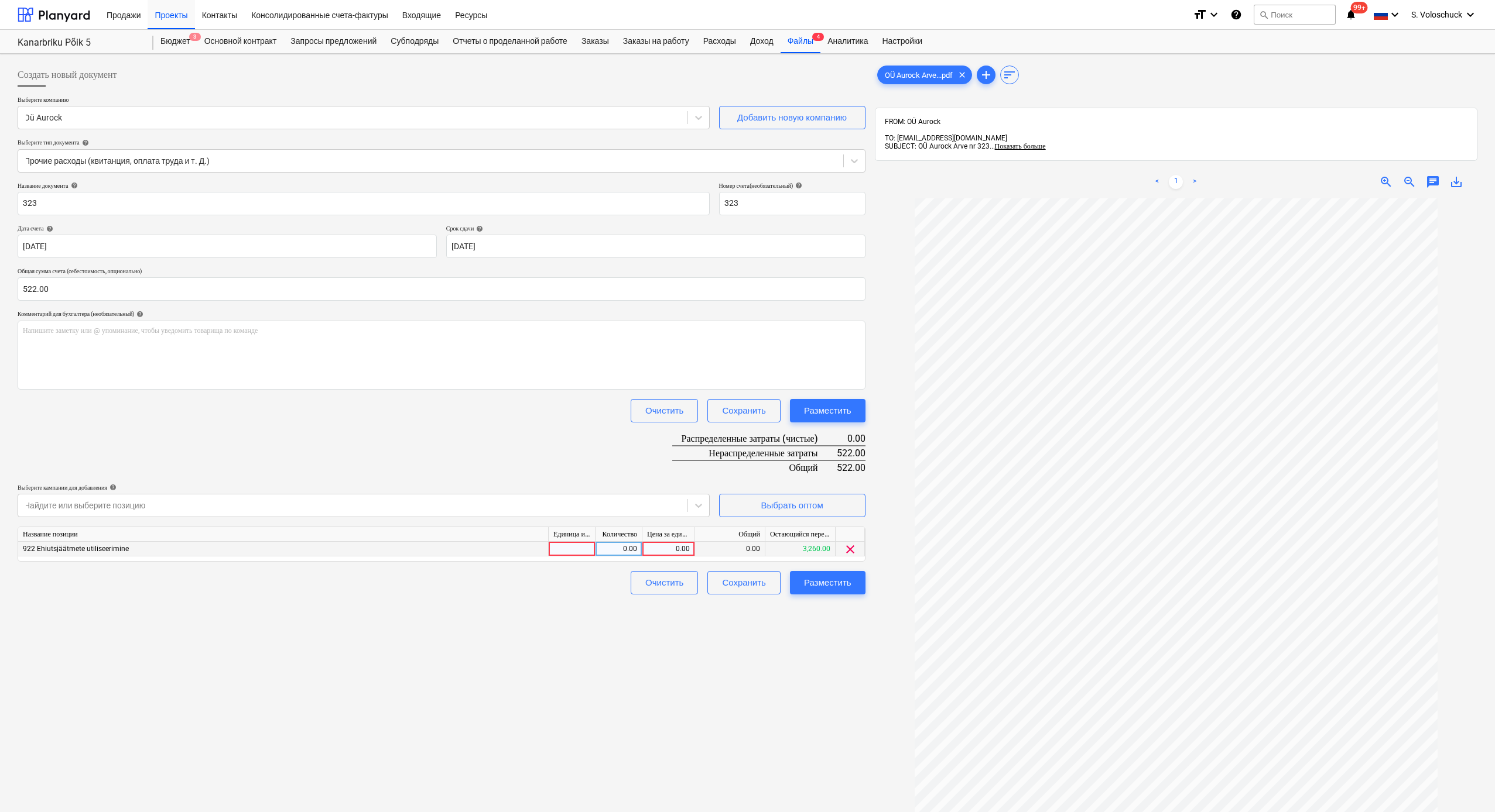
click at [667, 446] on div "0.00" at bounding box center [669, 549] width 43 height 15
type input "522"
click at [842, 446] on div at bounding box center [1176, 588] width 603 height 780
click at [832, 446] on div "Разместить" at bounding box center [828, 583] width 48 height 15
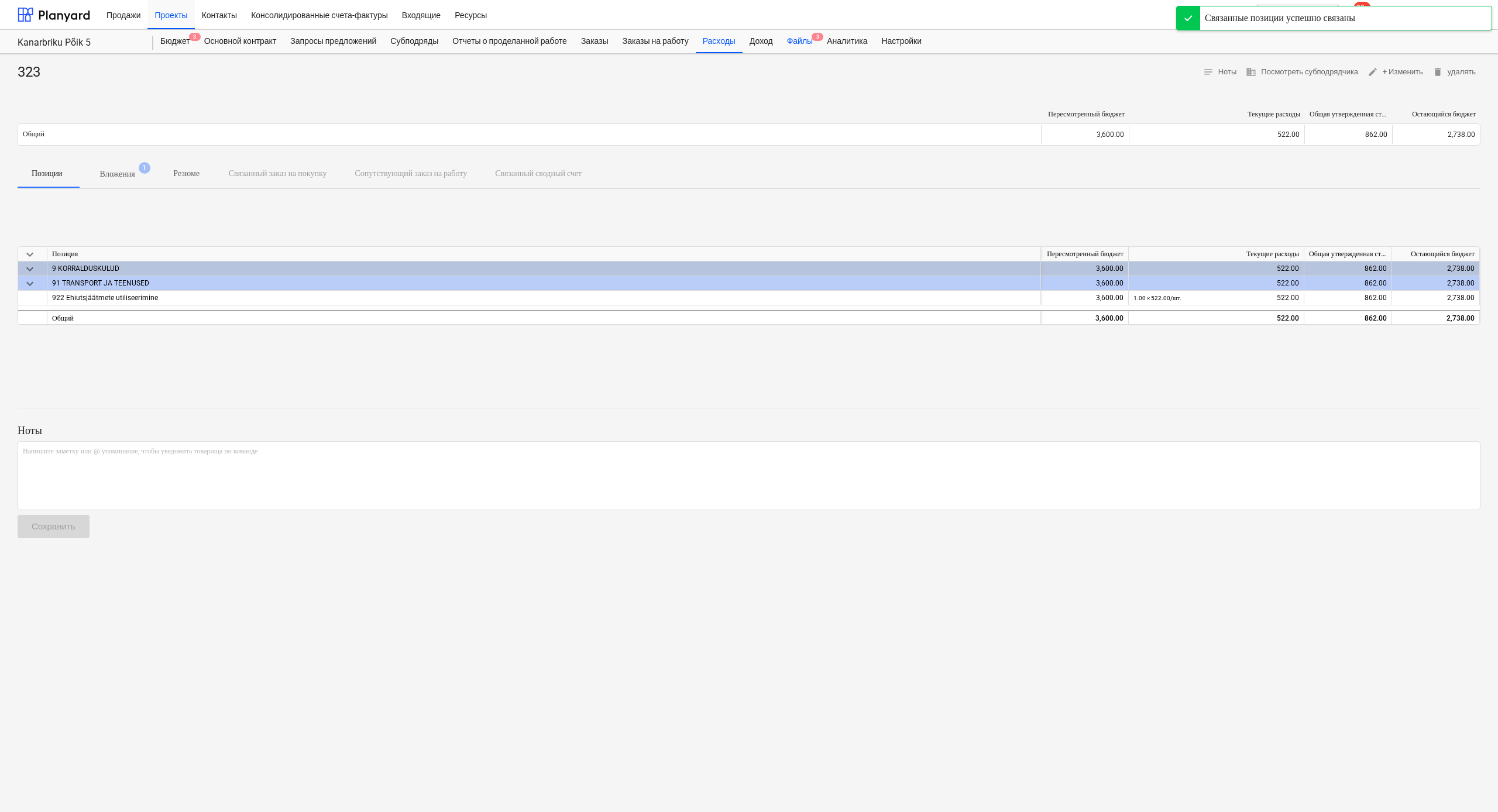
click at [820, 45] on div "Файлы 3" at bounding box center [800, 41] width 40 height 23
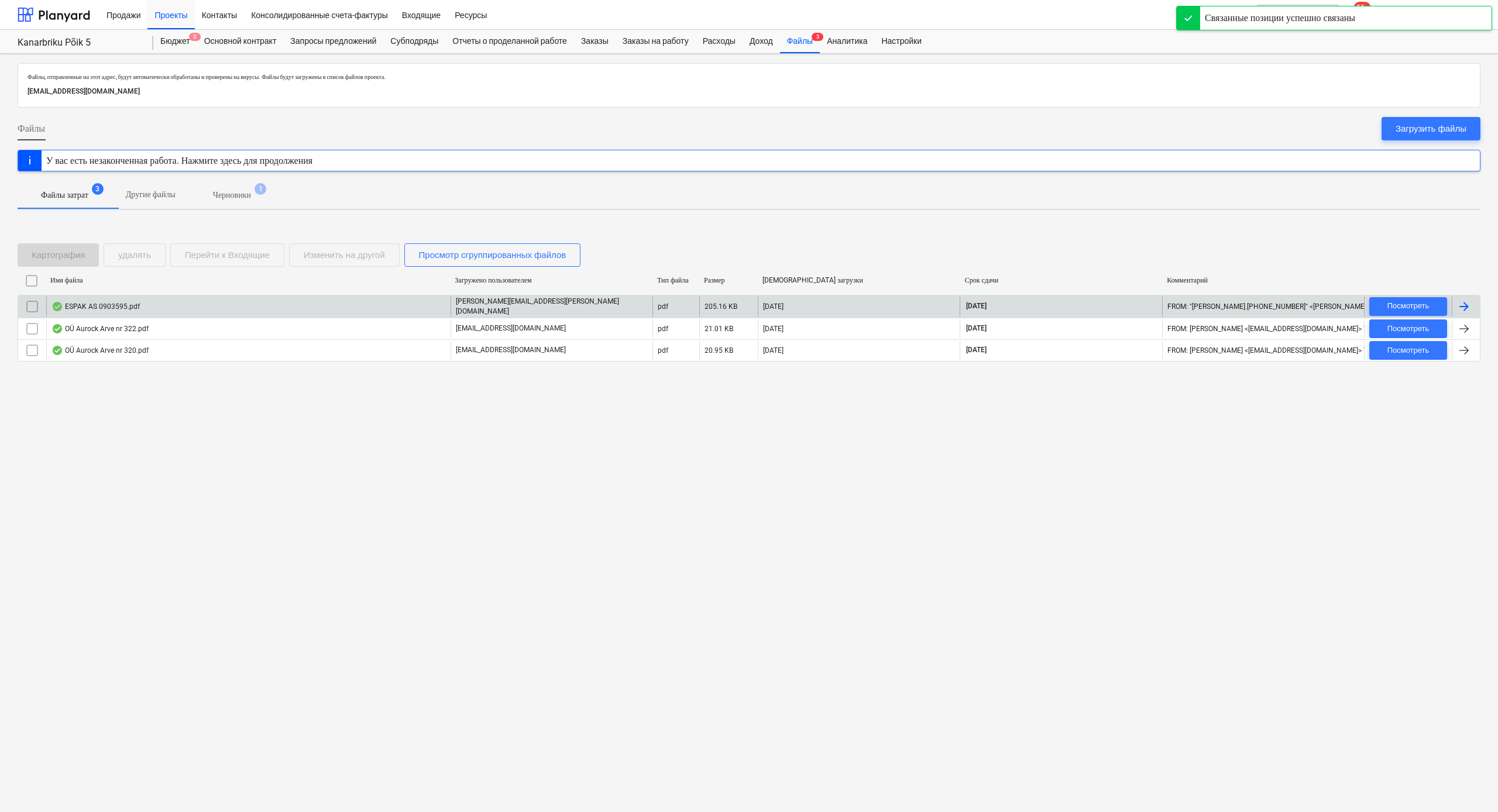
click at [330, 302] on div "ESPAK AS 0903595.pdf" at bounding box center [248, 307] width 404 height 20
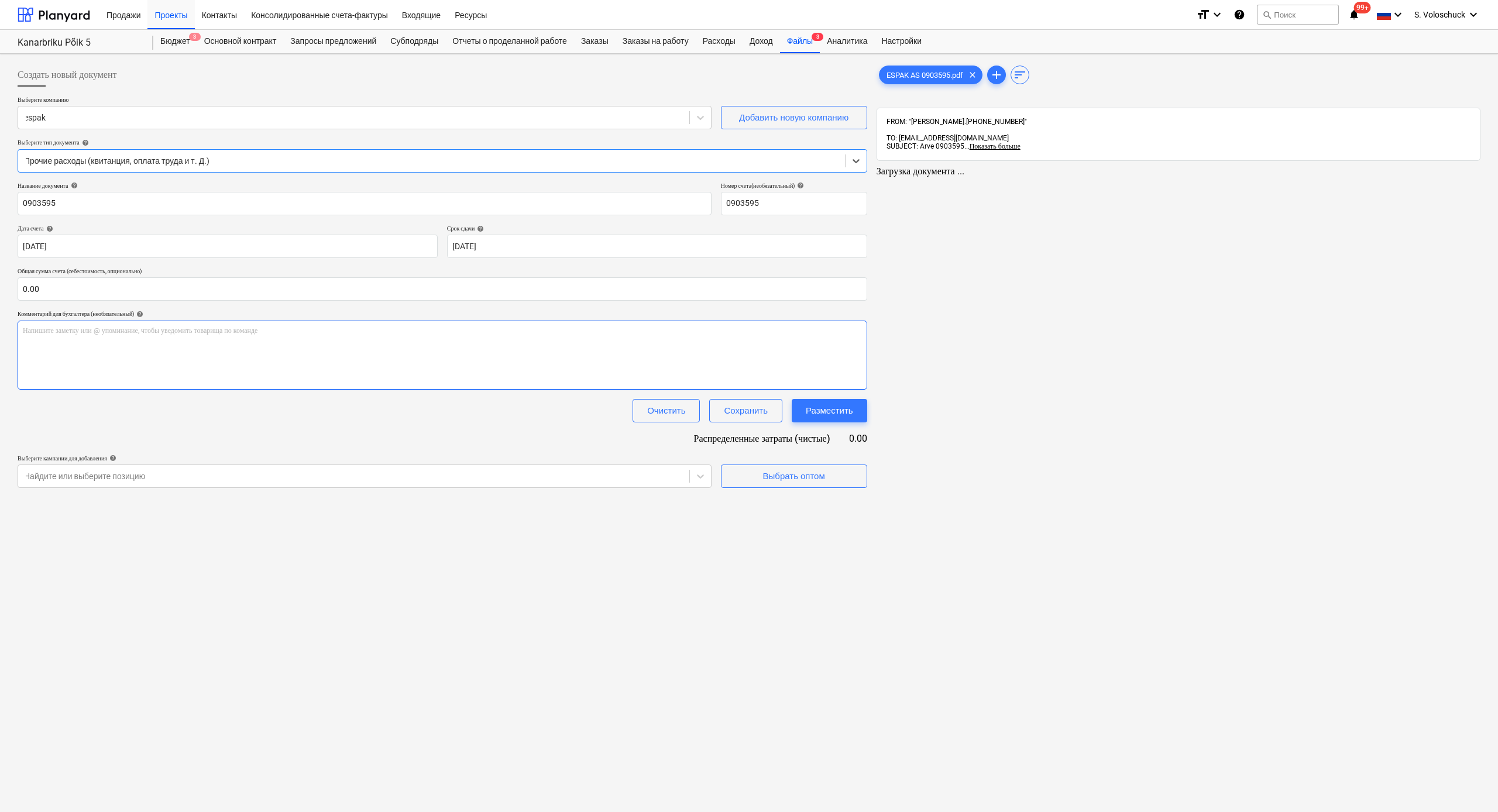
type input "0903595"
type input "[DATE]"
click at [75, 290] on input "text" at bounding box center [441, 289] width 847 height 23
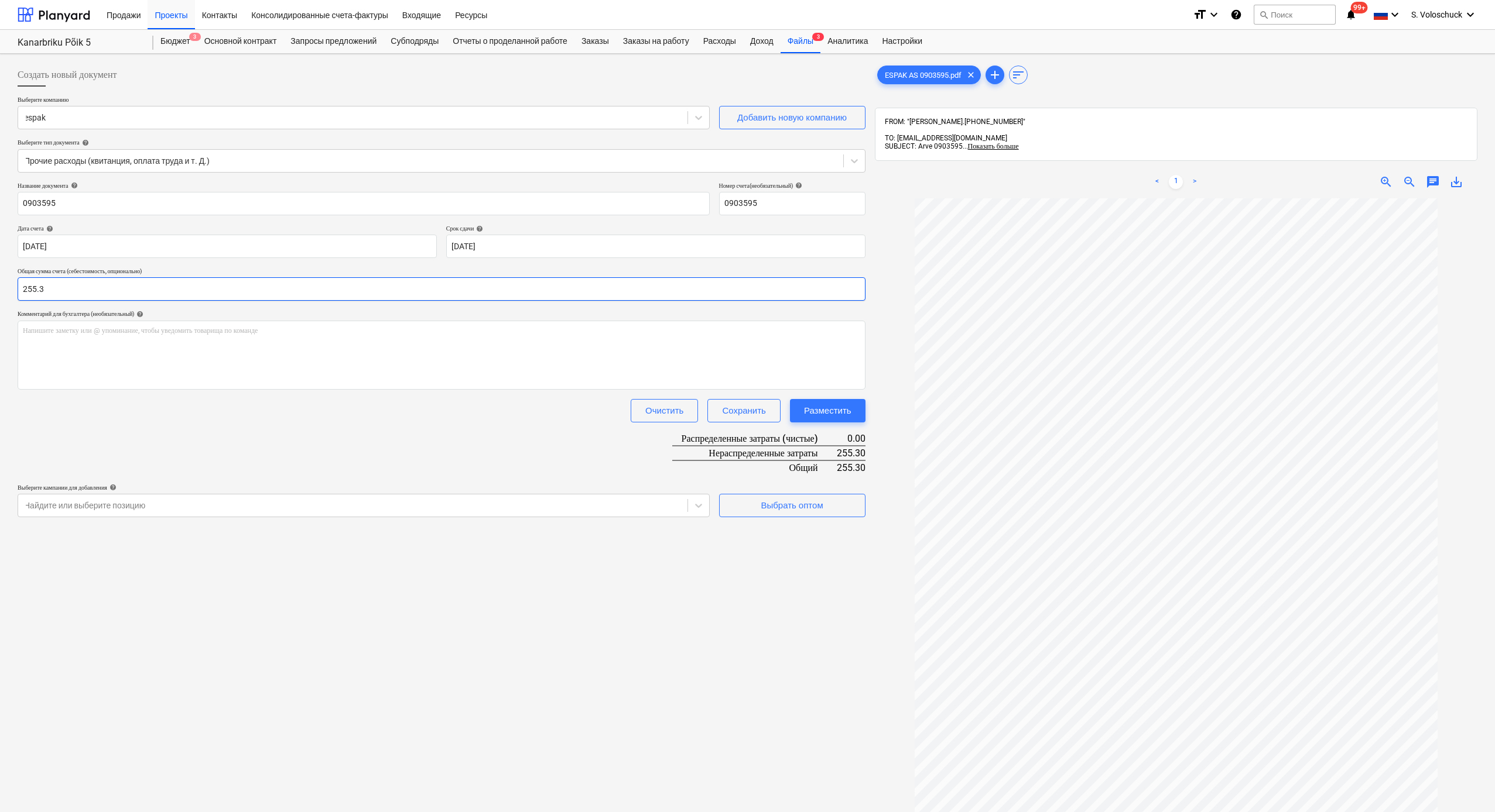
type input "255.35"
